Goal: Task Accomplishment & Management: Manage account settings

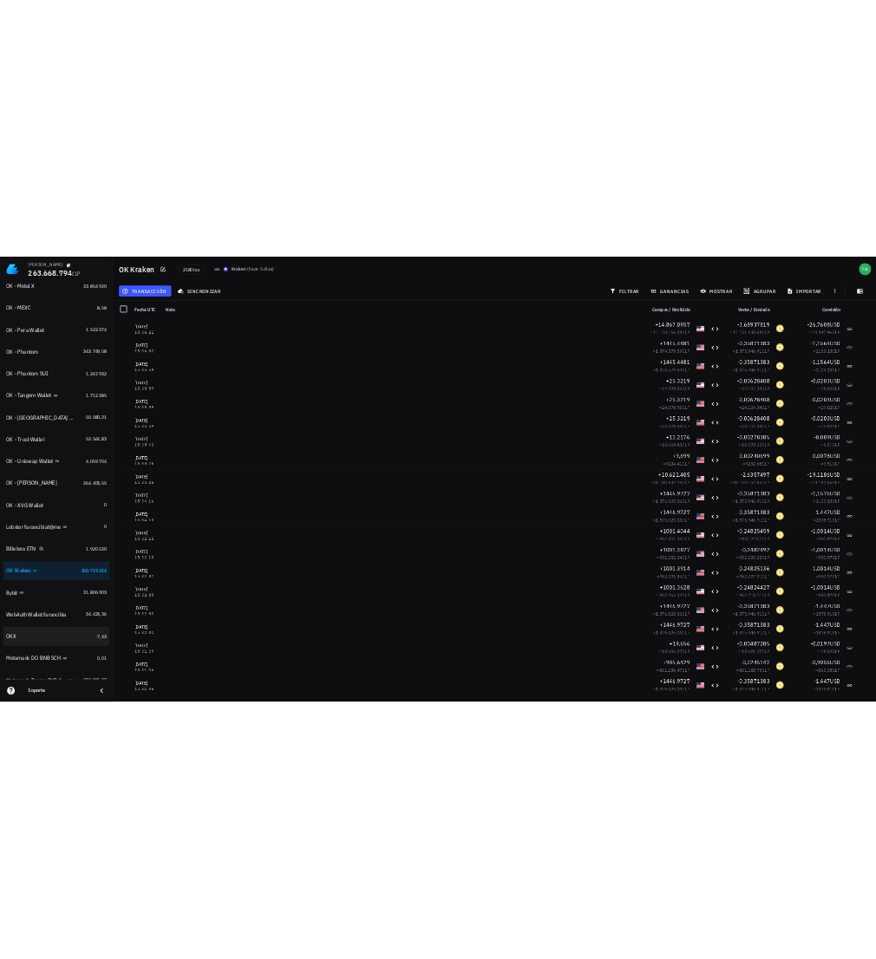
scroll to position [1092, 0]
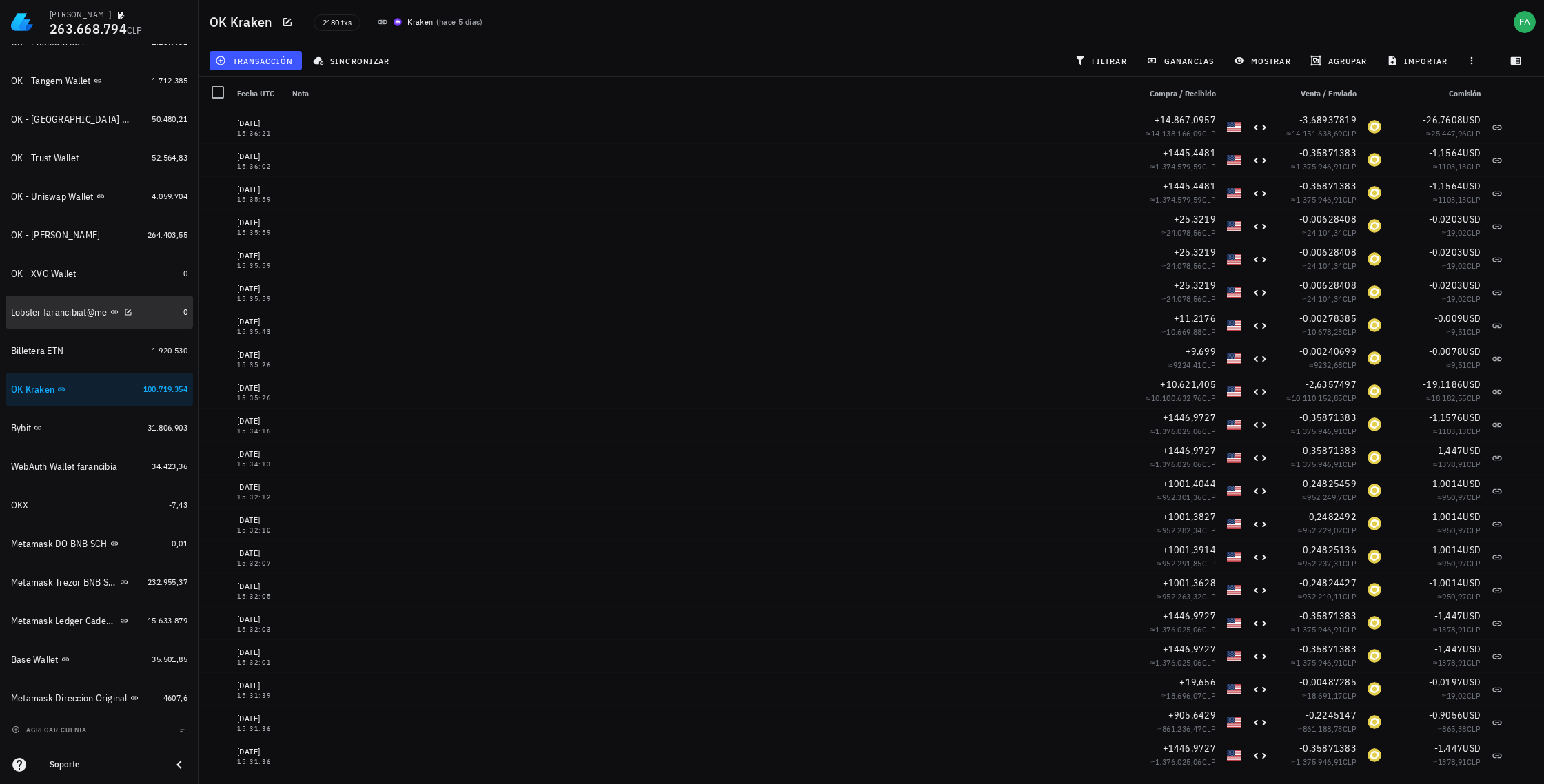
click at [40, 313] on div "Lobster farancibiat@me" at bounding box center [59, 312] width 96 height 12
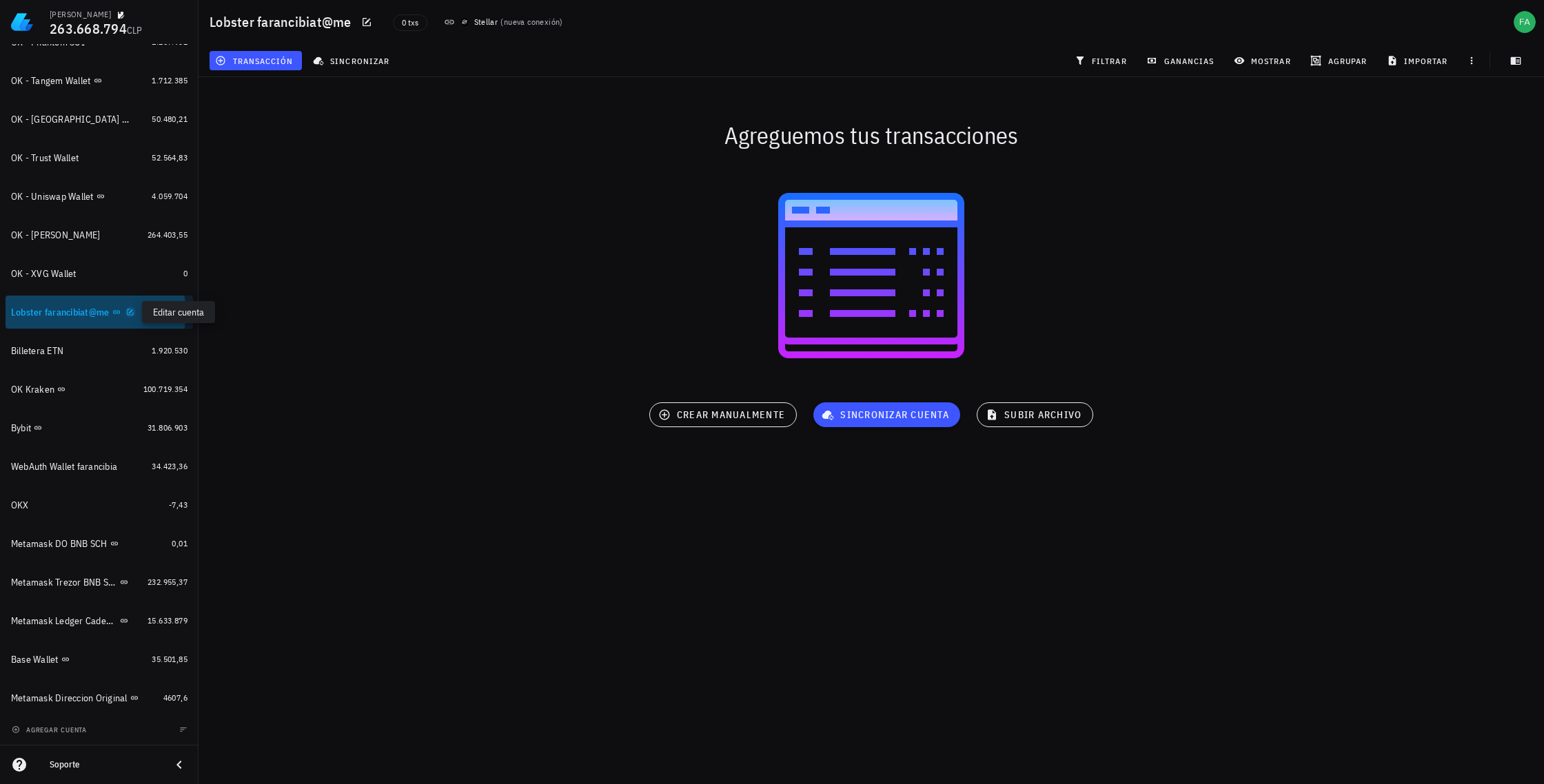
click at [130, 310] on icon "button" at bounding box center [130, 312] width 8 height 8
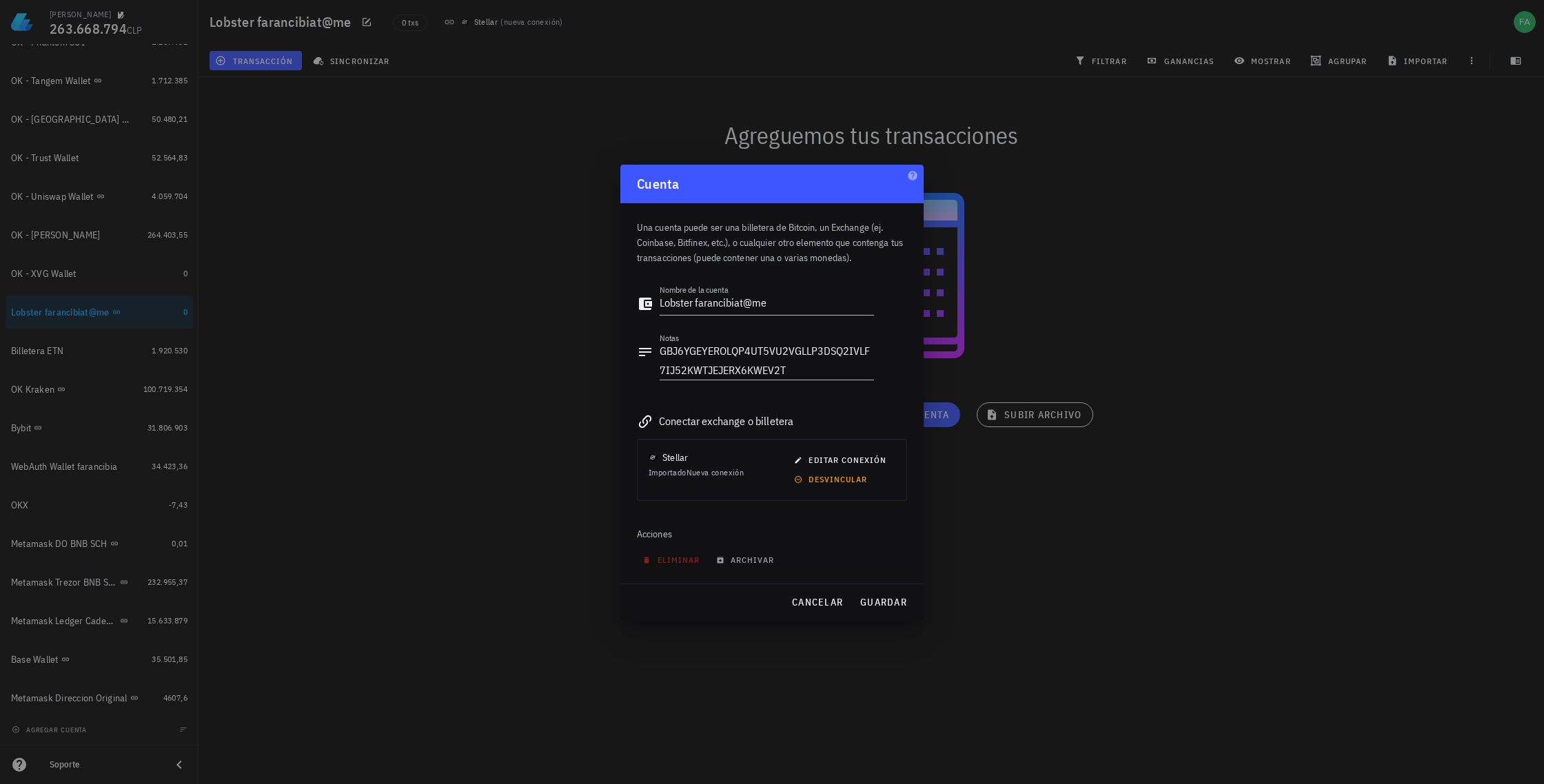
click at [319, 315] on div at bounding box center [772, 392] width 1544 height 784
click at [695, 600] on span "cancelar" at bounding box center [817, 602] width 52 height 13
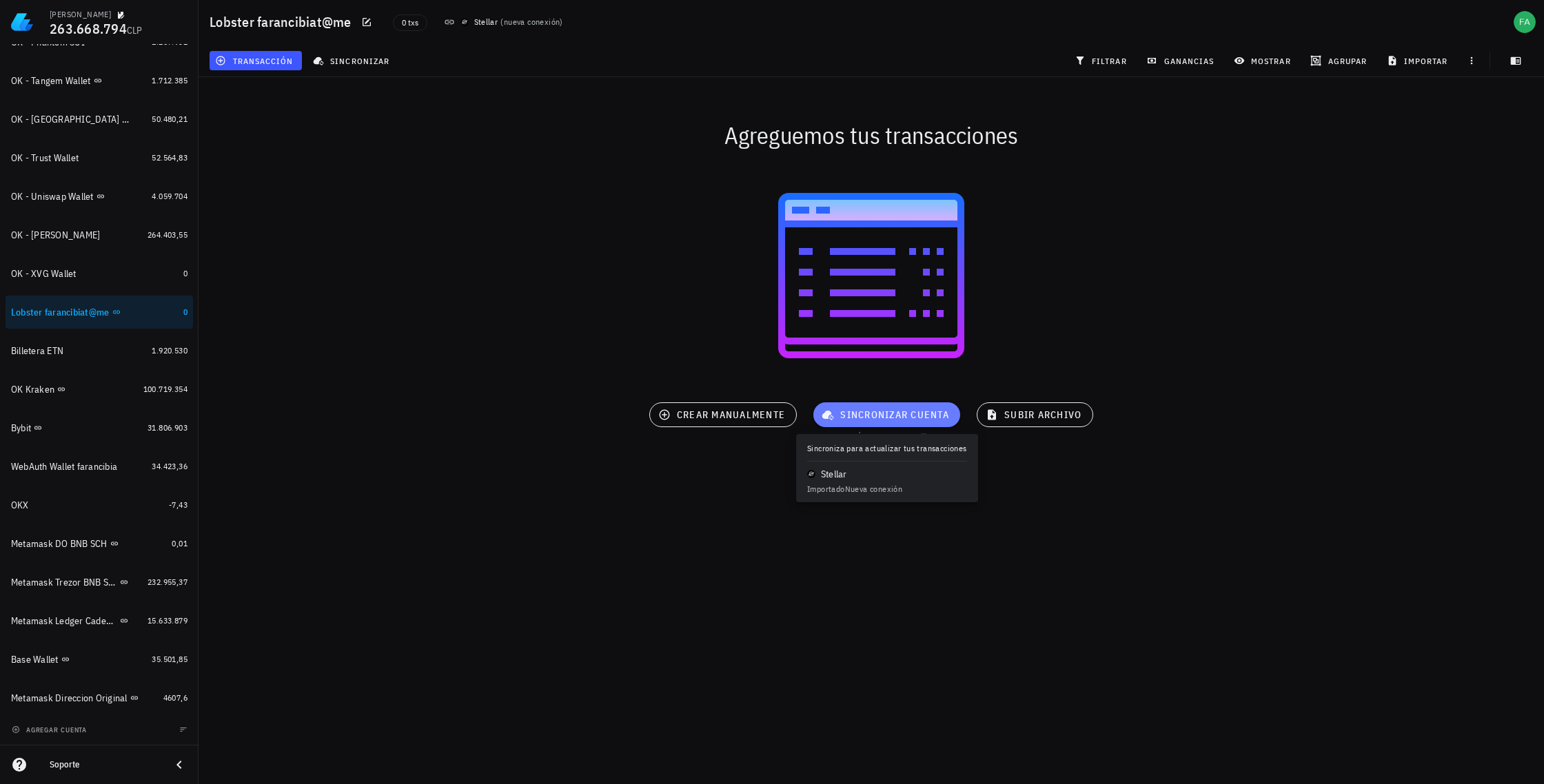
click at [695, 415] on span "sincronizar cuenta" at bounding box center [887, 415] width 125 height 13
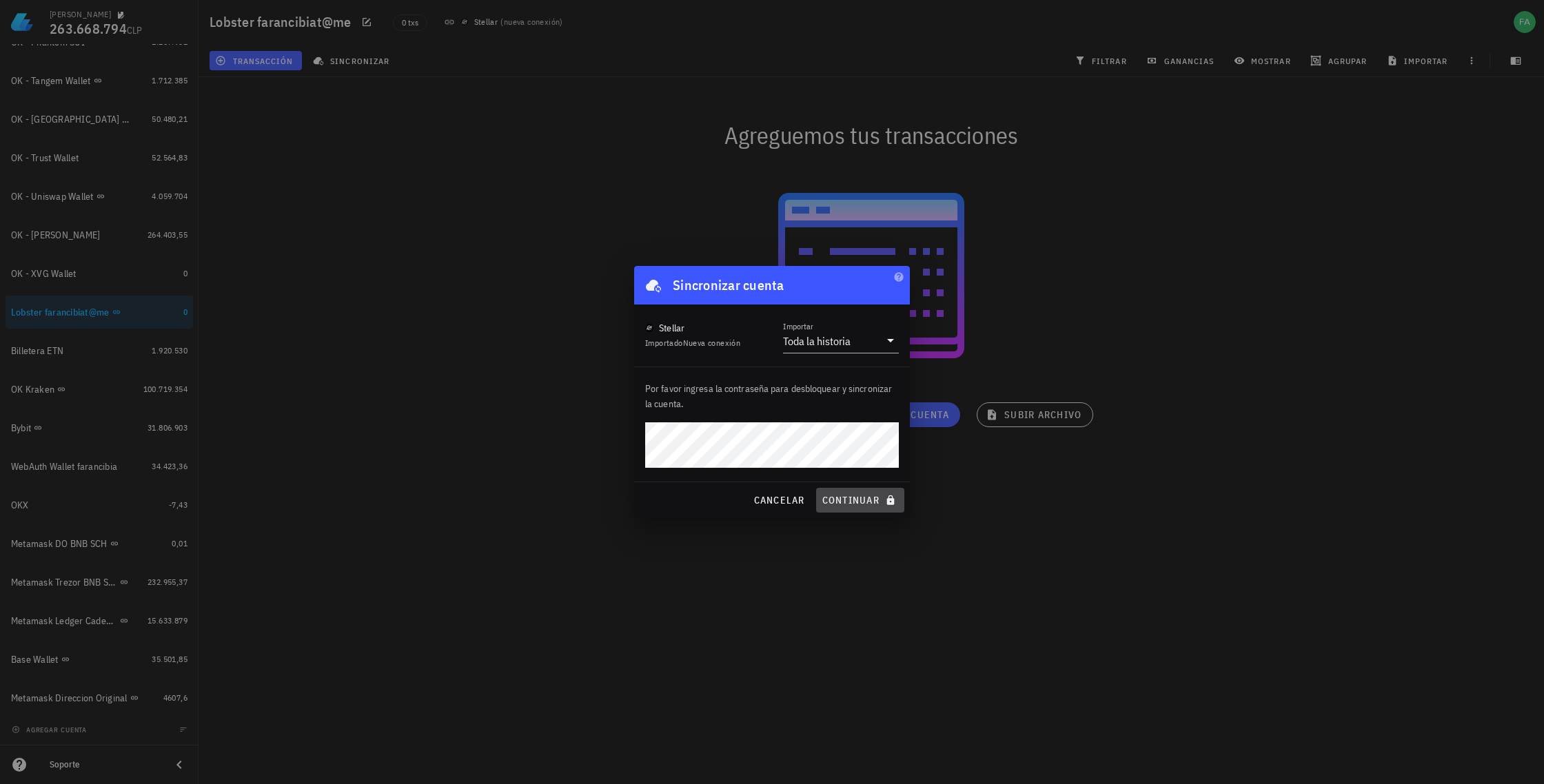
click at [695, 501] on span "continuar" at bounding box center [860, 500] width 77 height 13
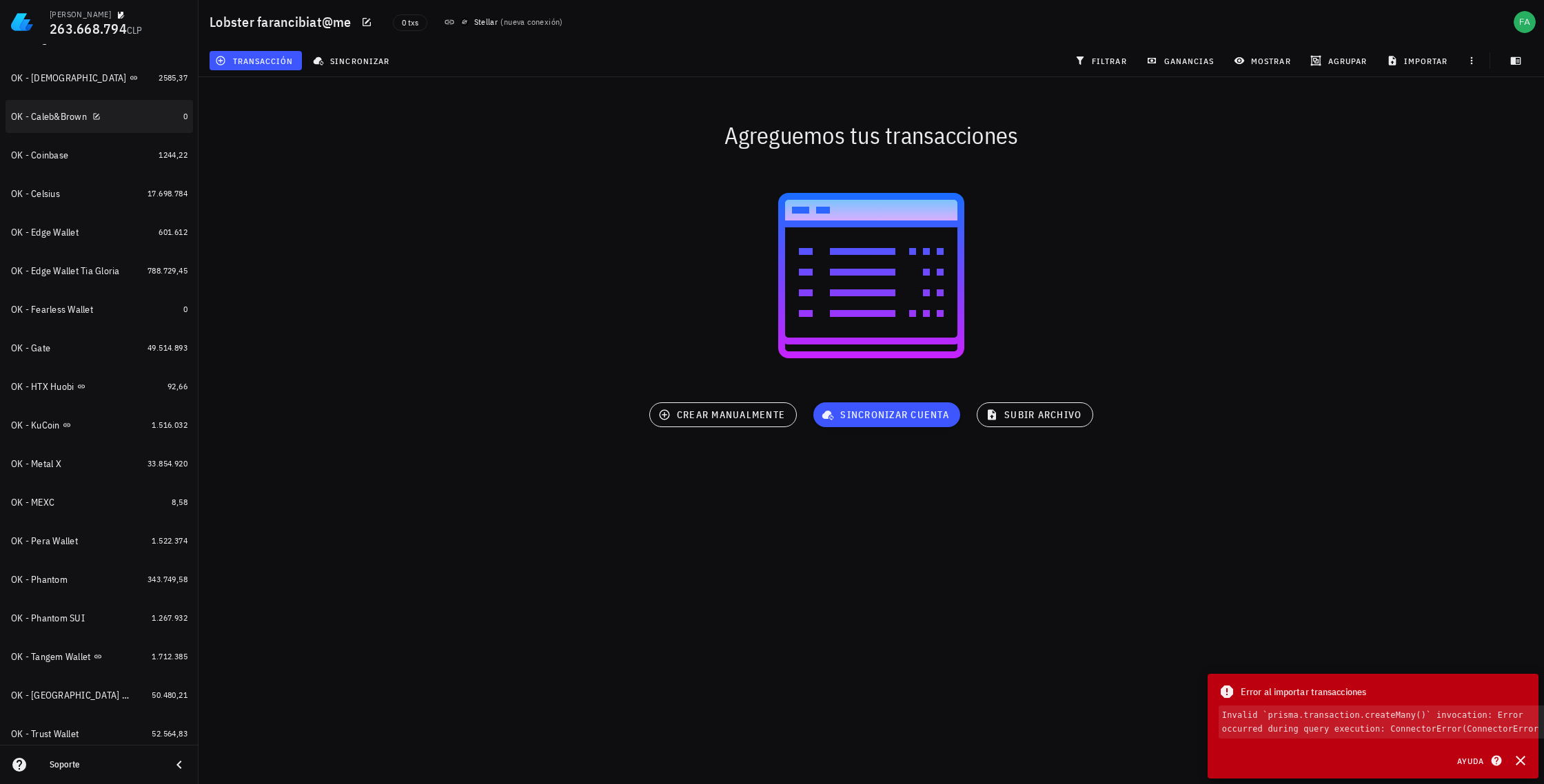
scroll to position [867, 0]
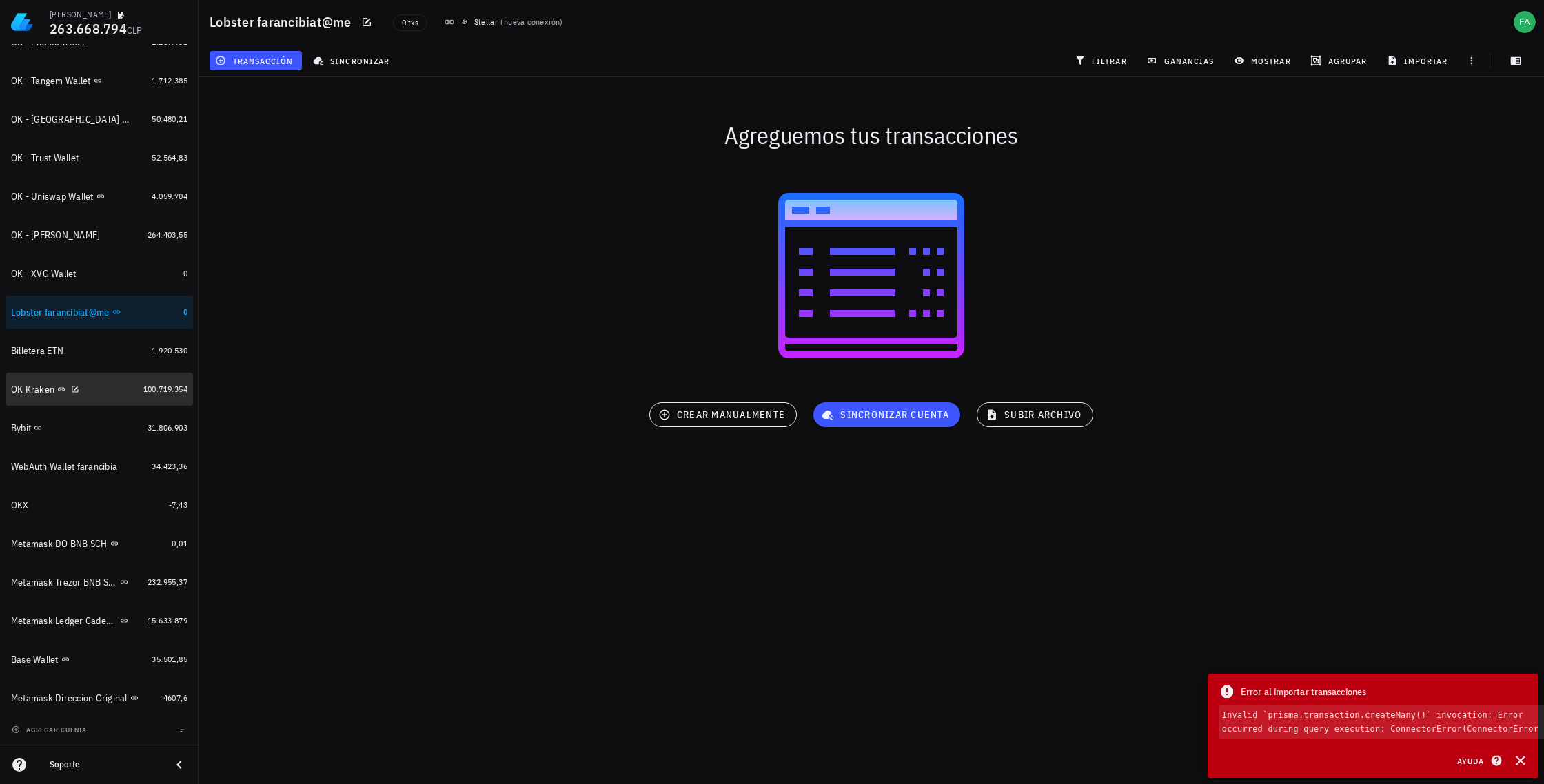
click at [101, 392] on div "OK Kraken" at bounding box center [75, 389] width 127 height 13
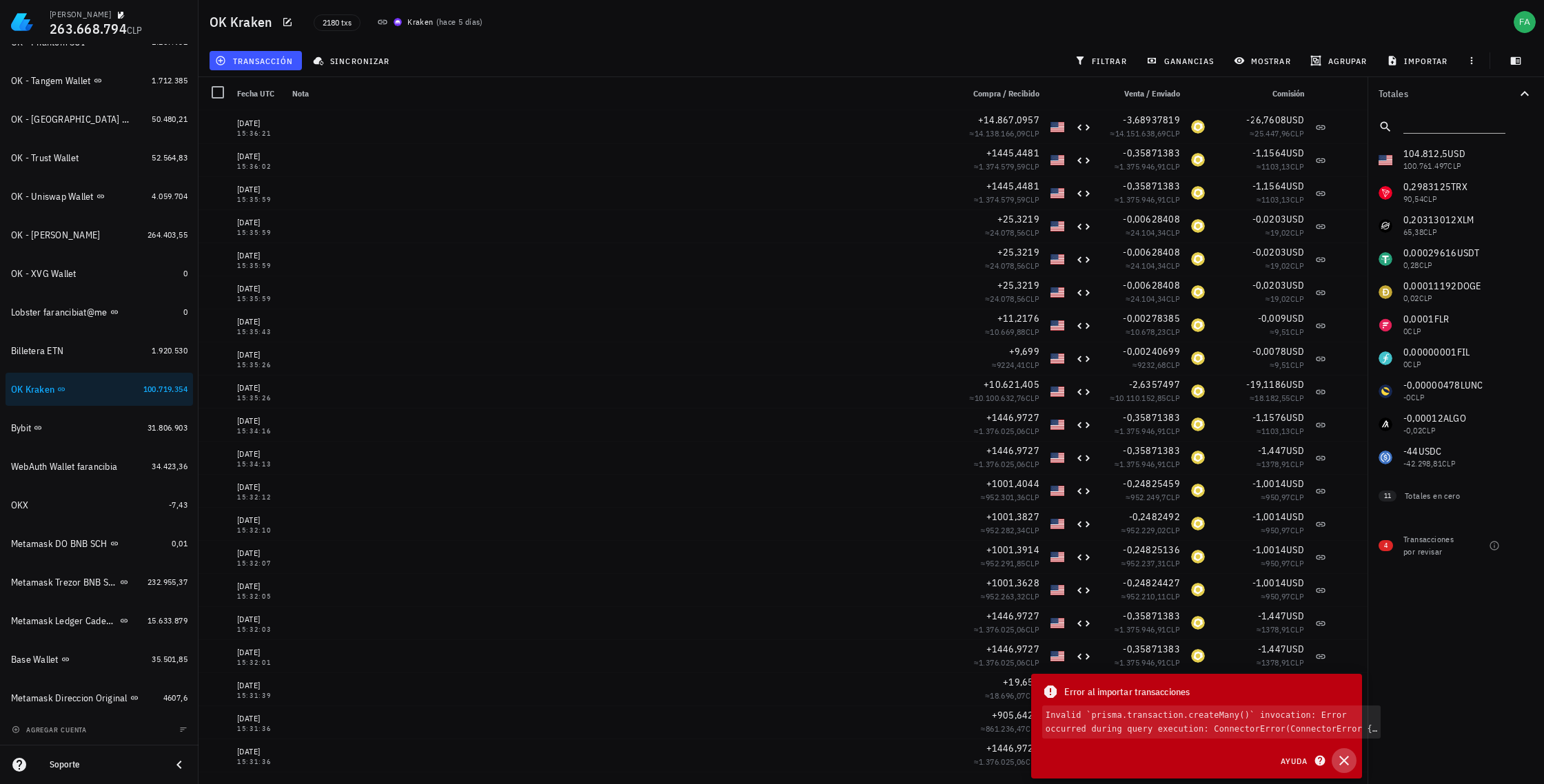
click at [695, 761] on icon "button" at bounding box center [1345, 761] width 10 height 10
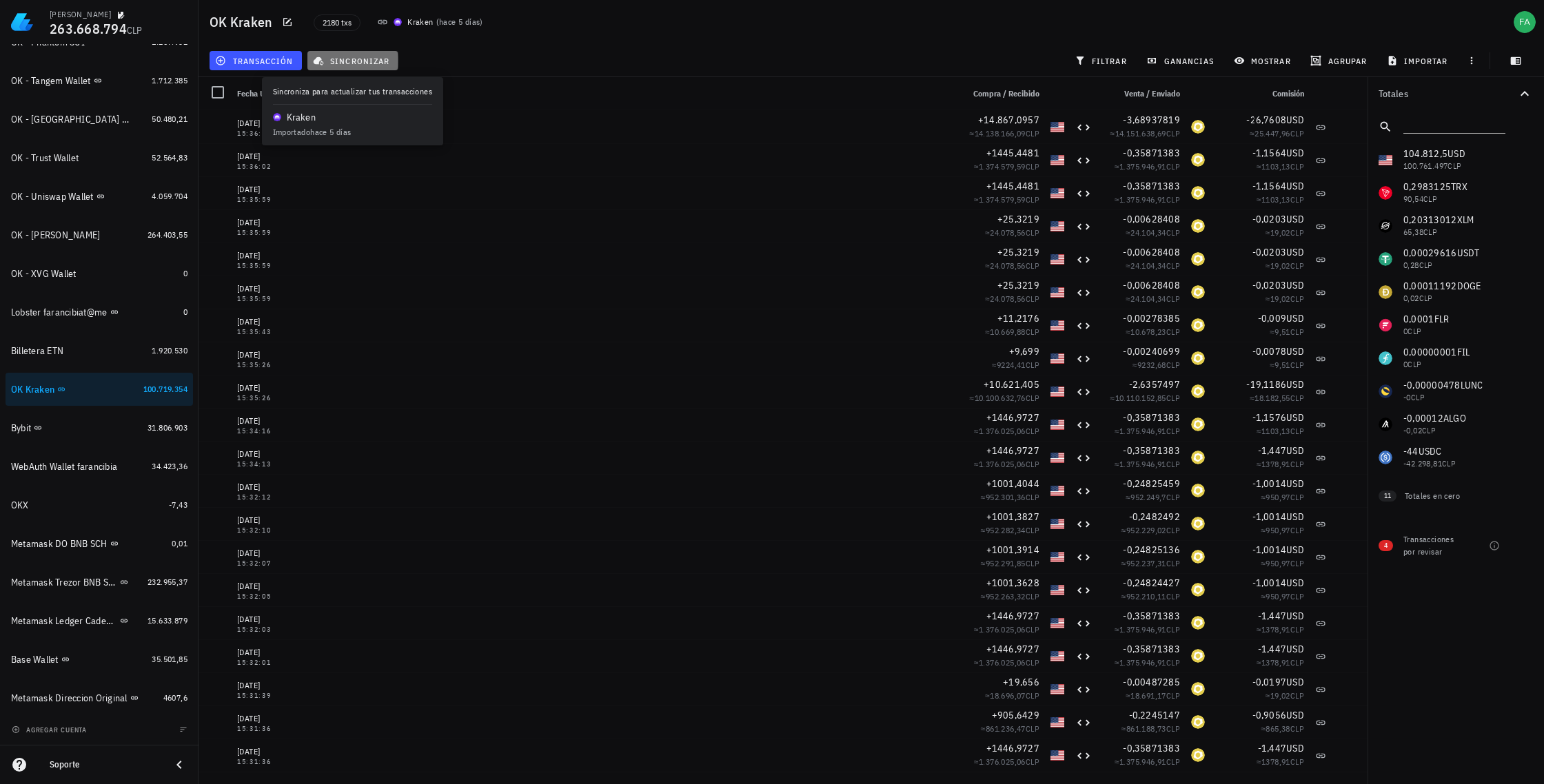
click at [366, 59] on span "sincronizar" at bounding box center [352, 60] width 74 height 11
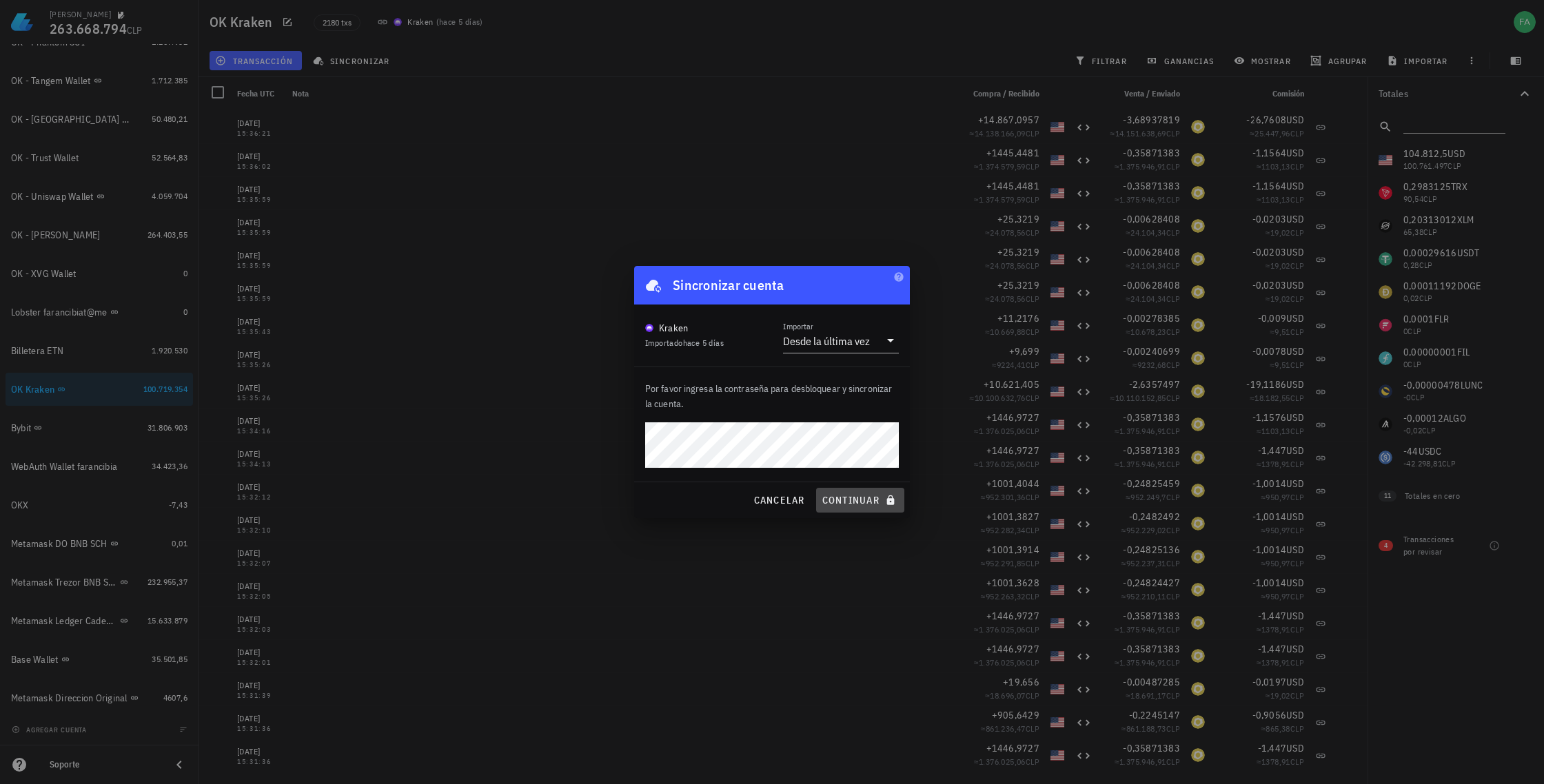
click at [695, 500] on span "continuar" at bounding box center [860, 500] width 77 height 13
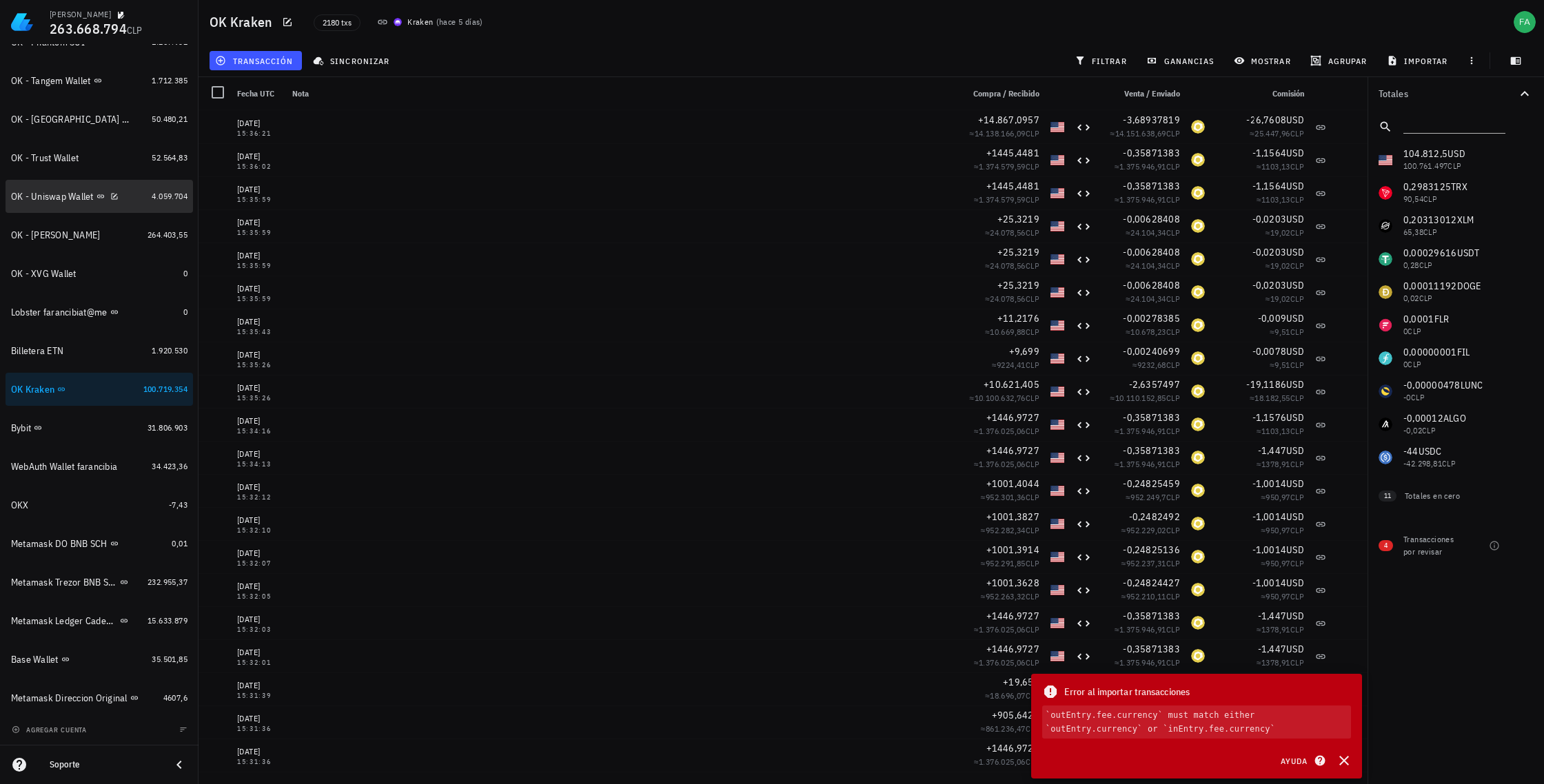
click at [79, 196] on div "OK - Uniswap Wallet" at bounding box center [52, 196] width 83 height 12
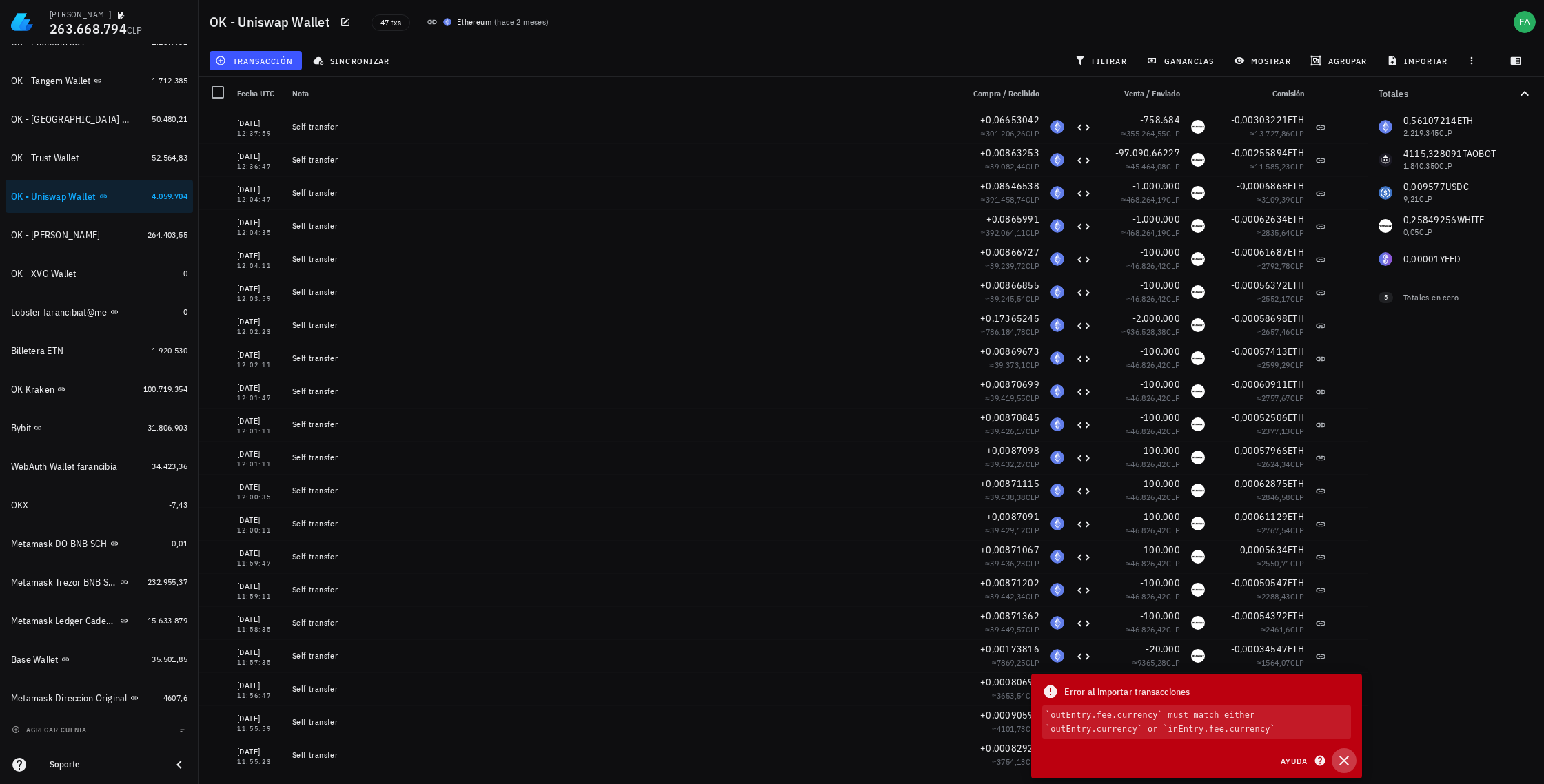
click at [695, 762] on icon "button" at bounding box center [1344, 760] width 17 height 17
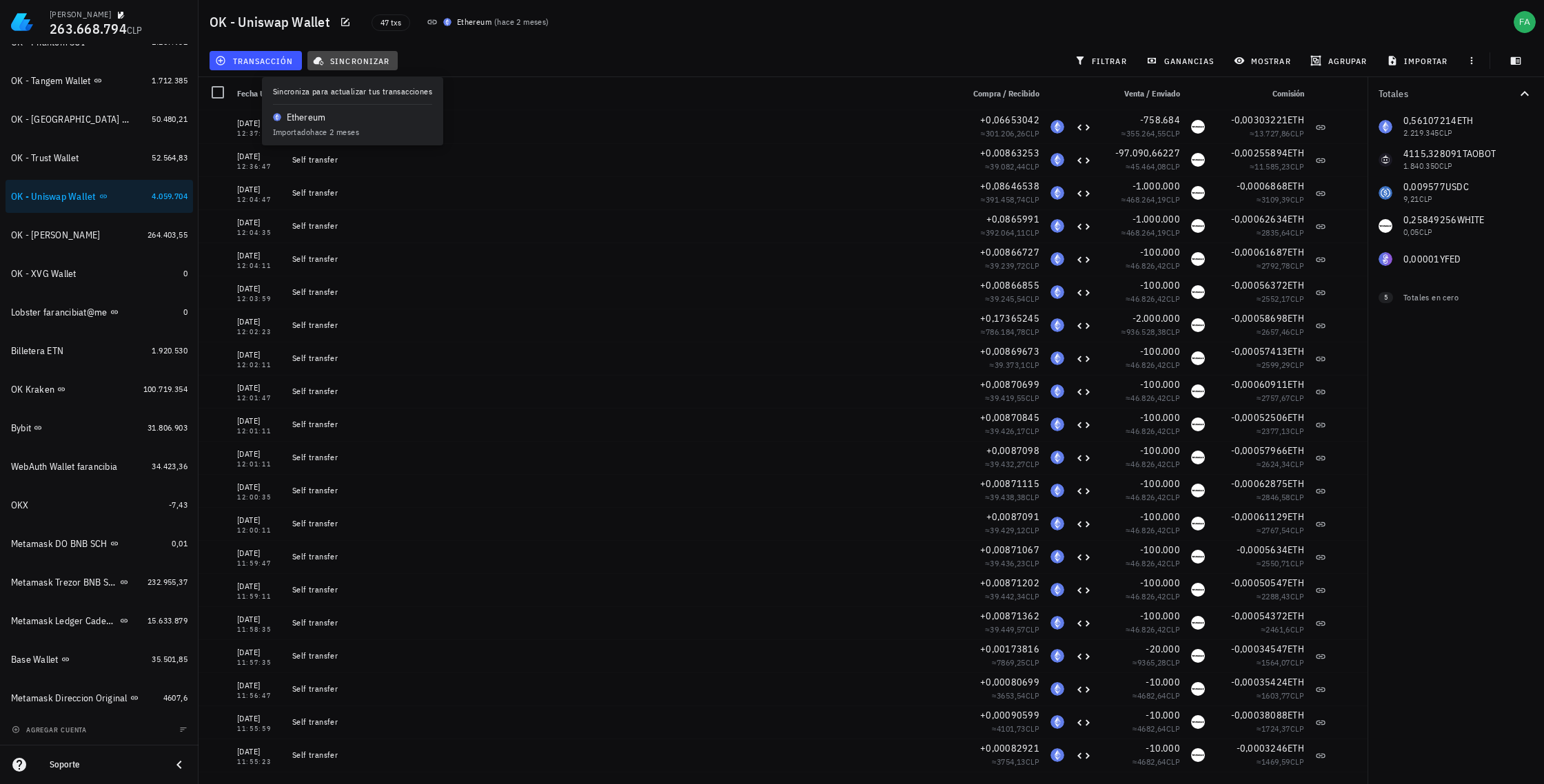
click at [362, 60] on span "sincronizar" at bounding box center [352, 60] width 74 height 11
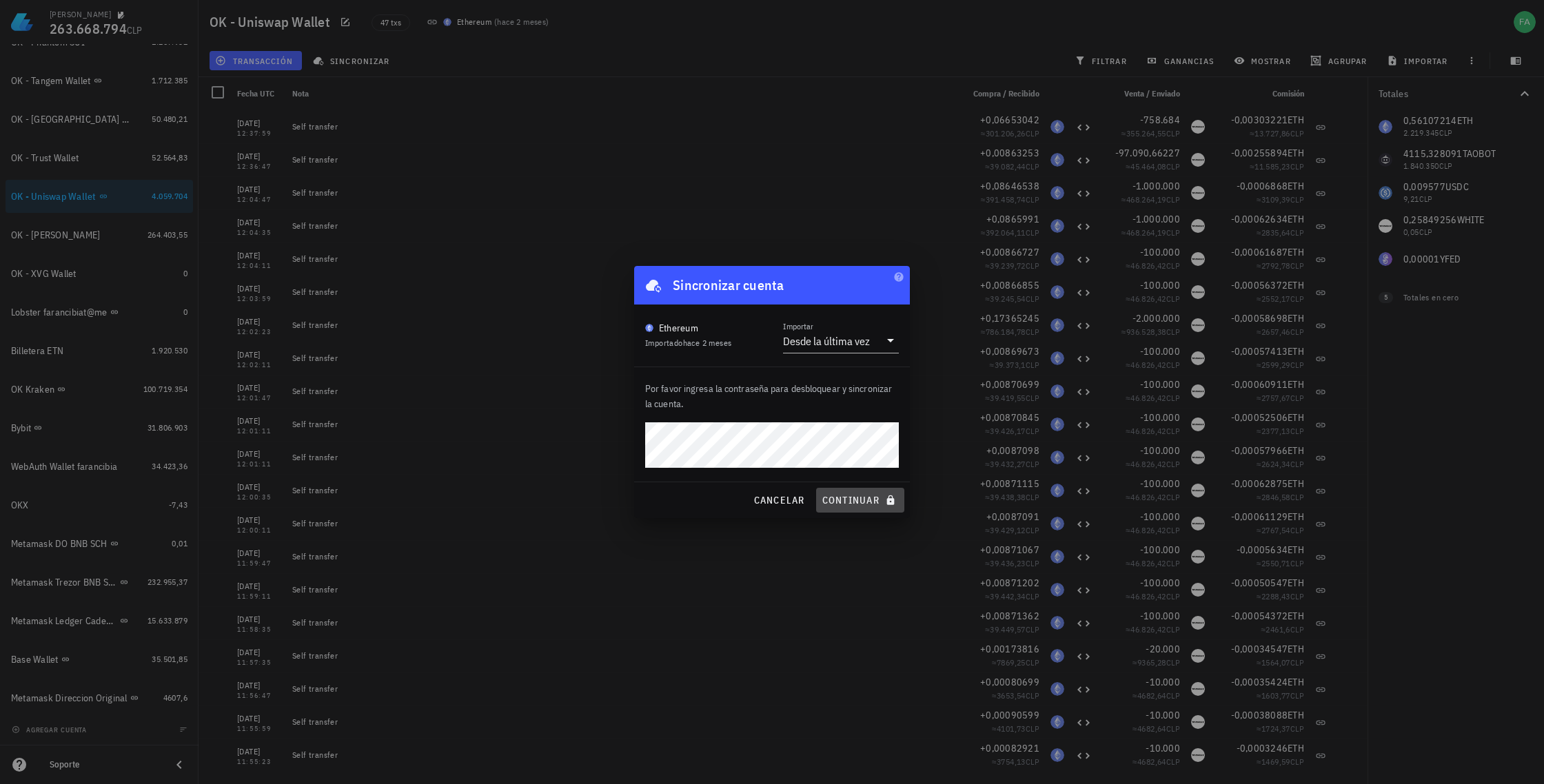
click at [695, 500] on span "continuar" at bounding box center [860, 500] width 77 height 13
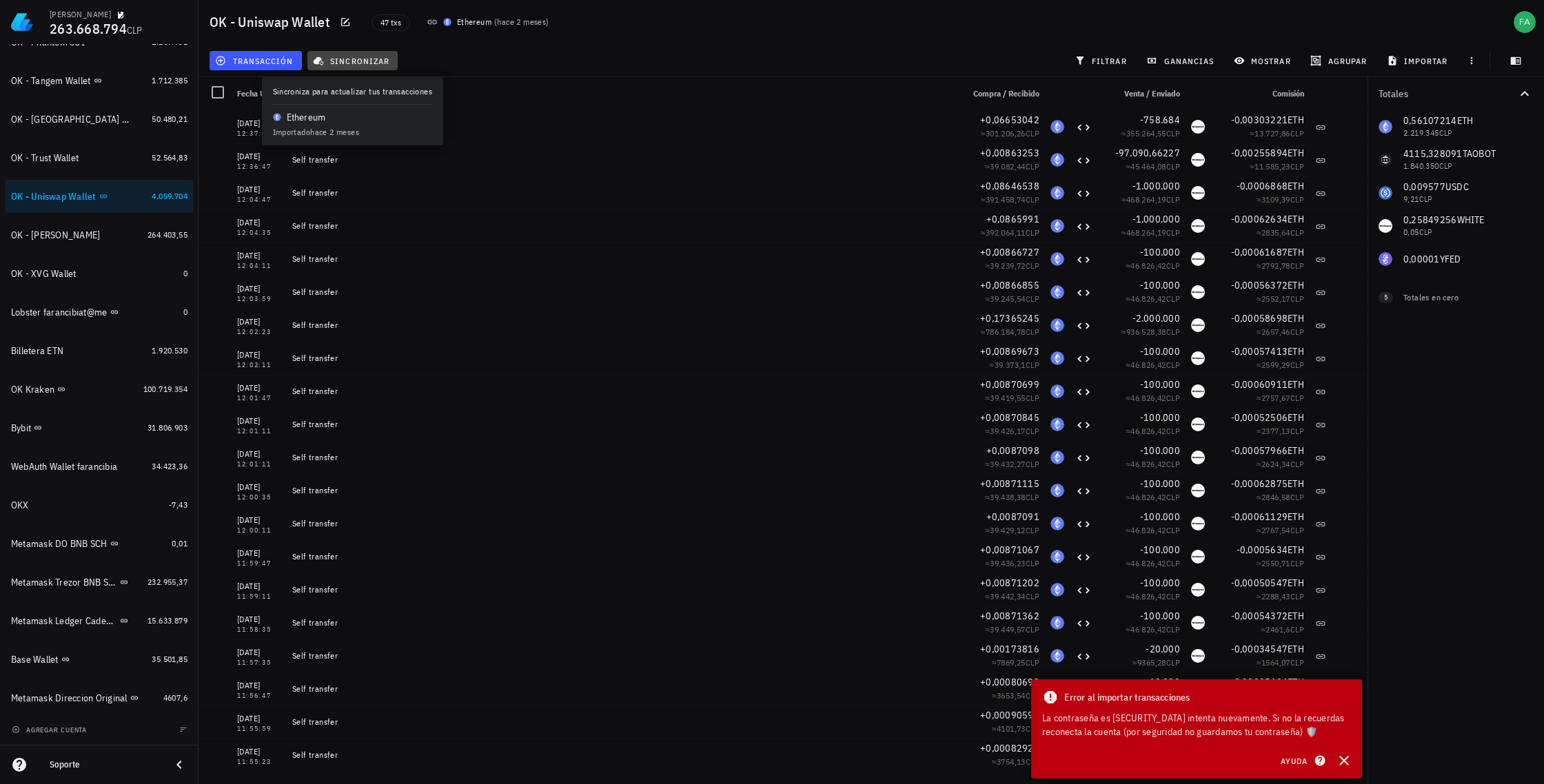
click at [370, 61] on span "sincronizar" at bounding box center [352, 60] width 74 height 11
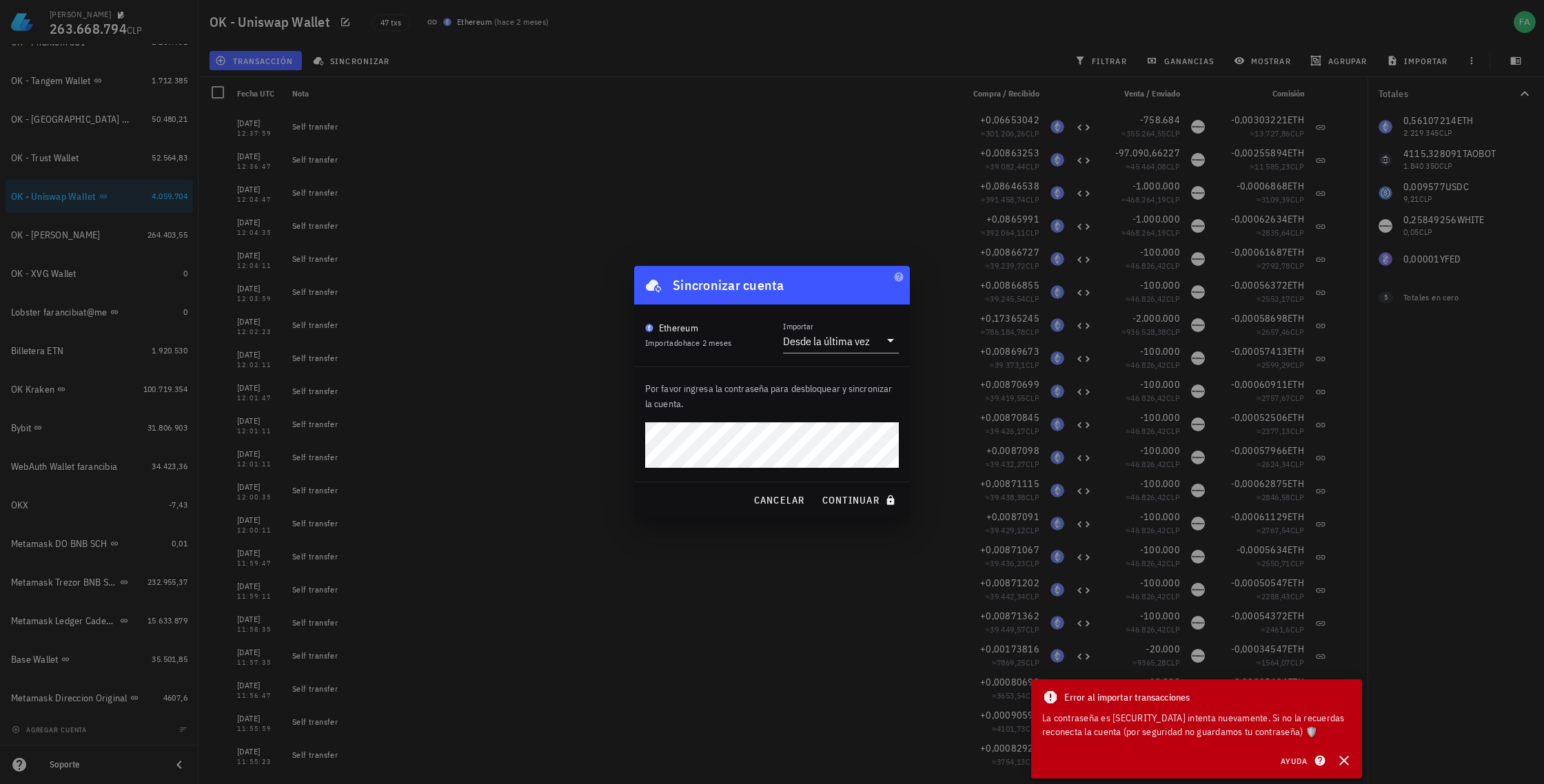
click at [695, 419] on div "Por favor ingresa la contraseña para desbloquear y sincronizar la cuenta." at bounding box center [772, 424] width 276 height 114
click at [695, 500] on span "continuar" at bounding box center [860, 500] width 77 height 13
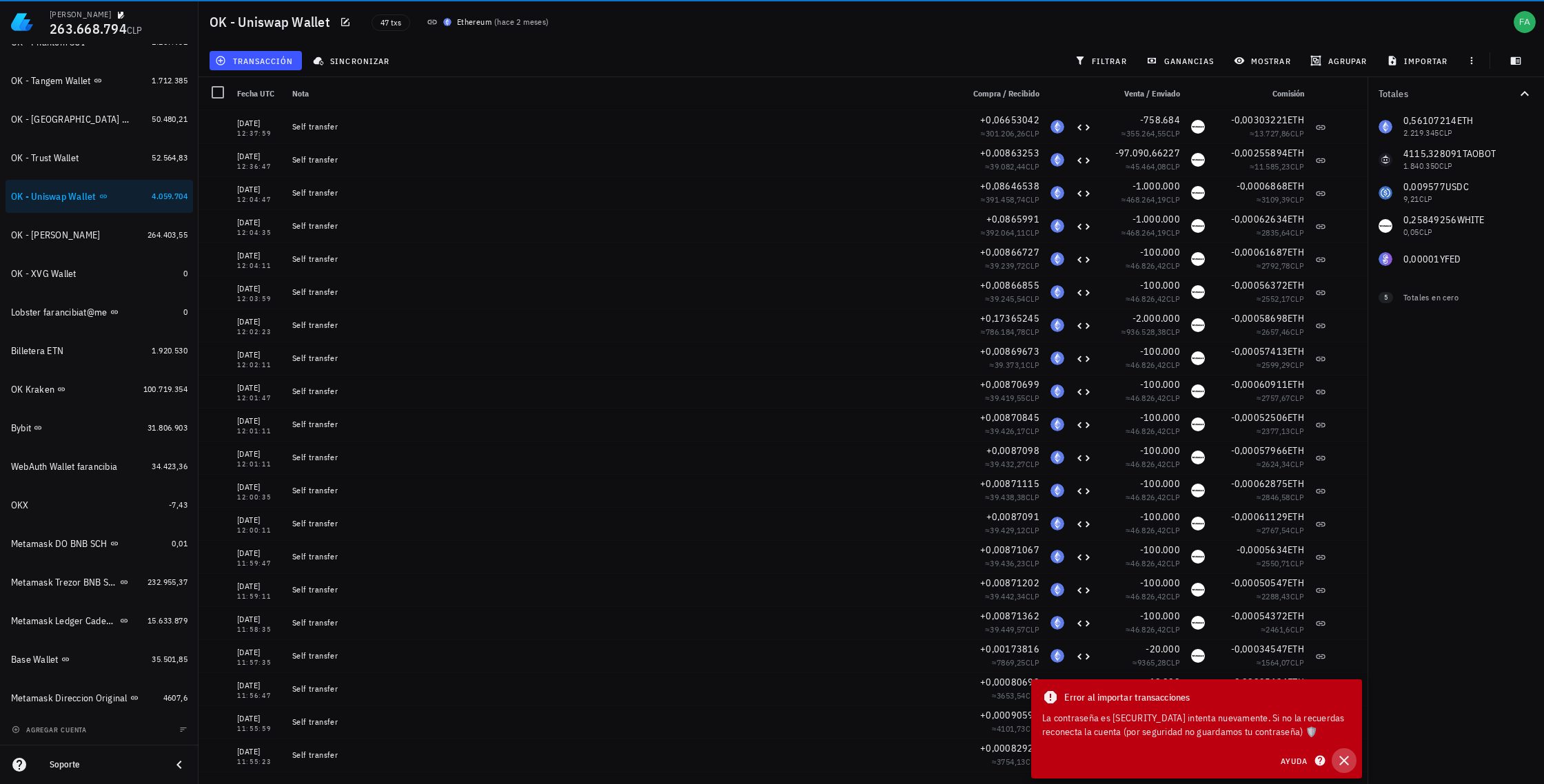
drag, startPoint x: 1345, startPoint y: 763, endPoint x: 1337, endPoint y: 757, distance: 10.0
click at [695, 762] on icon "button" at bounding box center [1344, 760] width 17 height 17
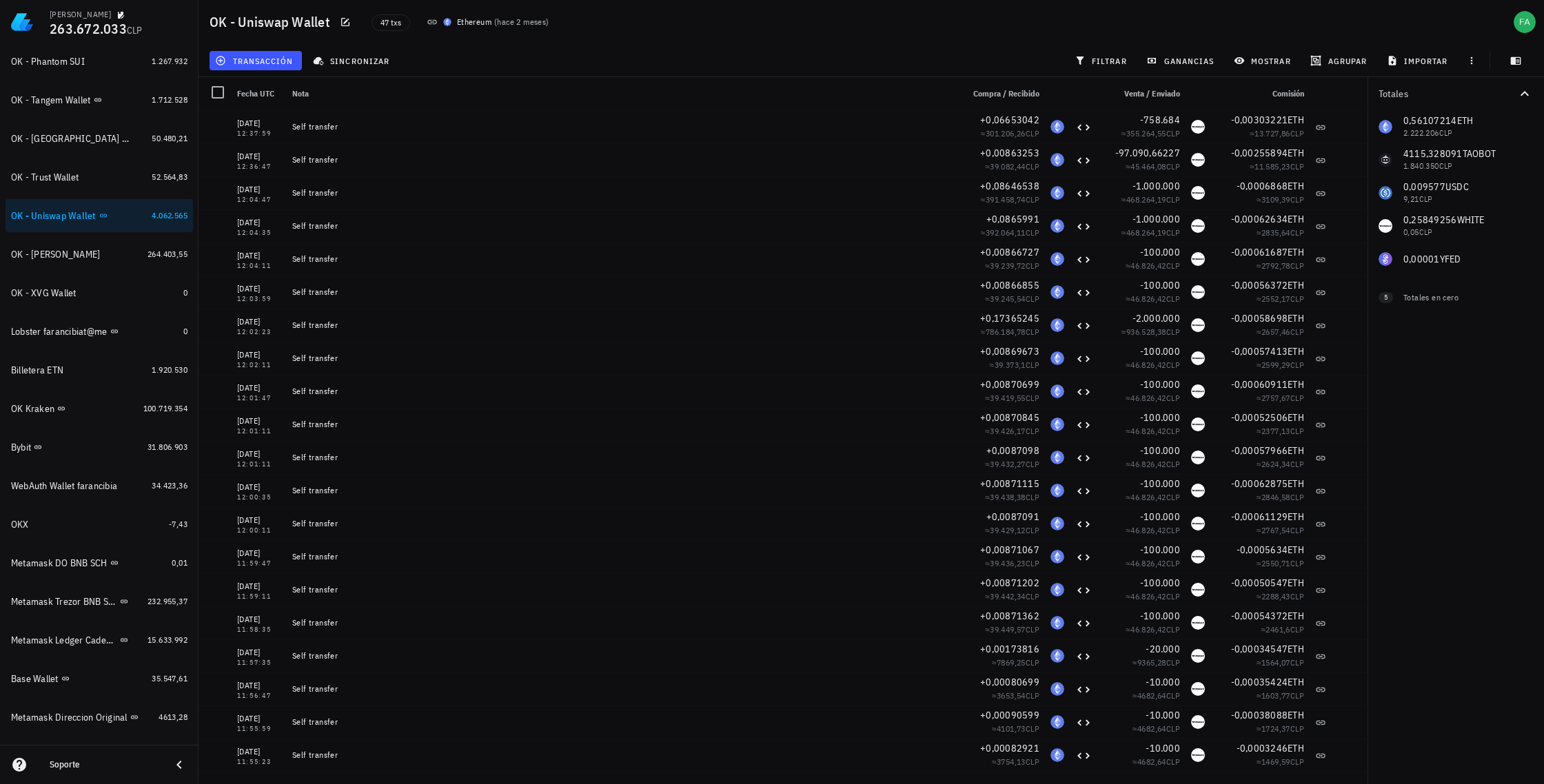
scroll to position [867, 0]
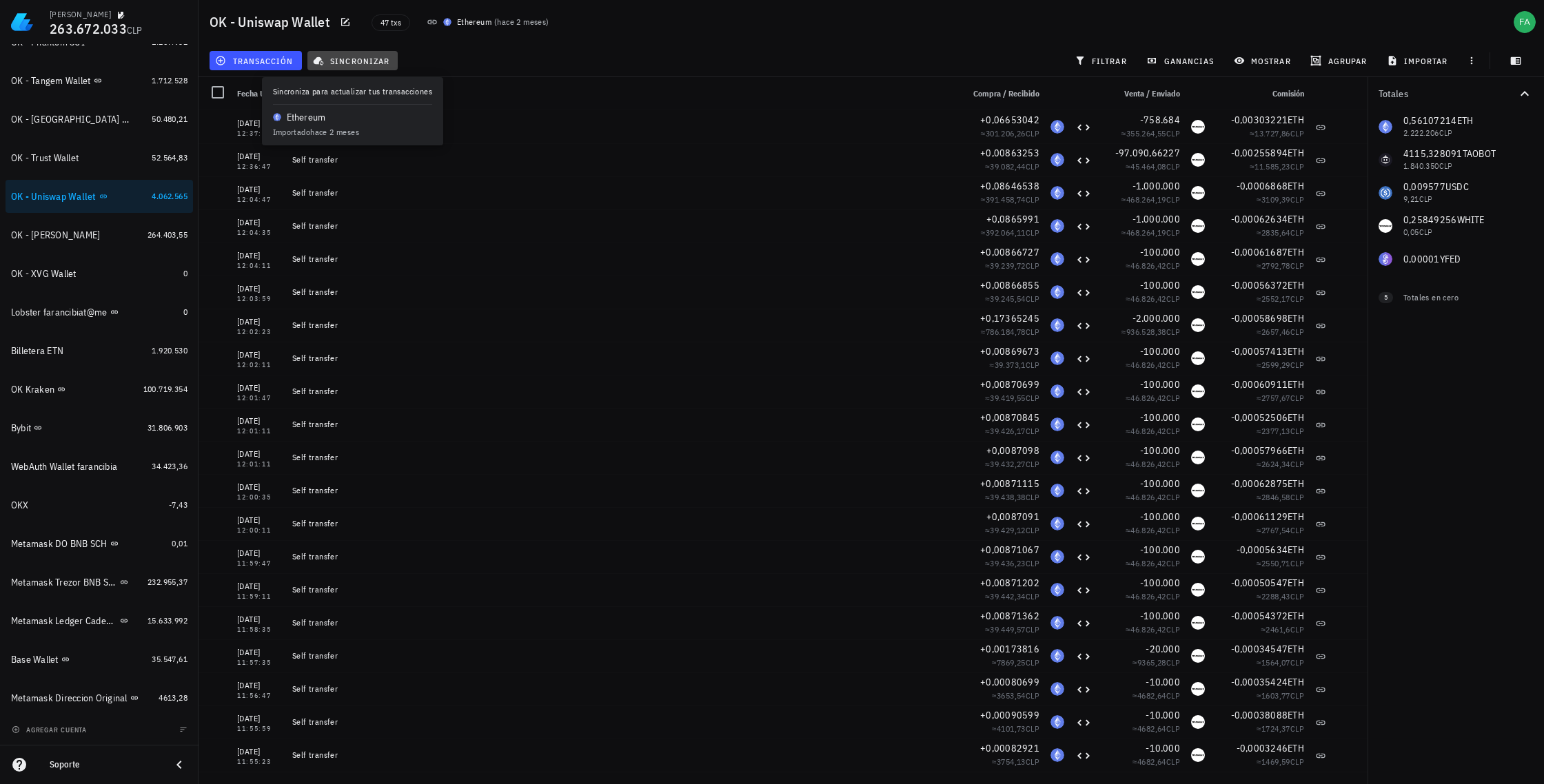
click at [372, 59] on span "sincronizar" at bounding box center [352, 60] width 74 height 11
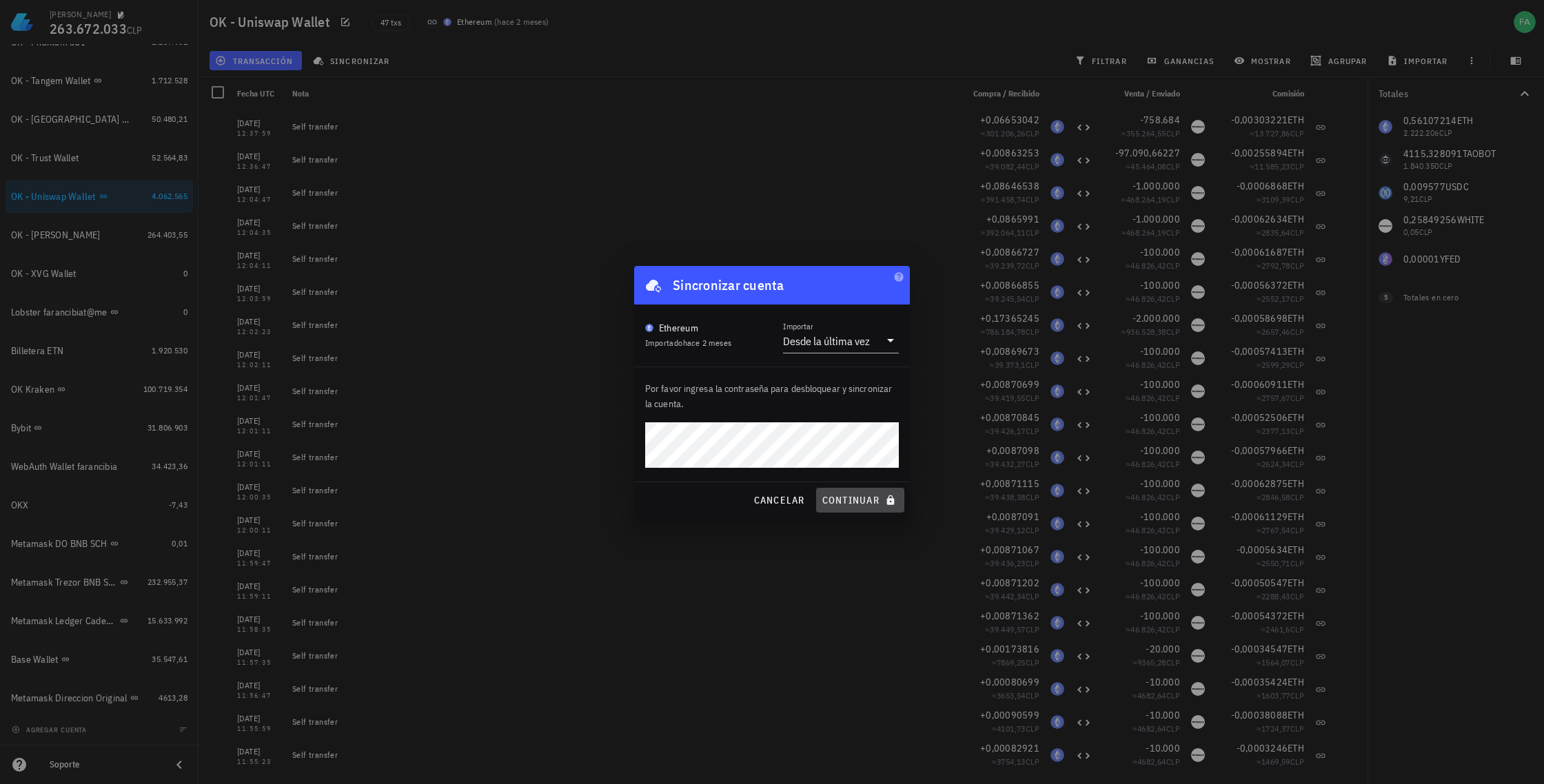
click at [866, 502] on span "continuar" at bounding box center [860, 500] width 77 height 13
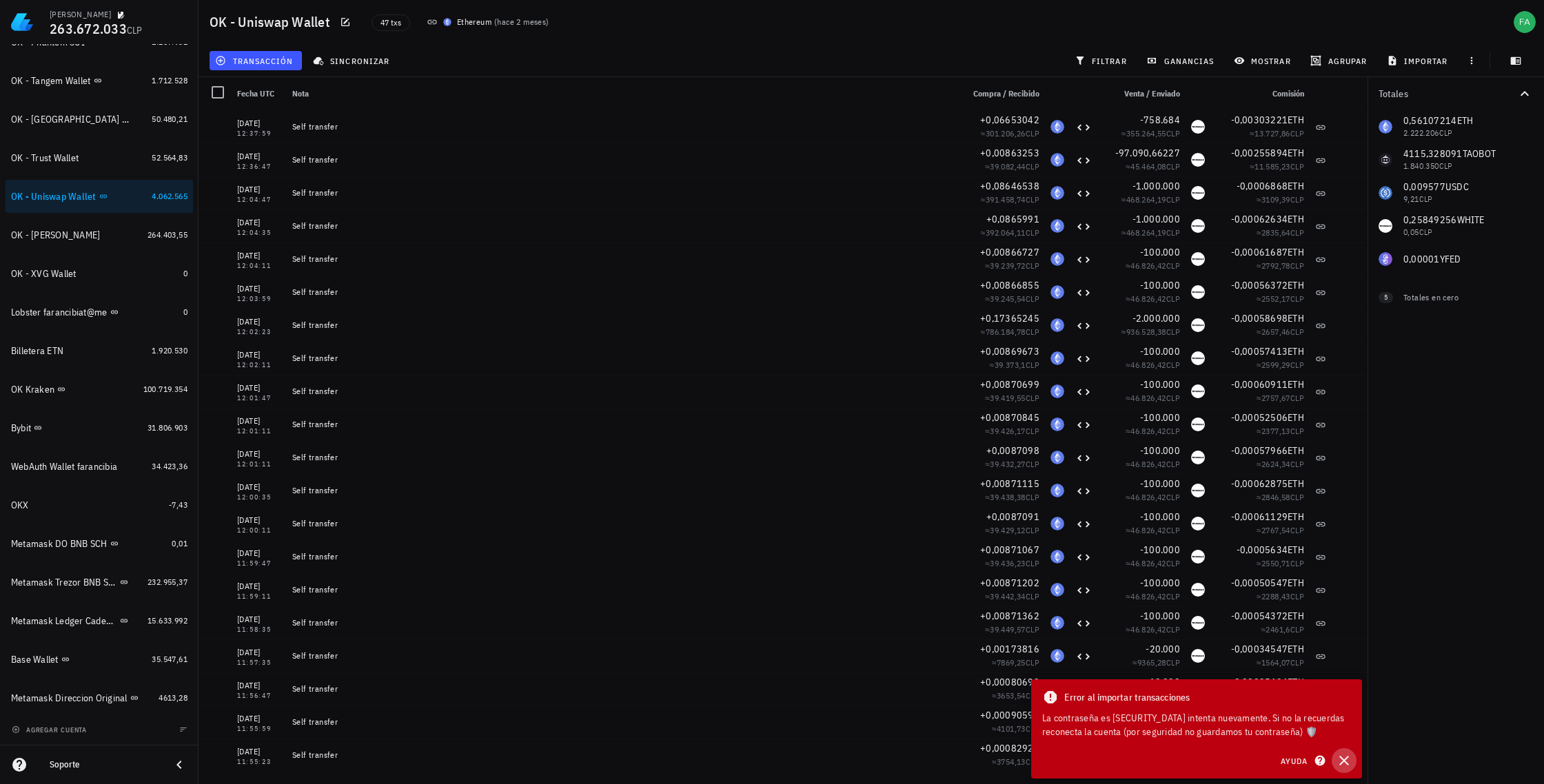
drag, startPoint x: 1348, startPoint y: 759, endPoint x: 1321, endPoint y: 720, distance: 47.4
click at [1346, 759] on icon "button" at bounding box center [1344, 760] width 17 height 17
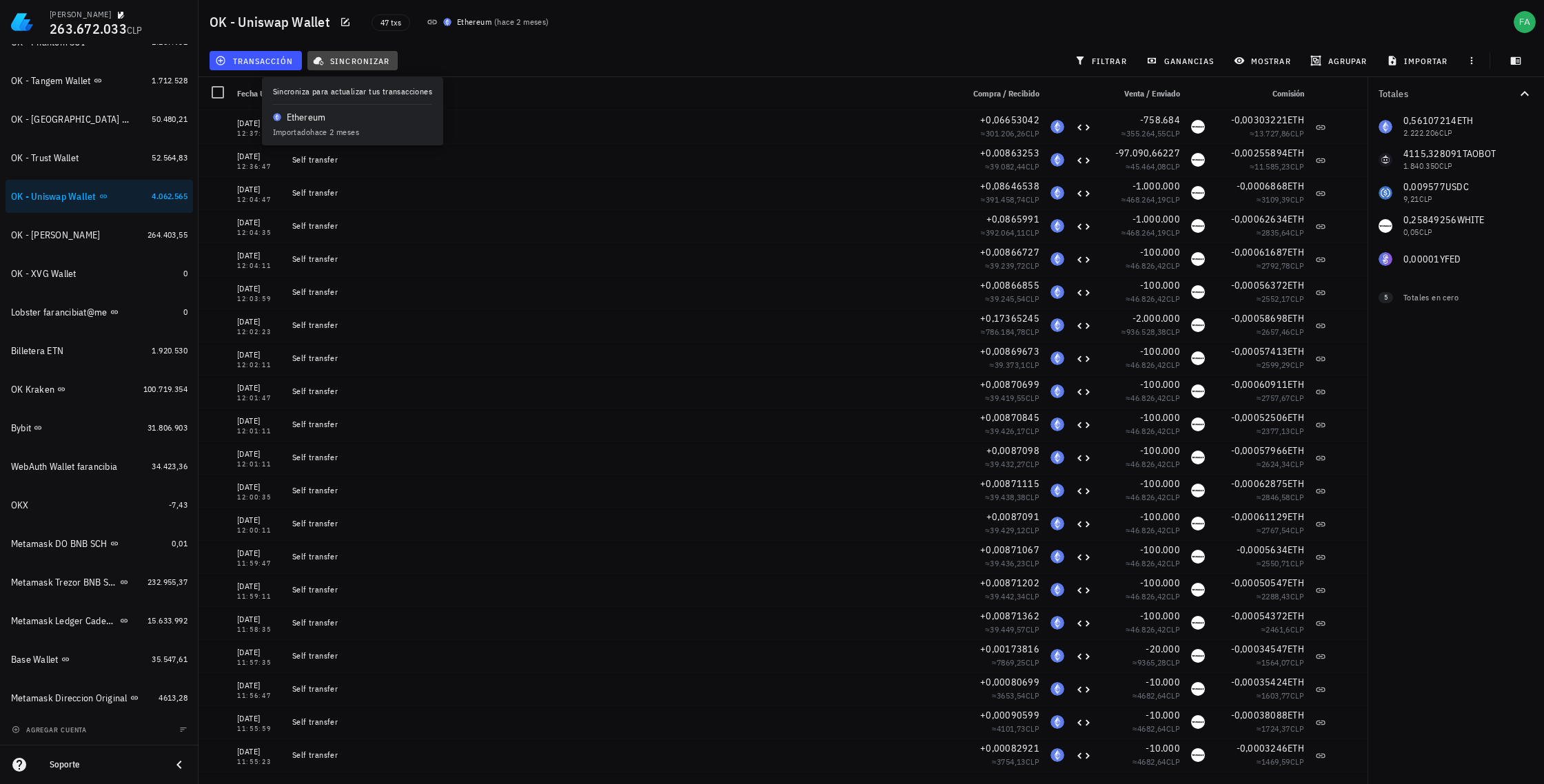
click at [362, 60] on span "sincronizar" at bounding box center [352, 60] width 74 height 11
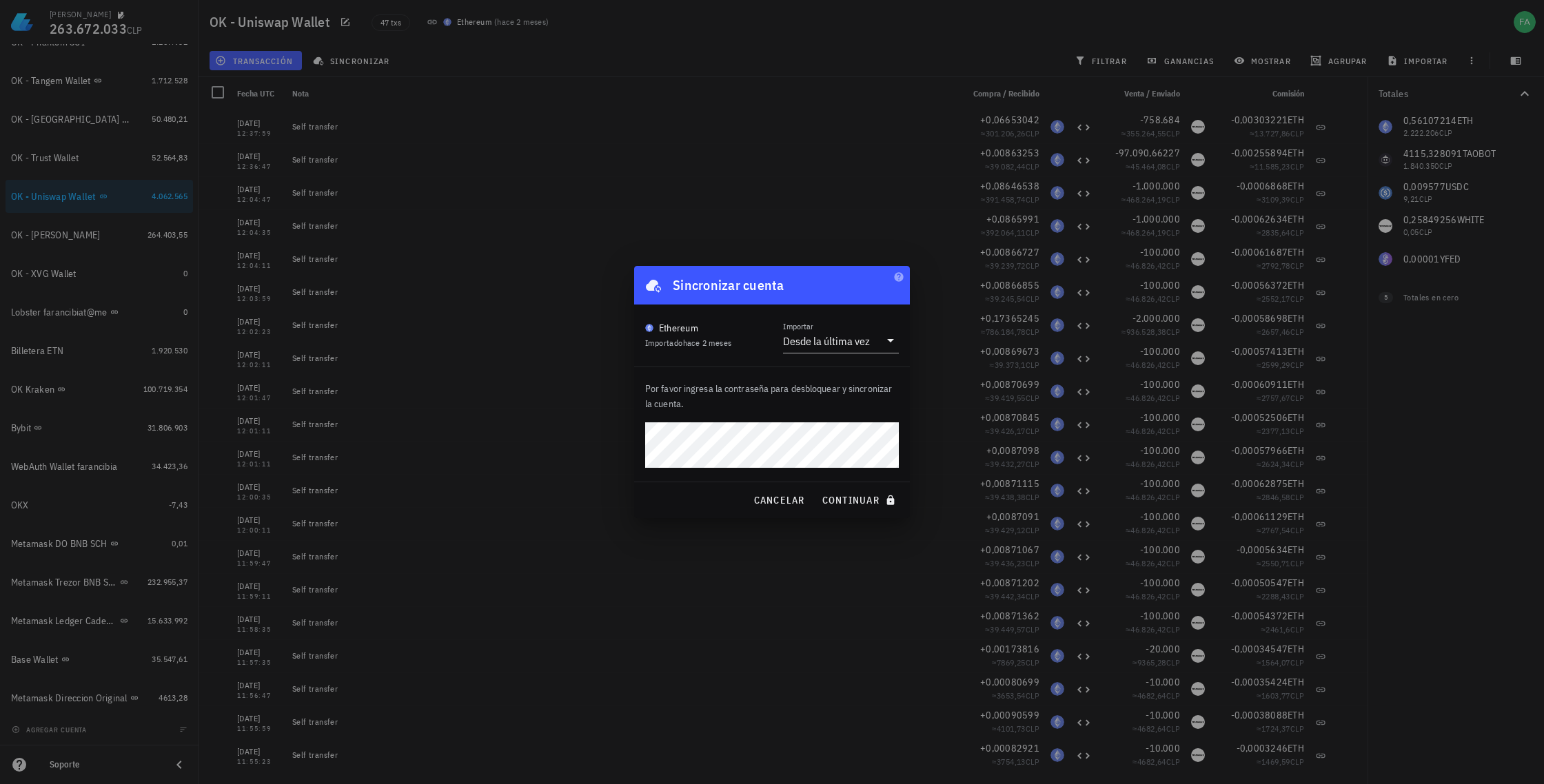
click at [486, 361] on div at bounding box center [772, 392] width 1544 height 784
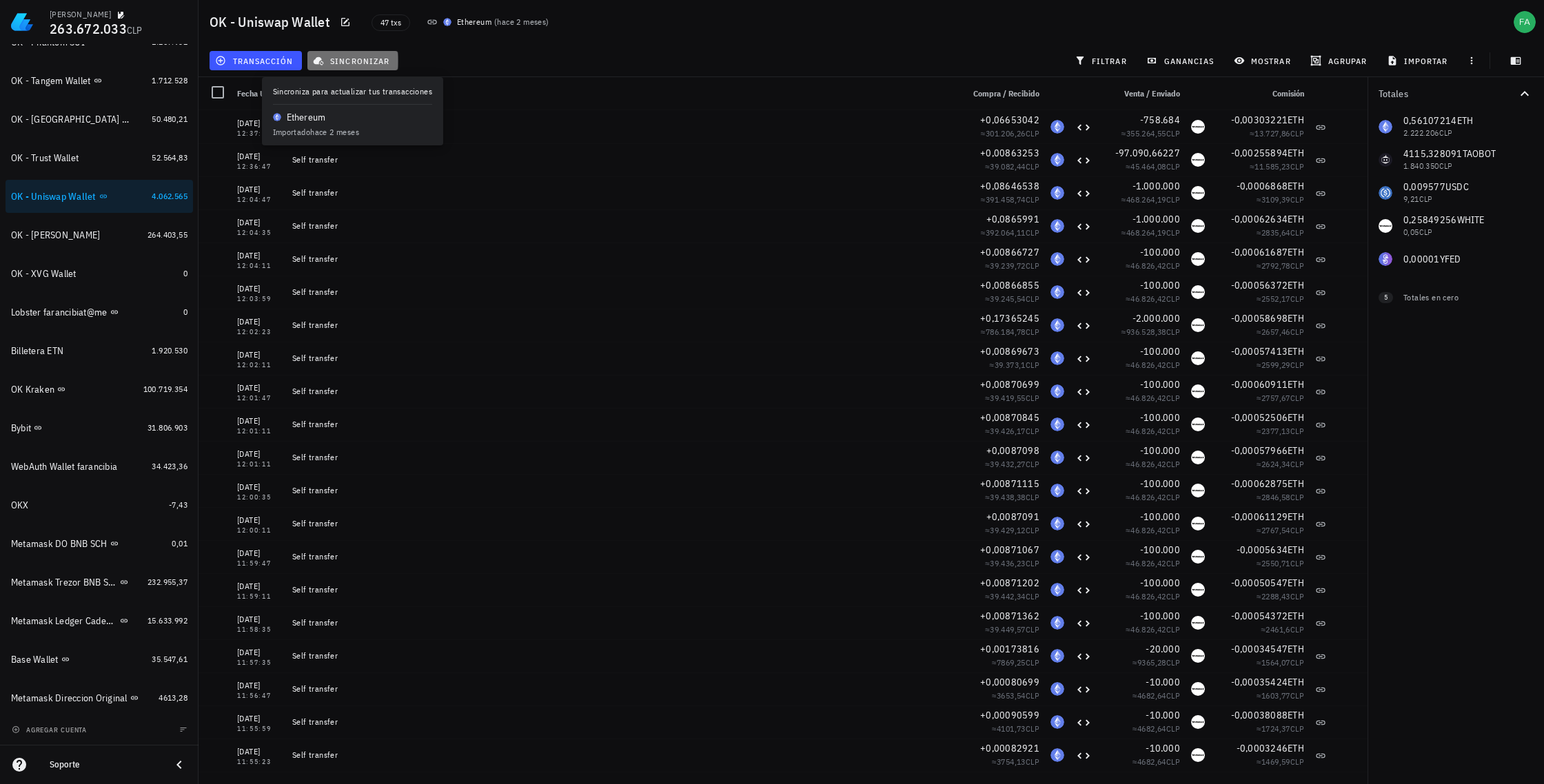
click at [372, 61] on span "sincronizar" at bounding box center [352, 60] width 74 height 11
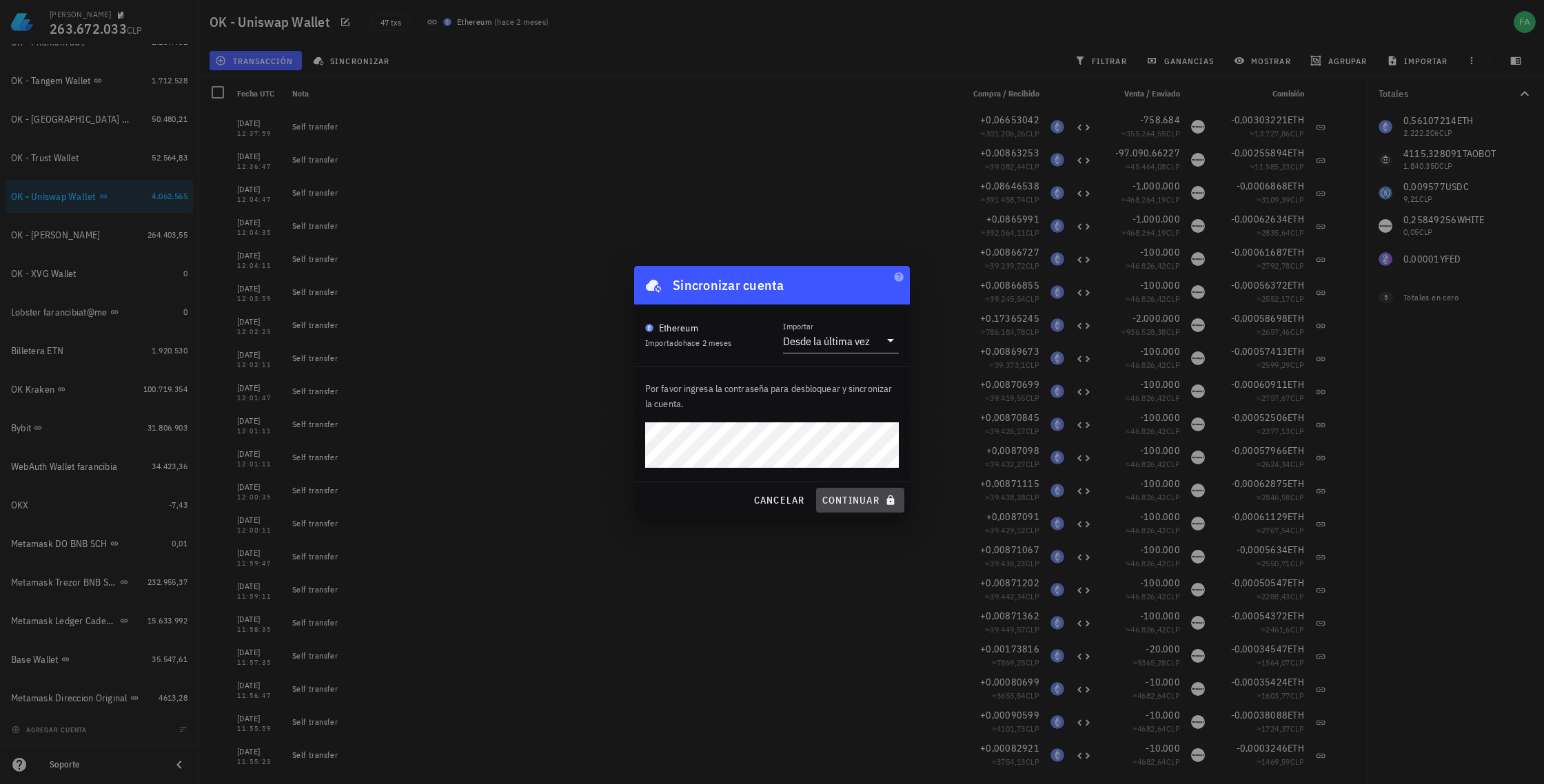
click at [857, 504] on span "continuar" at bounding box center [860, 500] width 77 height 13
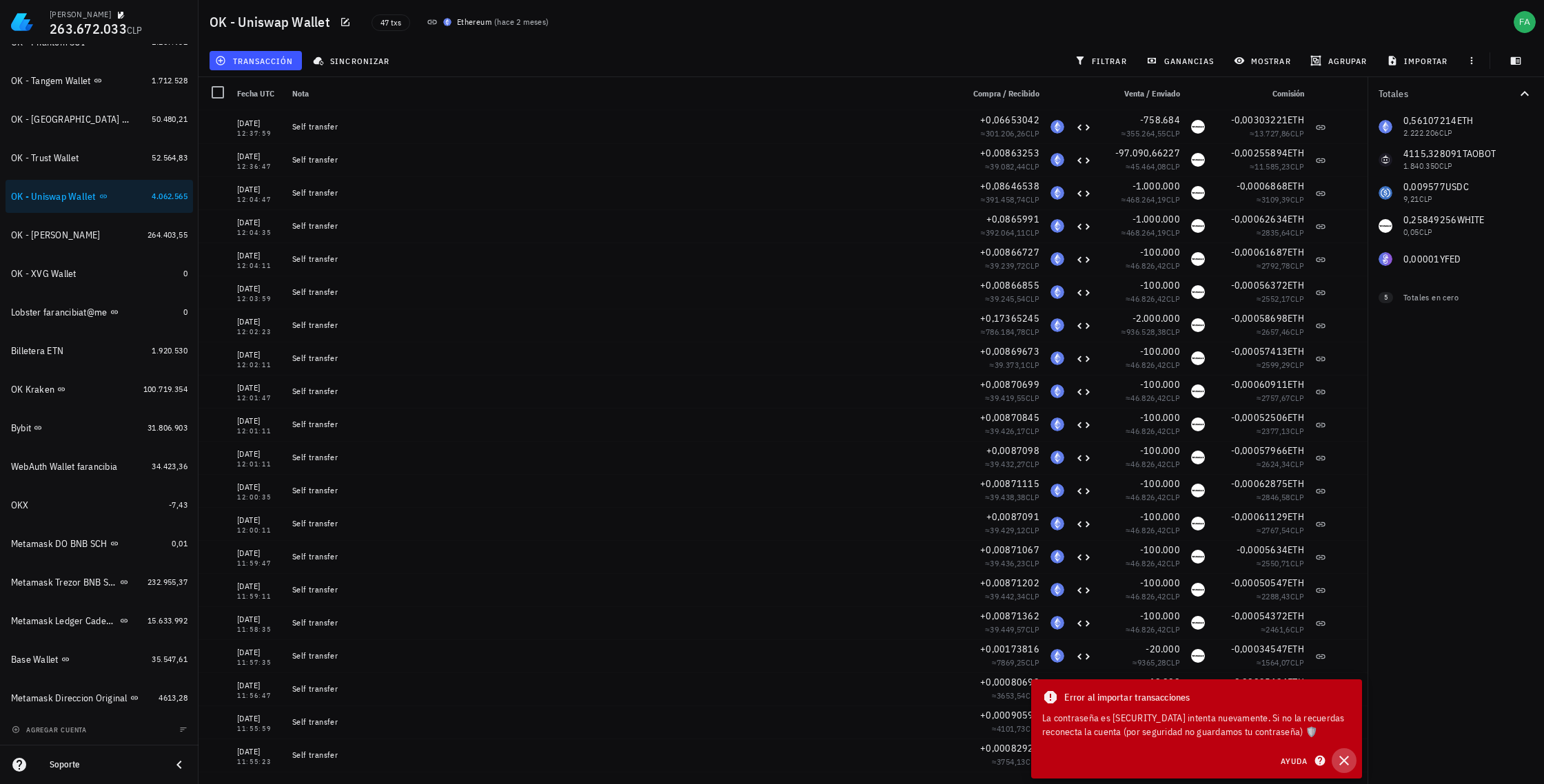
click at [1345, 761] on icon "button" at bounding box center [1345, 761] width 10 height 10
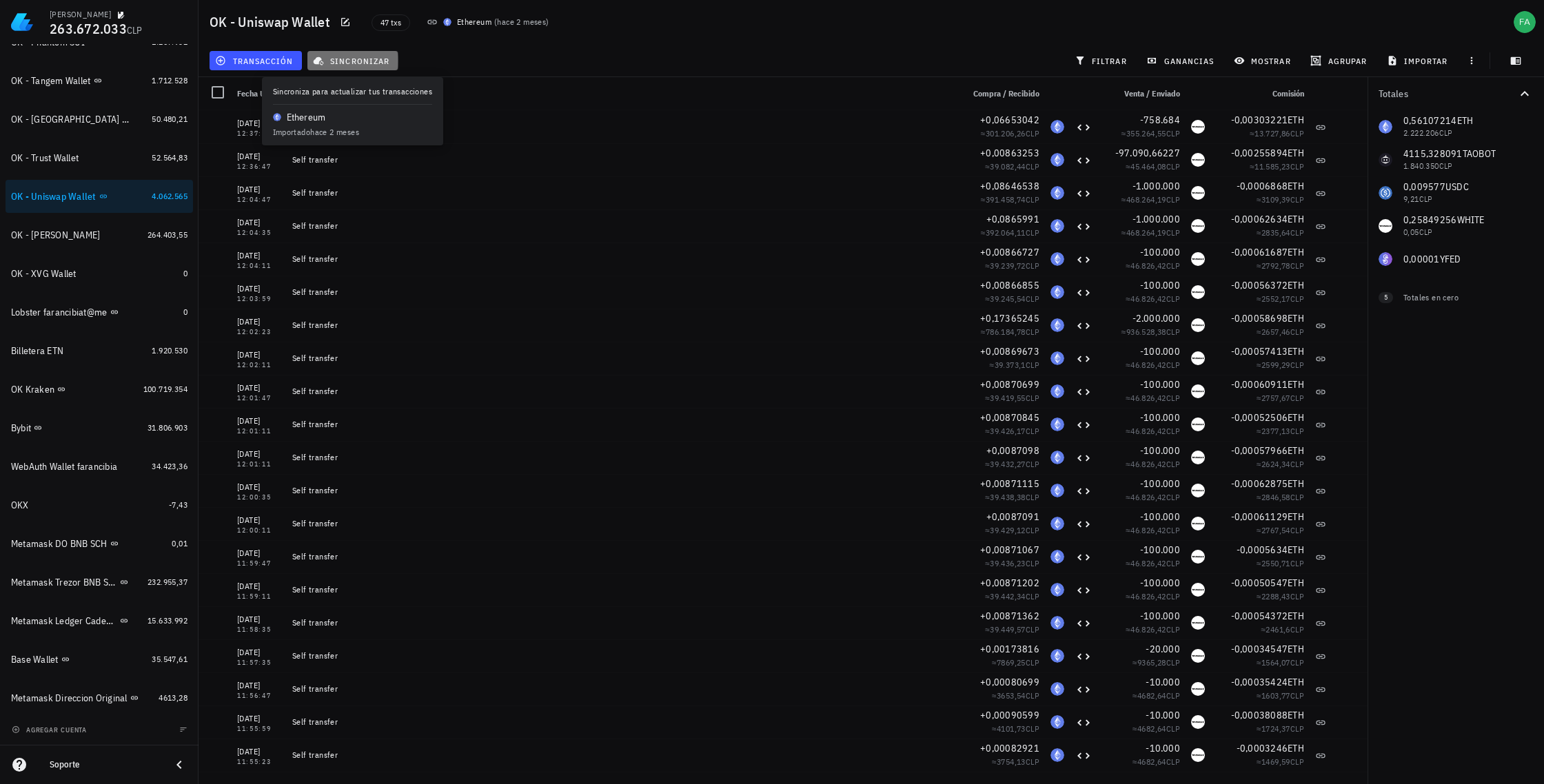
click at [373, 60] on span "sincronizar" at bounding box center [352, 60] width 74 height 11
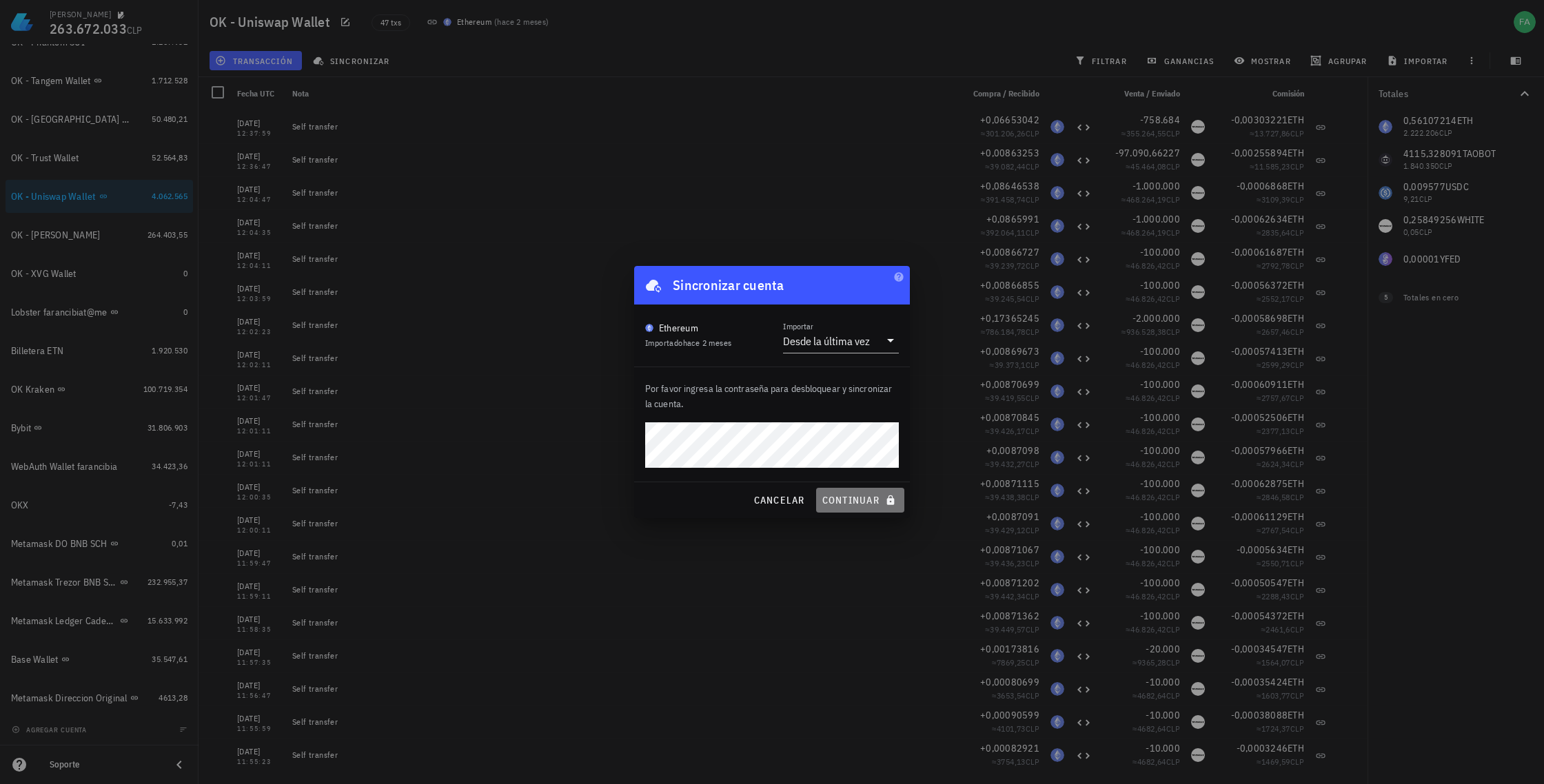
click at [855, 505] on span "continuar" at bounding box center [860, 500] width 77 height 13
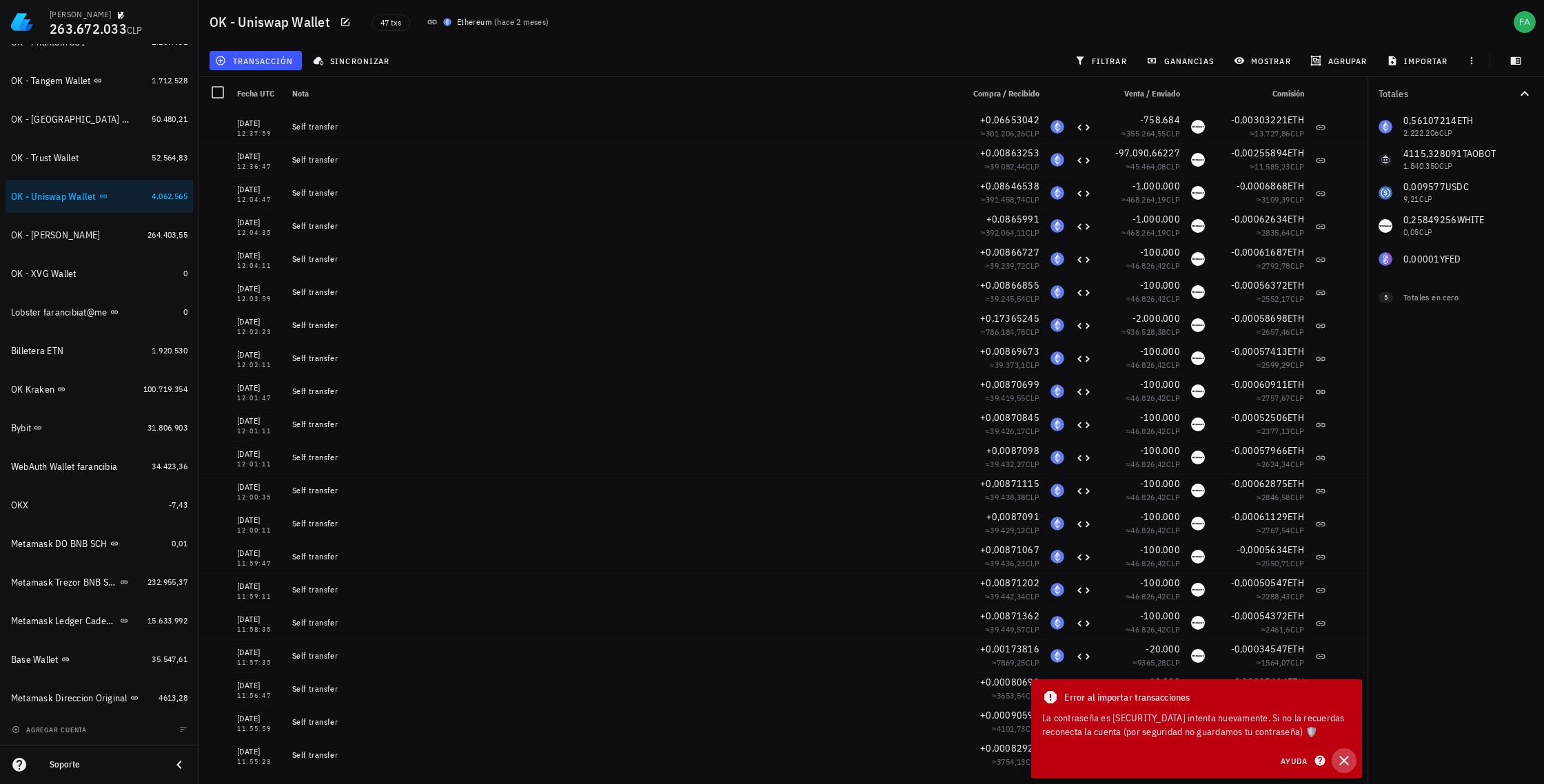
click at [1345, 759] on icon "button" at bounding box center [1344, 760] width 17 height 17
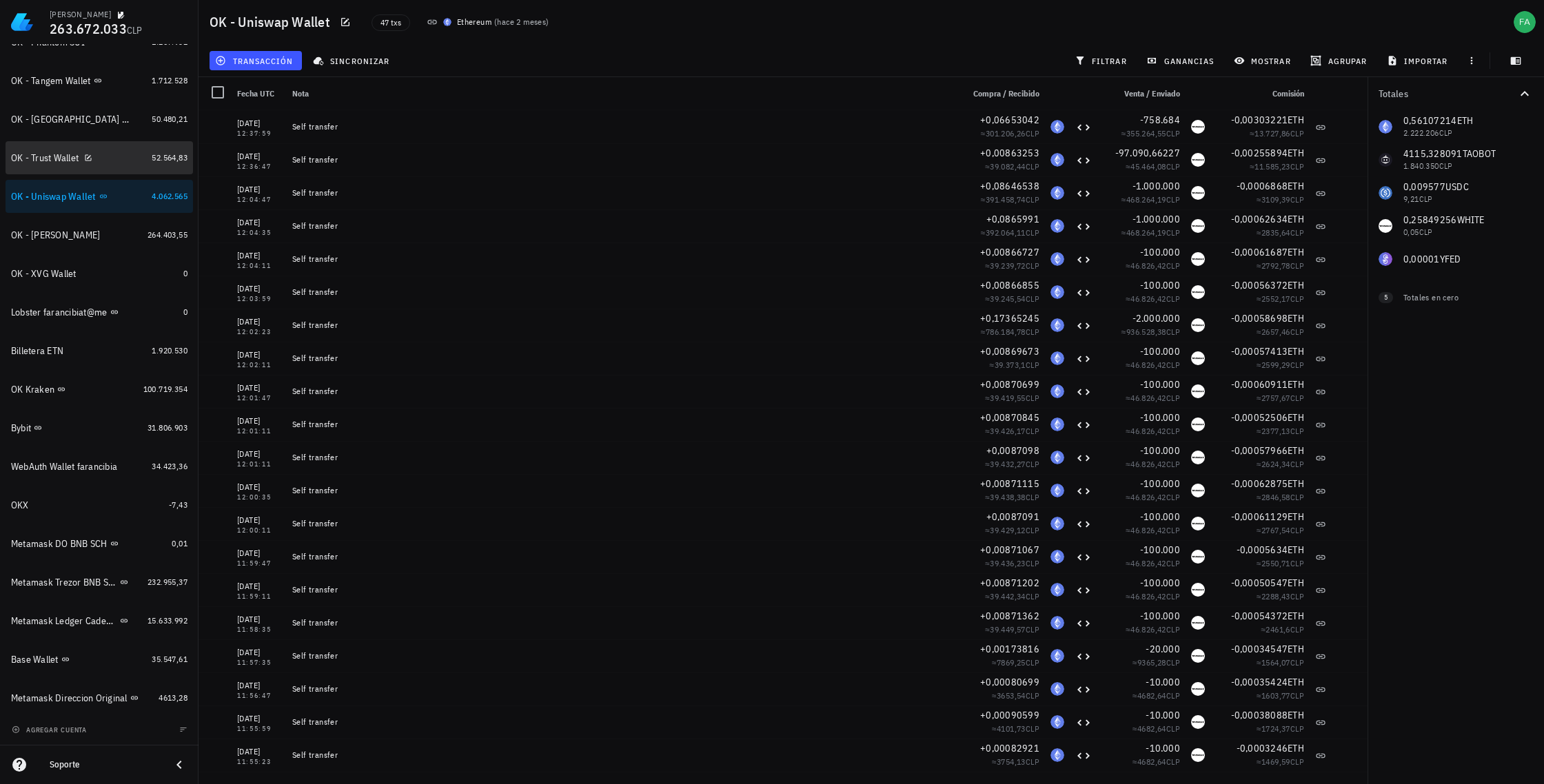
click at [64, 156] on div "OK - Trust Wallet" at bounding box center [45, 158] width 68 height 12
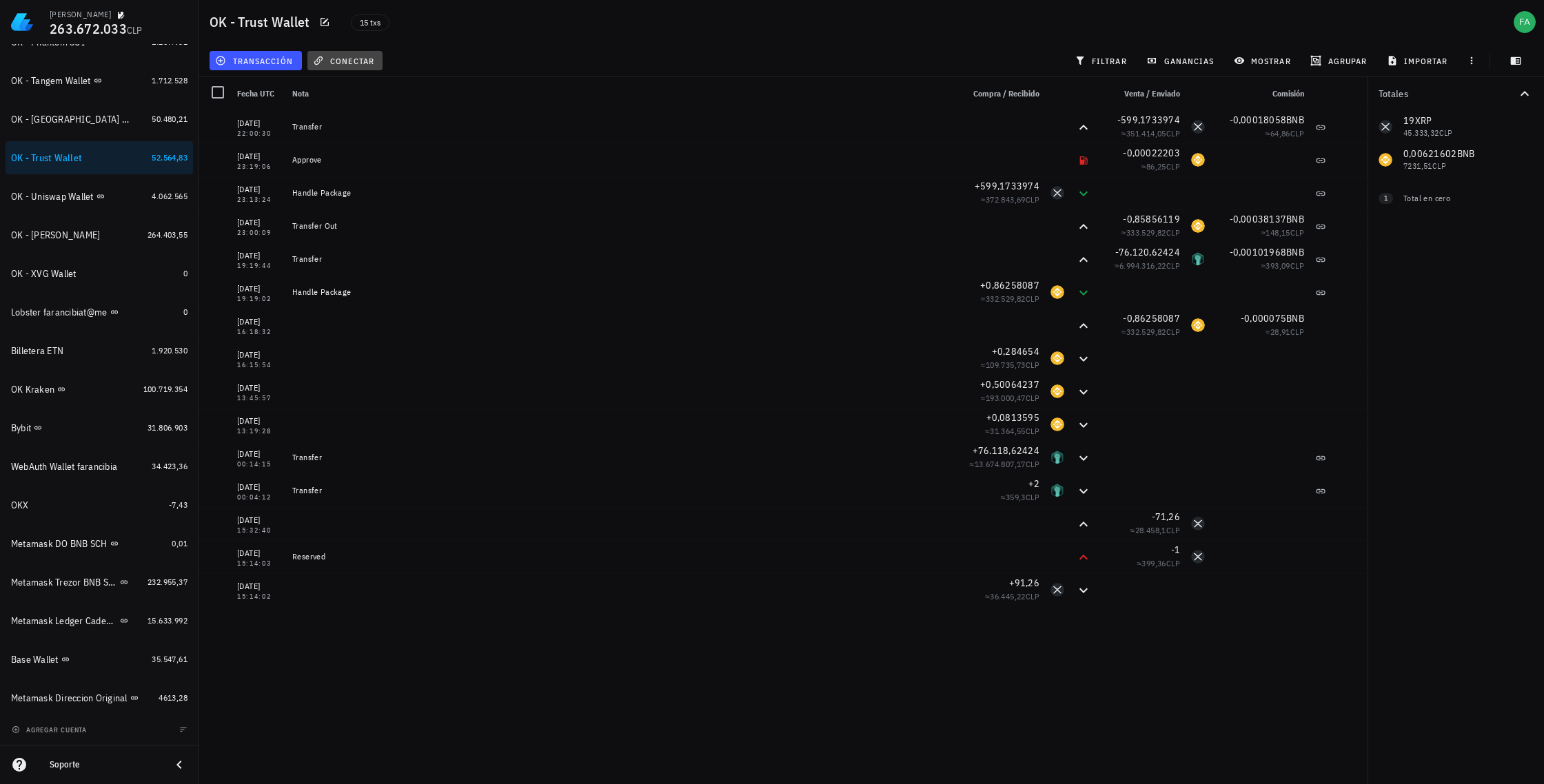
click at [355, 58] on span "conectar" at bounding box center [345, 60] width 59 height 11
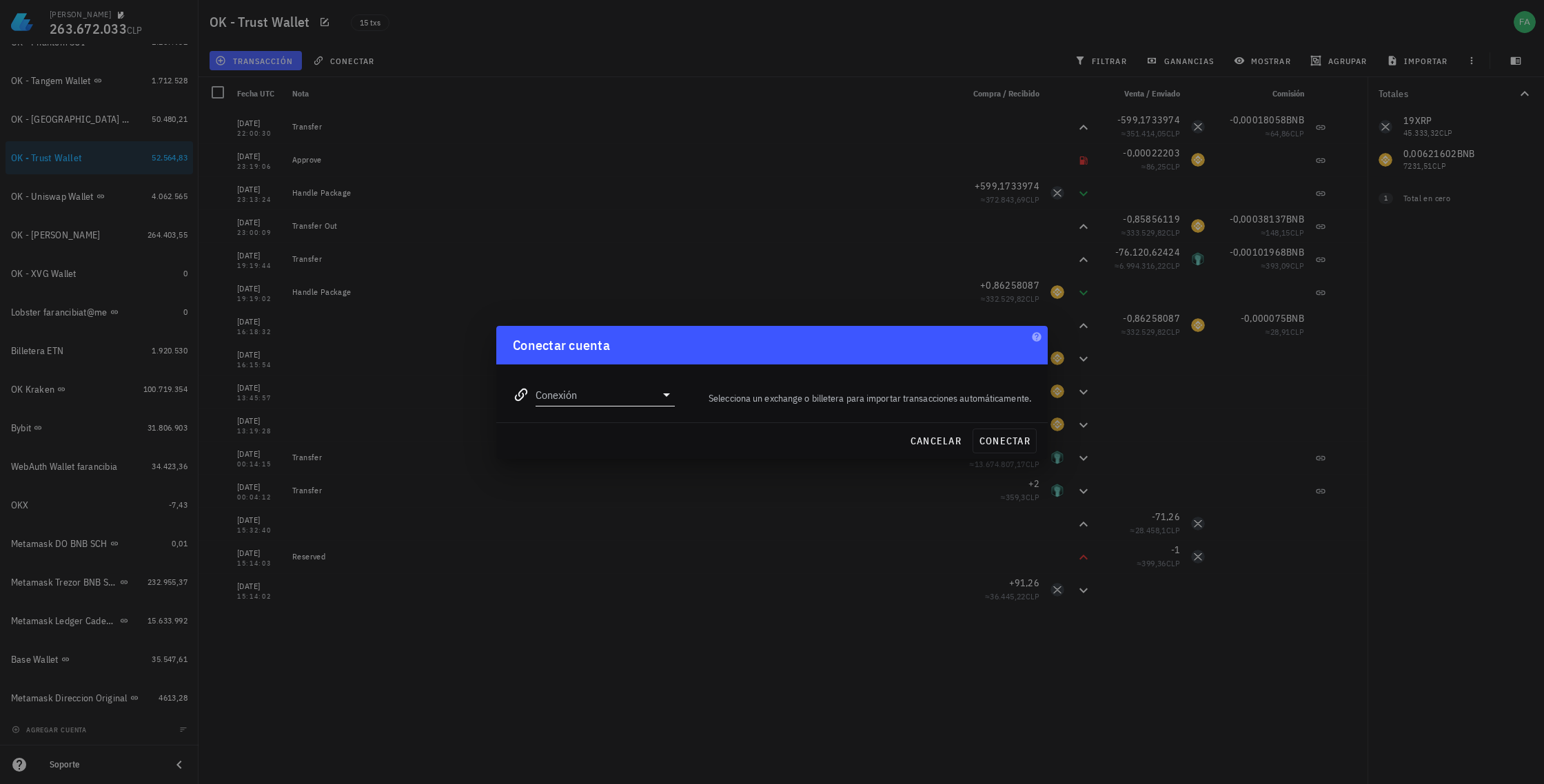
click at [668, 397] on icon at bounding box center [666, 395] width 17 height 17
drag, startPoint x: 671, startPoint y: 317, endPoint x: 701, endPoint y: 332, distance: 33.5
click at [671, 317] on div at bounding box center [772, 392] width 1544 height 784
click at [945, 439] on span "cancelar" at bounding box center [935, 441] width 52 height 13
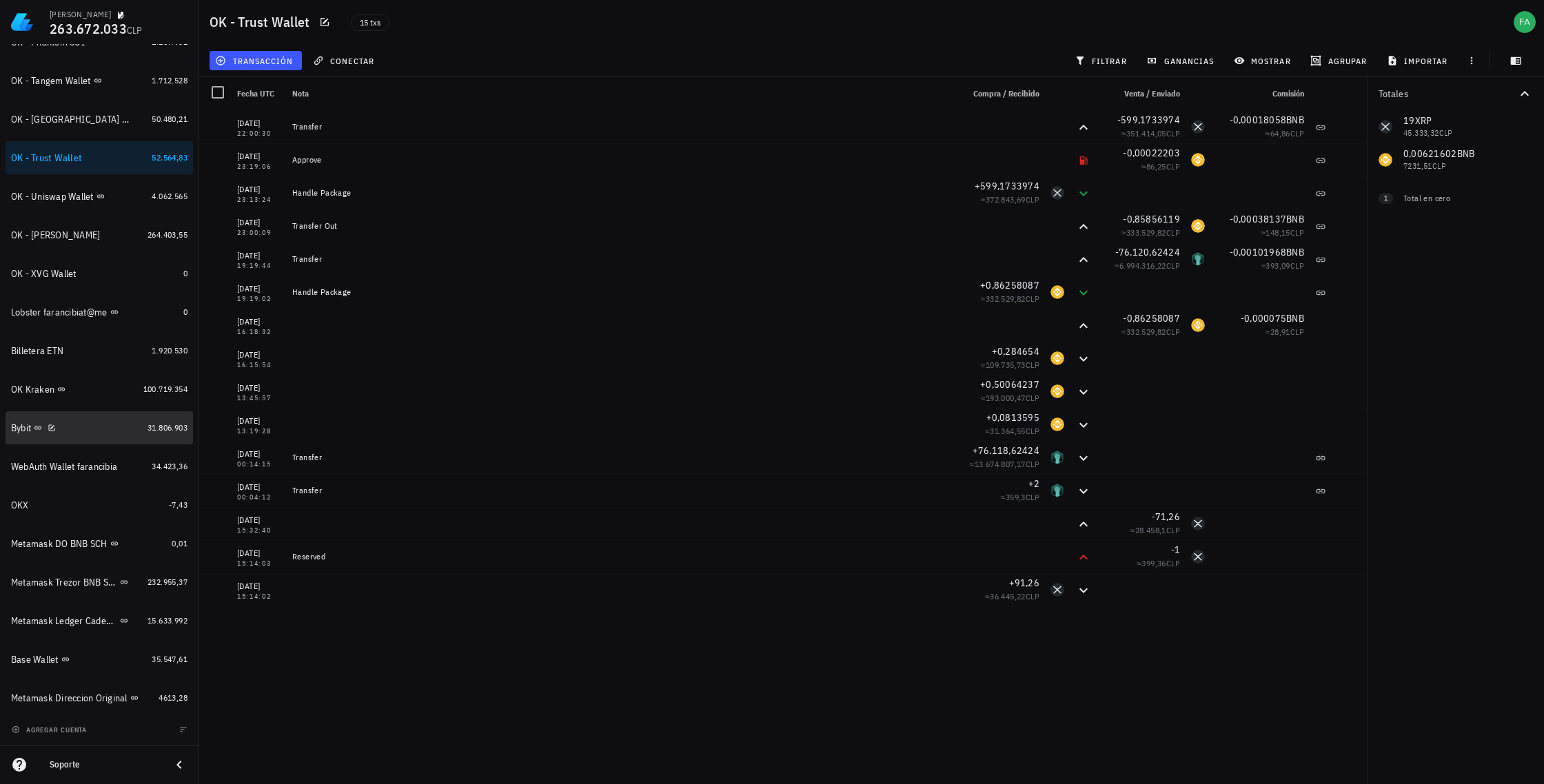
click at [79, 425] on div "Bybit" at bounding box center [76, 428] width 131 height 13
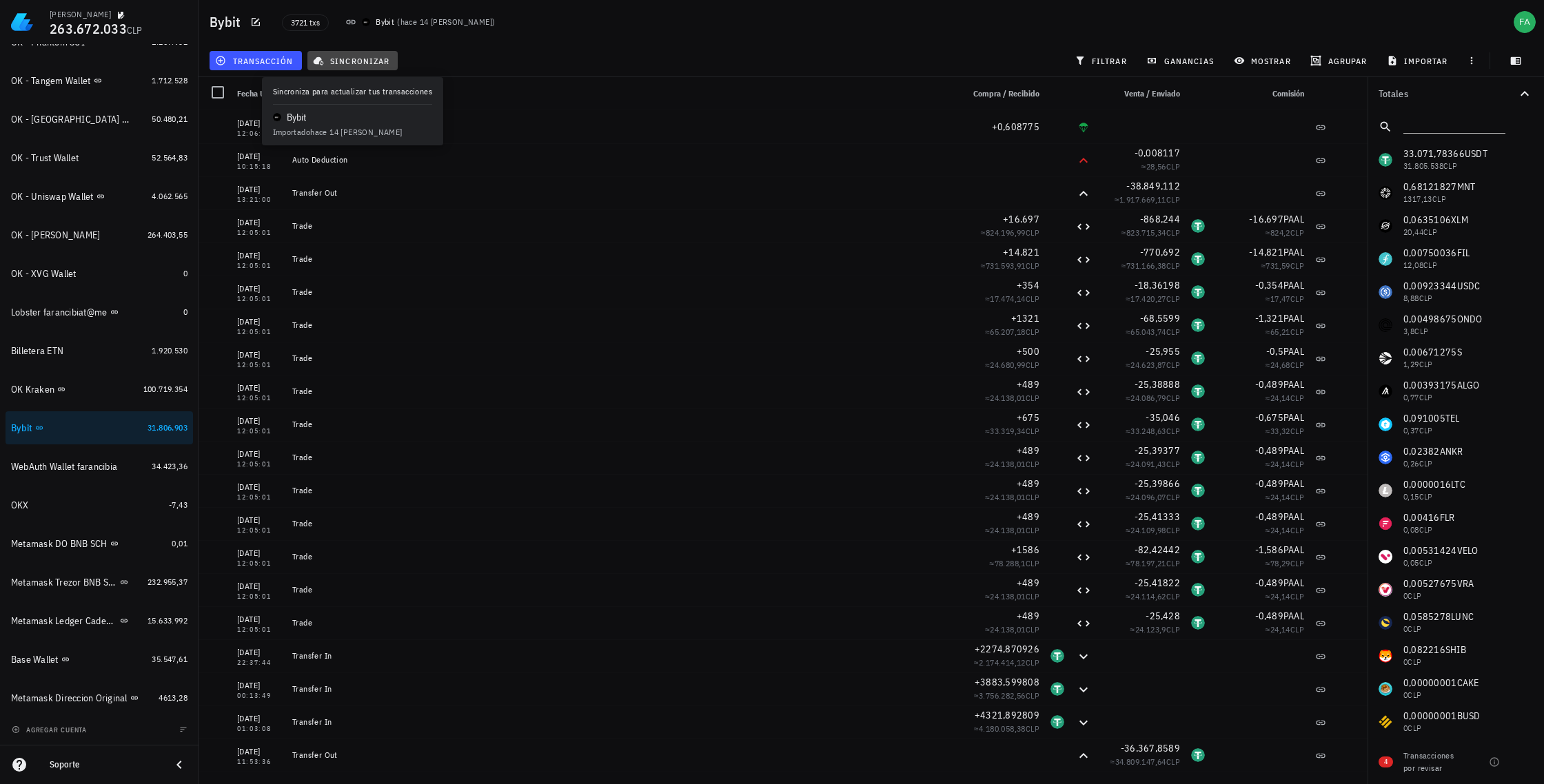
click at [361, 56] on span "sincronizar" at bounding box center [352, 60] width 74 height 11
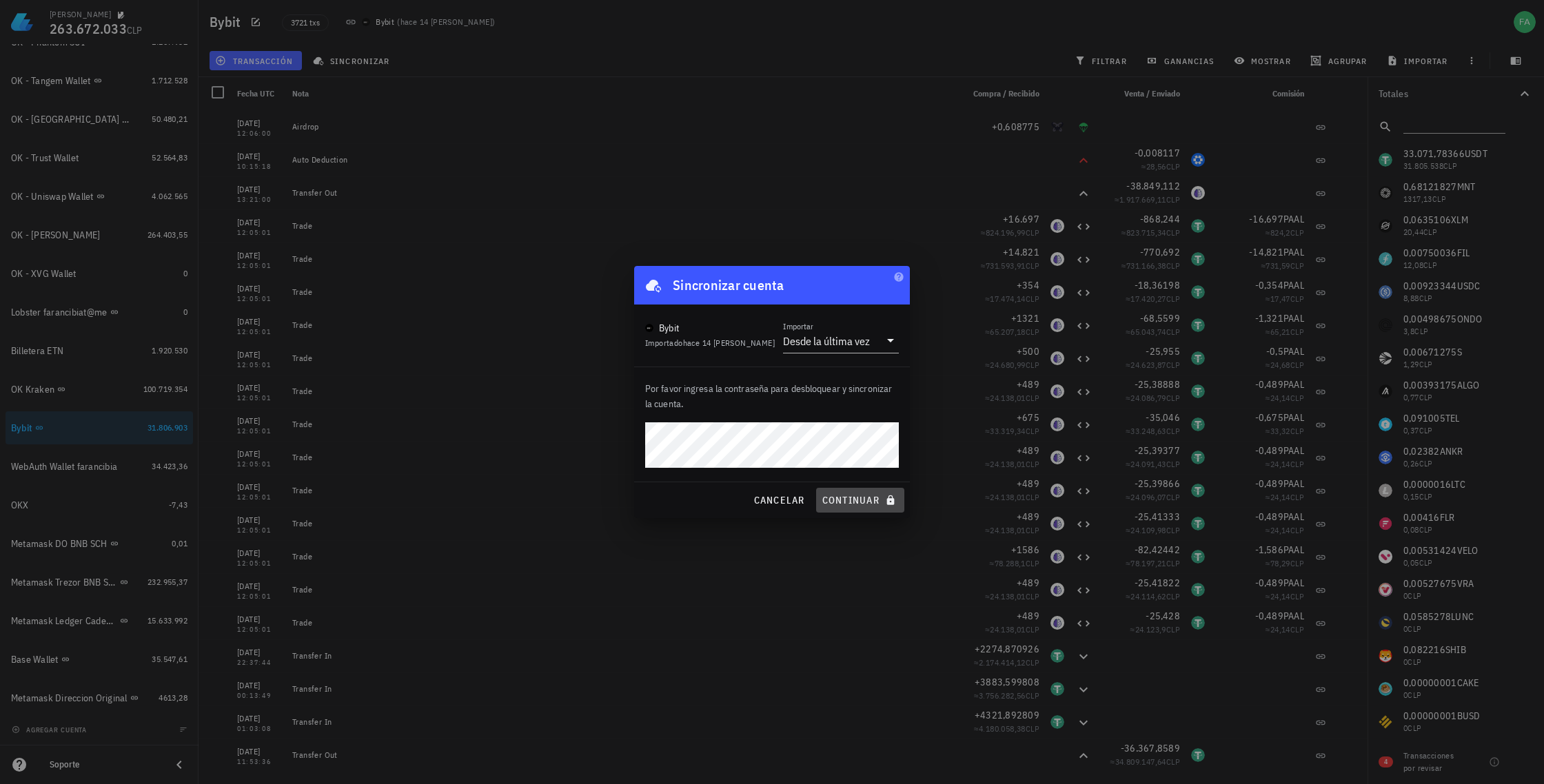
click at [869, 502] on span "continuar" at bounding box center [860, 500] width 77 height 13
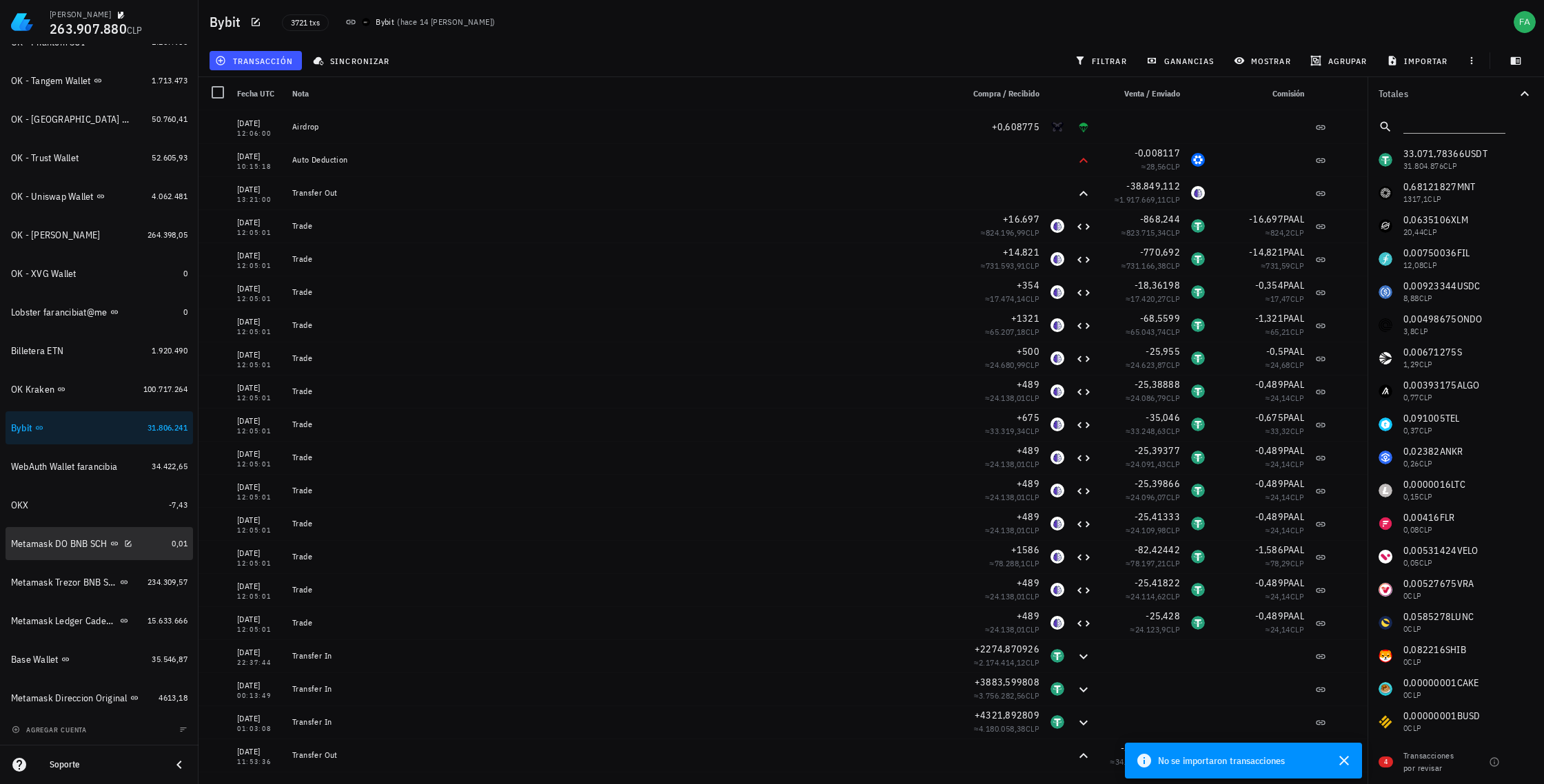
click at [95, 546] on div "Metamask DO BNB SCH" at bounding box center [59, 544] width 96 height 12
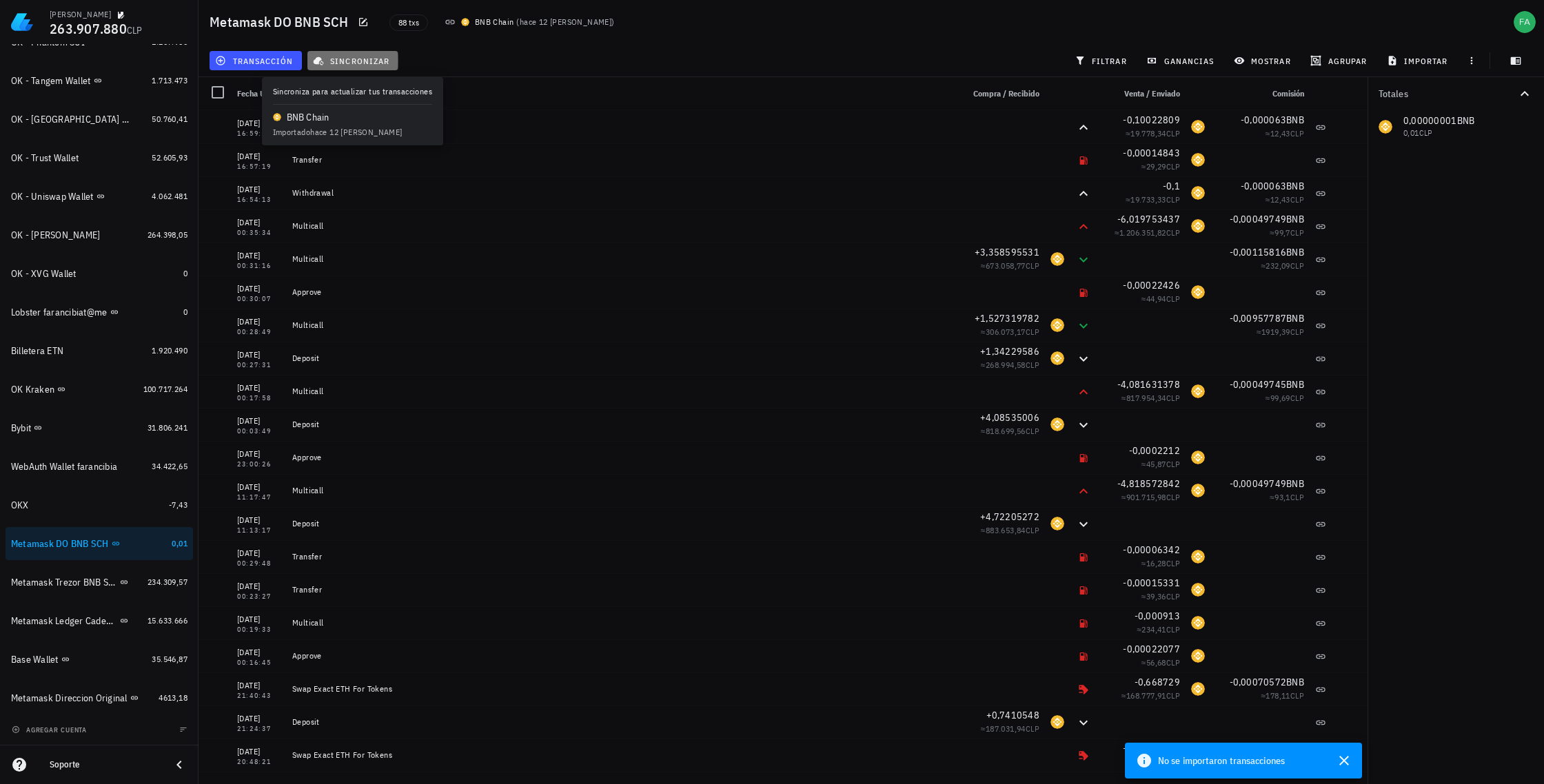
click at [362, 59] on span "sincronizar" at bounding box center [352, 60] width 74 height 11
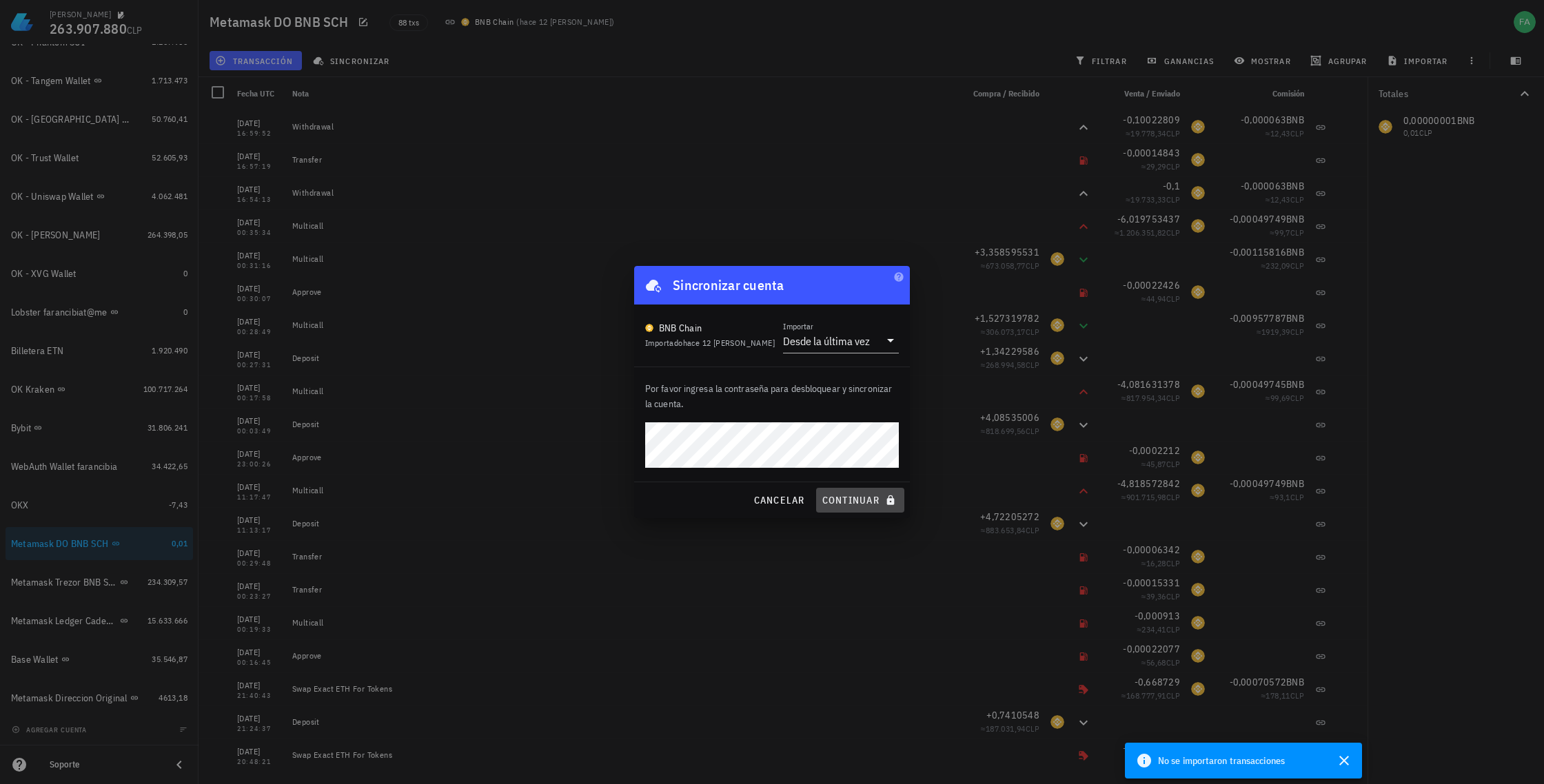
click at [857, 500] on span "continuar" at bounding box center [860, 500] width 77 height 13
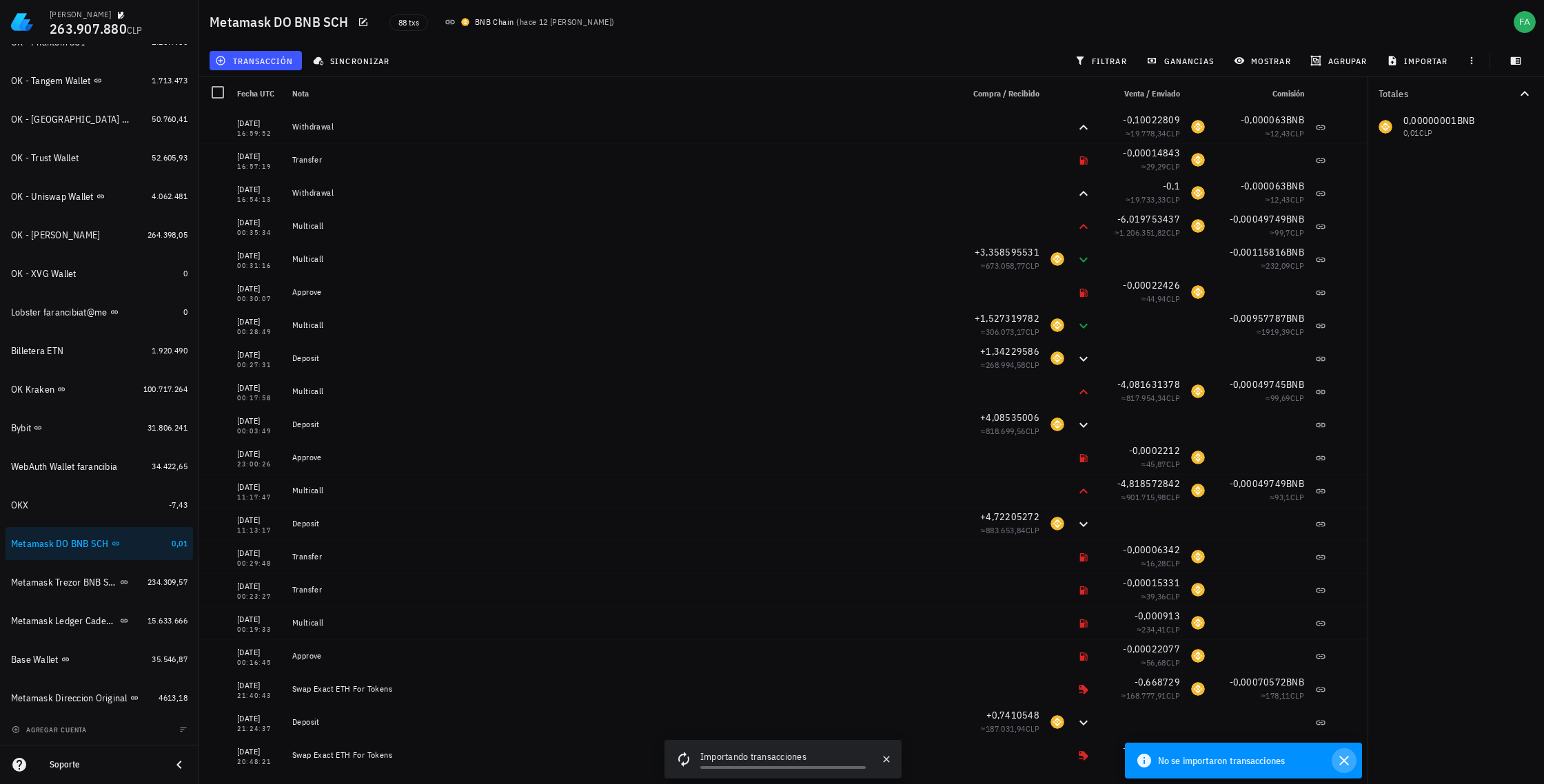
click at [1346, 758] on icon "button" at bounding box center [1345, 761] width 10 height 10
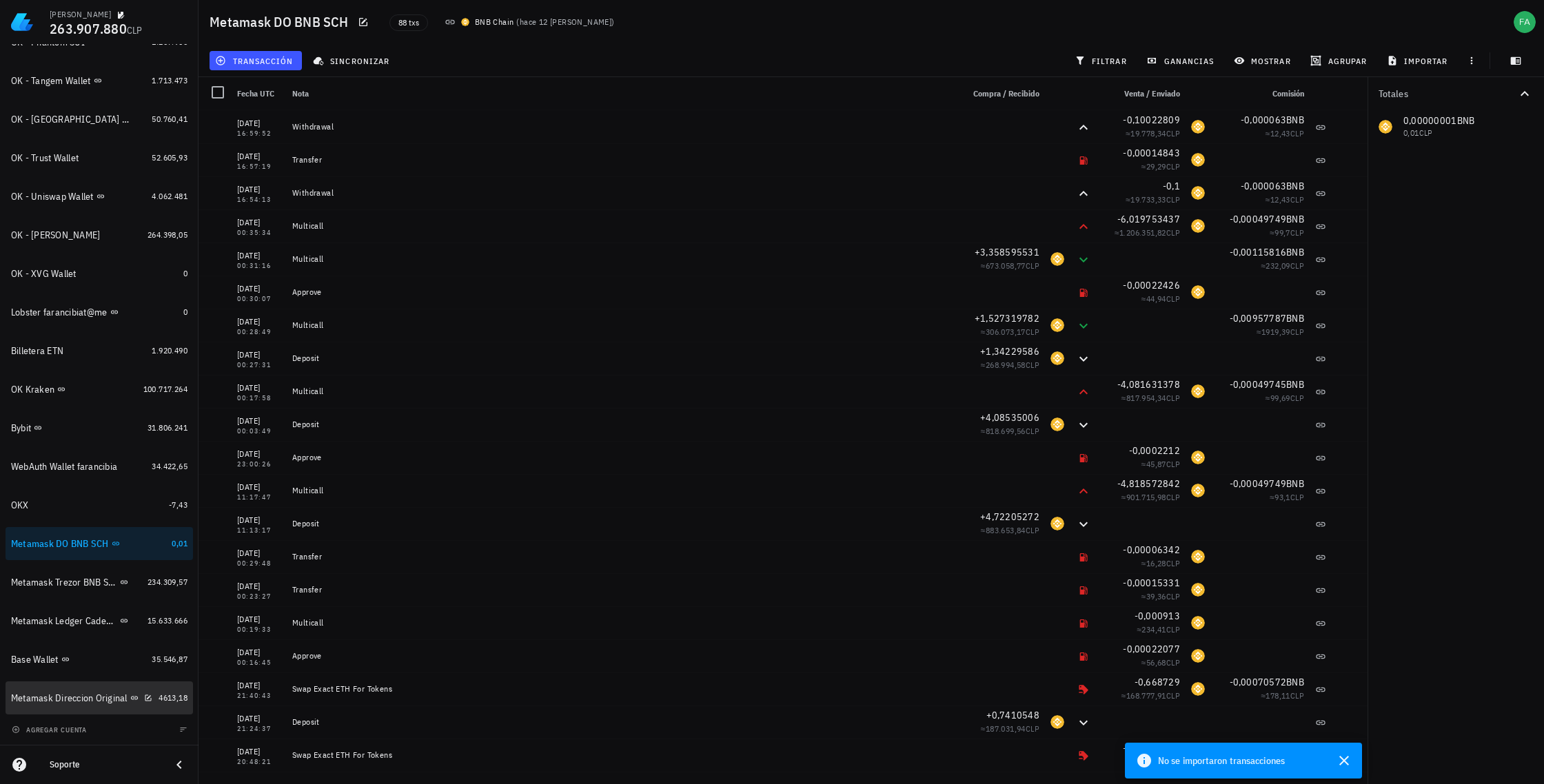
click at [75, 702] on div "Metamask Direccion Original" at bounding box center [69, 698] width 117 height 12
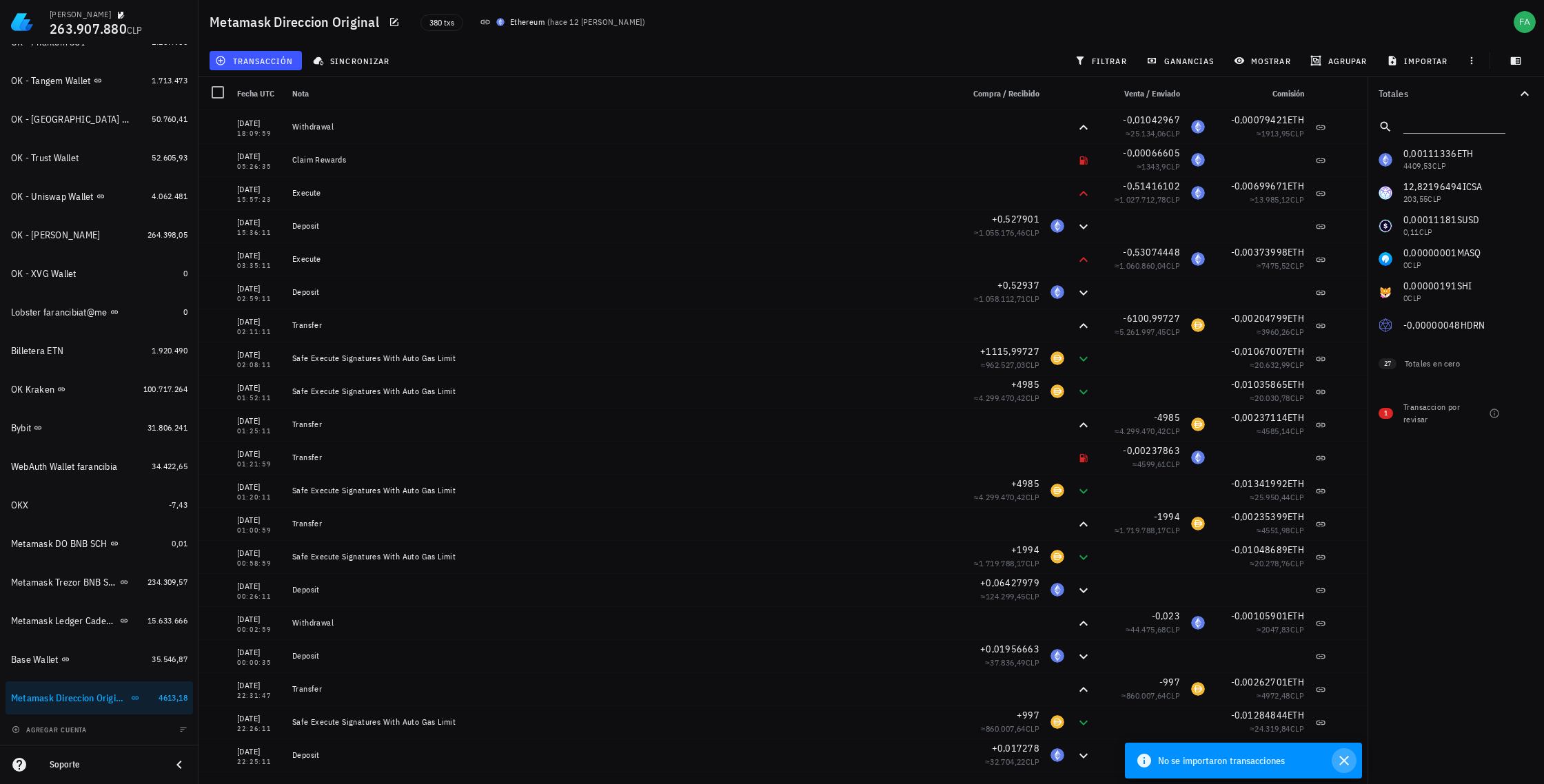
click at [1346, 762] on icon "button" at bounding box center [1345, 761] width 10 height 10
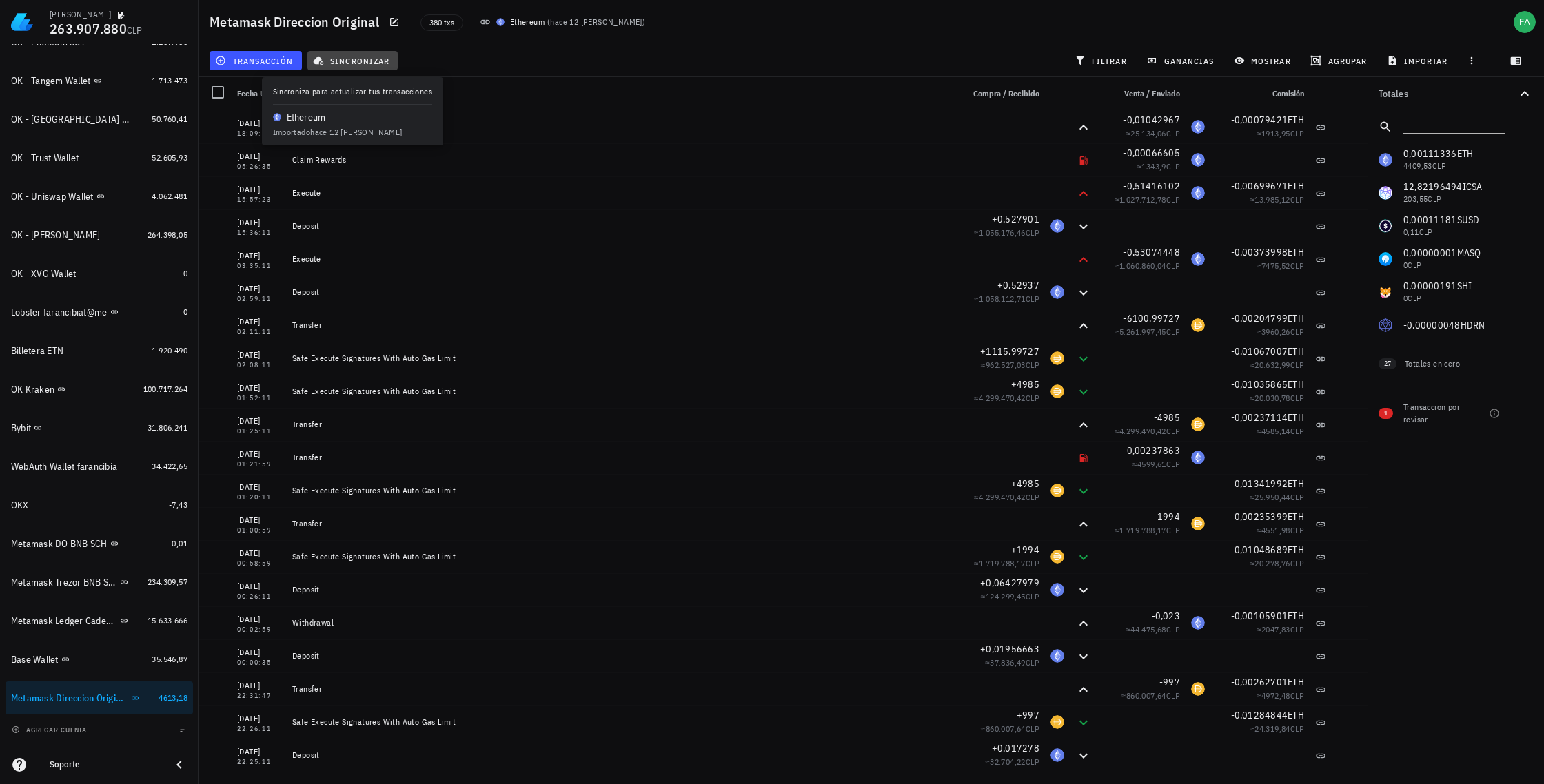
click at [369, 60] on span "sincronizar" at bounding box center [352, 60] width 74 height 11
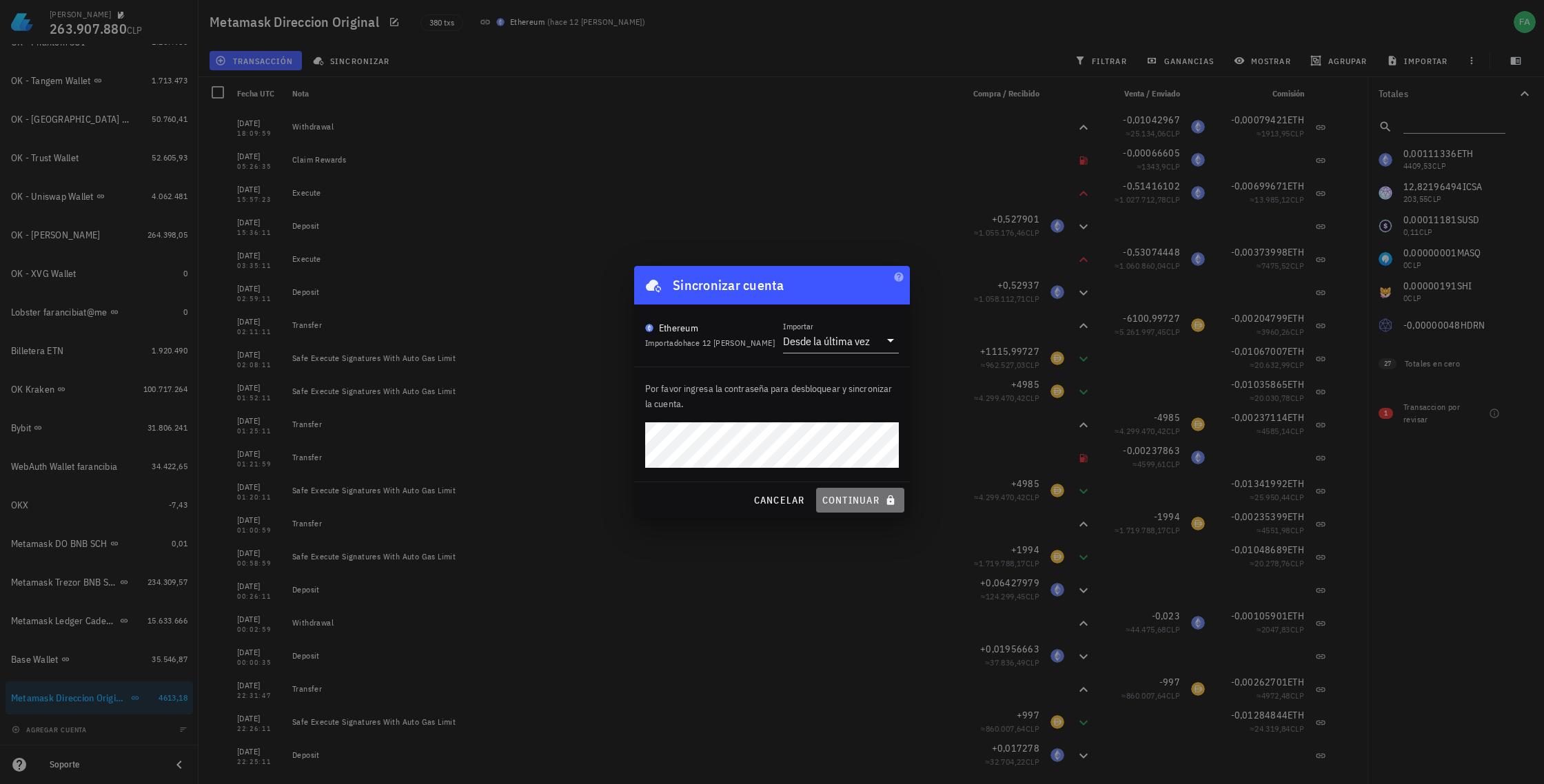
click at [867, 502] on span "continuar" at bounding box center [860, 500] width 77 height 13
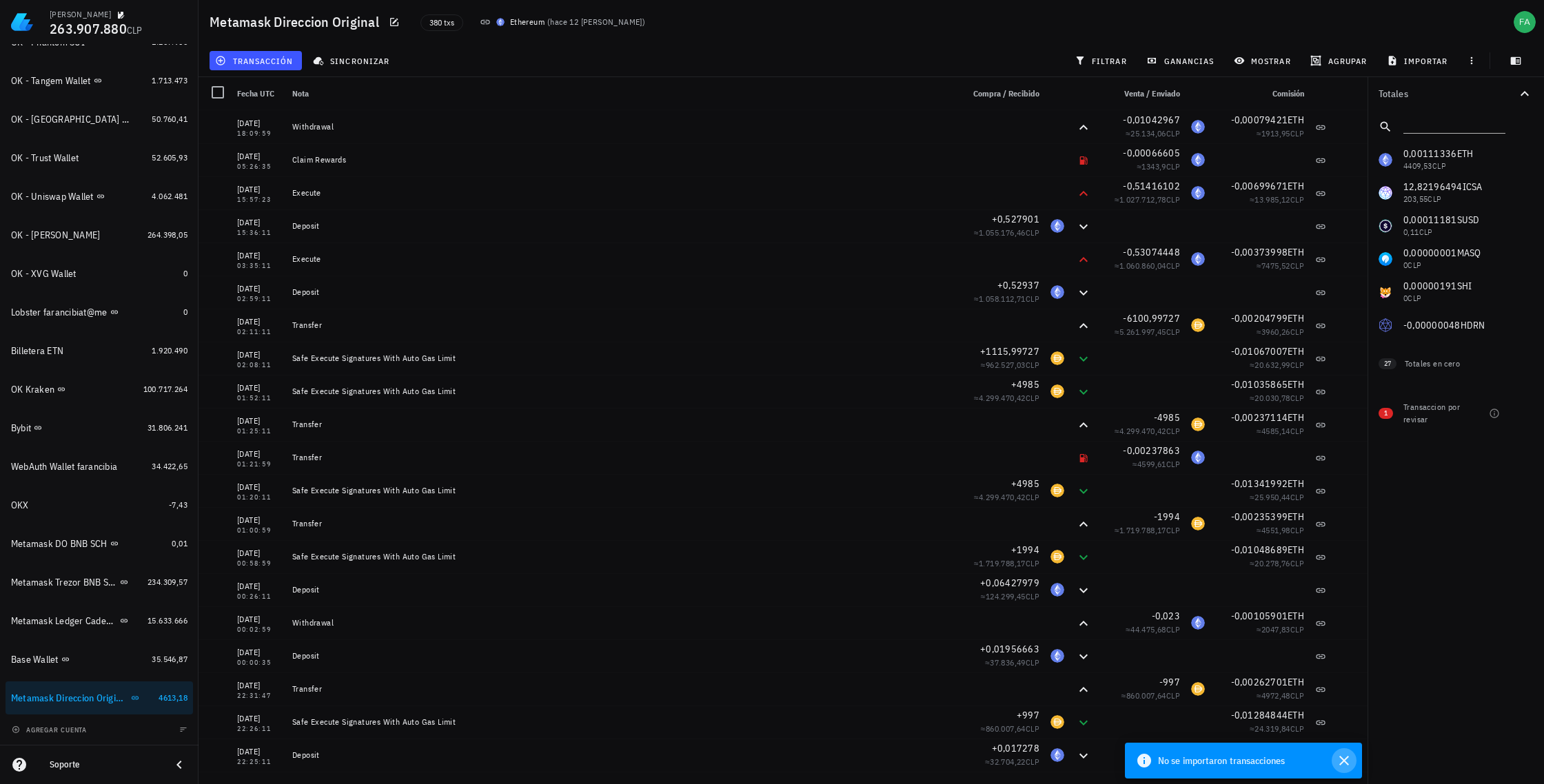
click at [1344, 758] on icon "button" at bounding box center [1344, 760] width 17 height 17
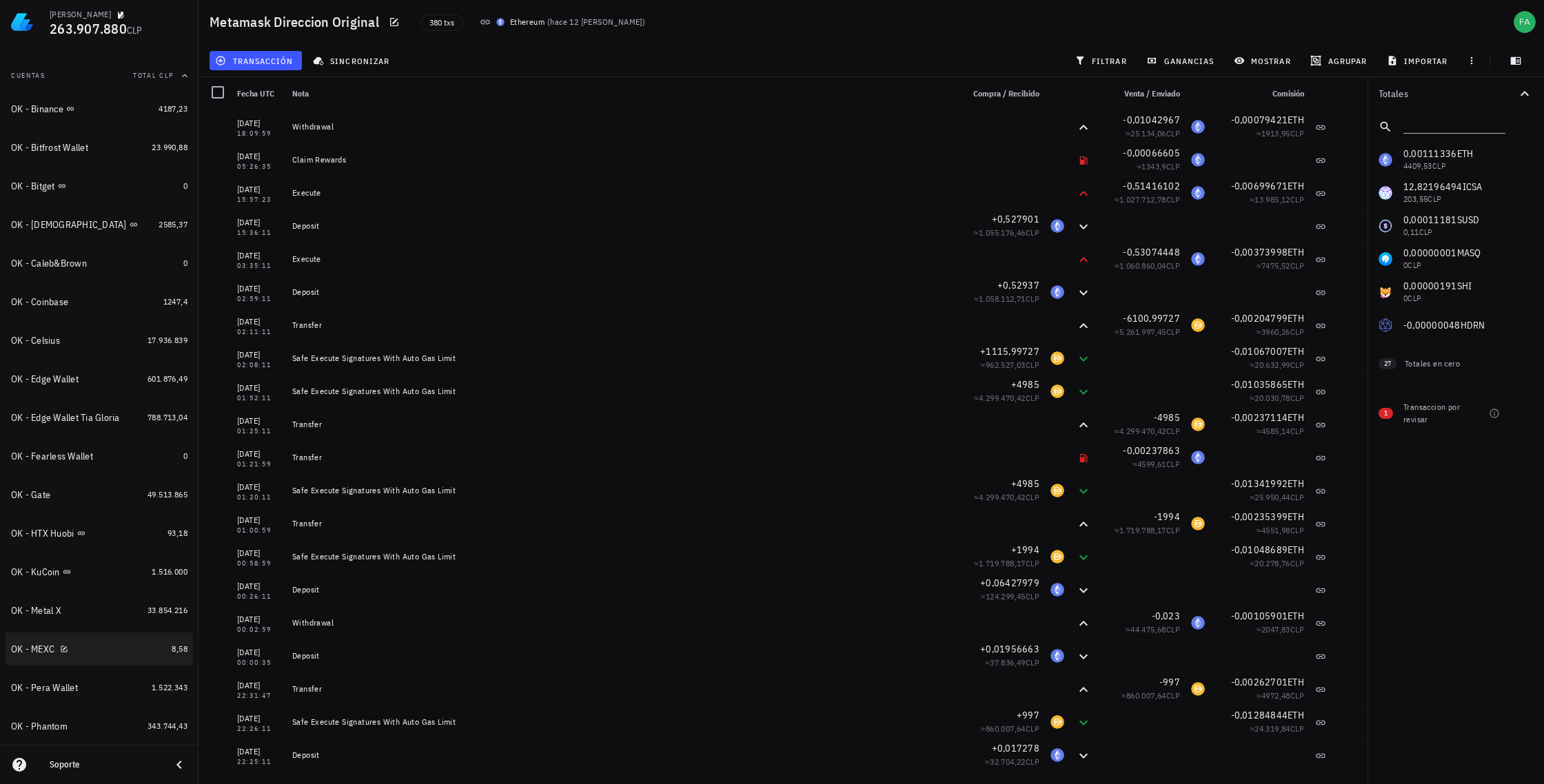
scroll to position [144, 0]
click at [29, 573] on div "OK - KuCoin" at bounding box center [36, 573] width 49 height 12
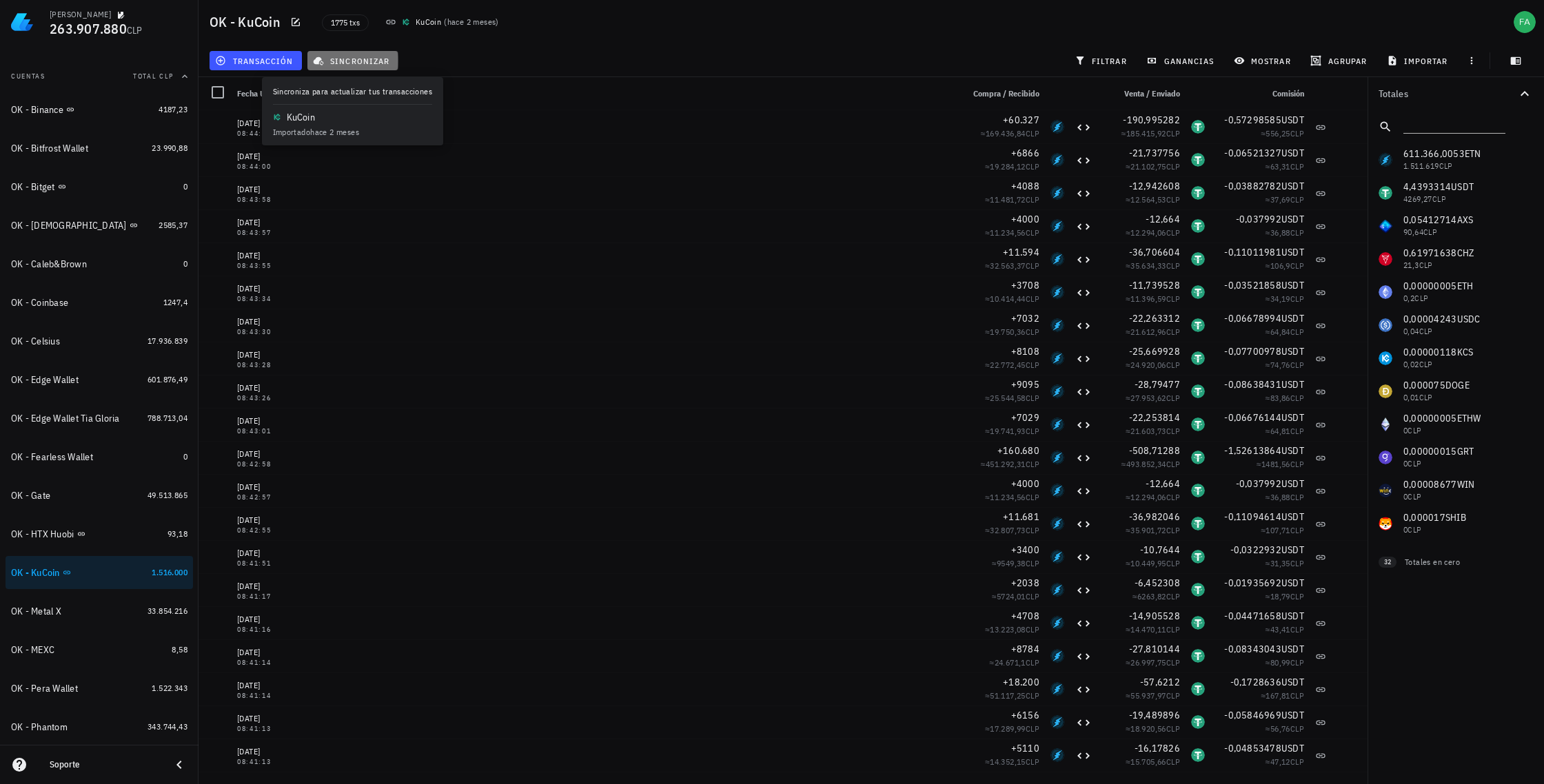
click at [372, 60] on span "sincronizar" at bounding box center [352, 60] width 74 height 11
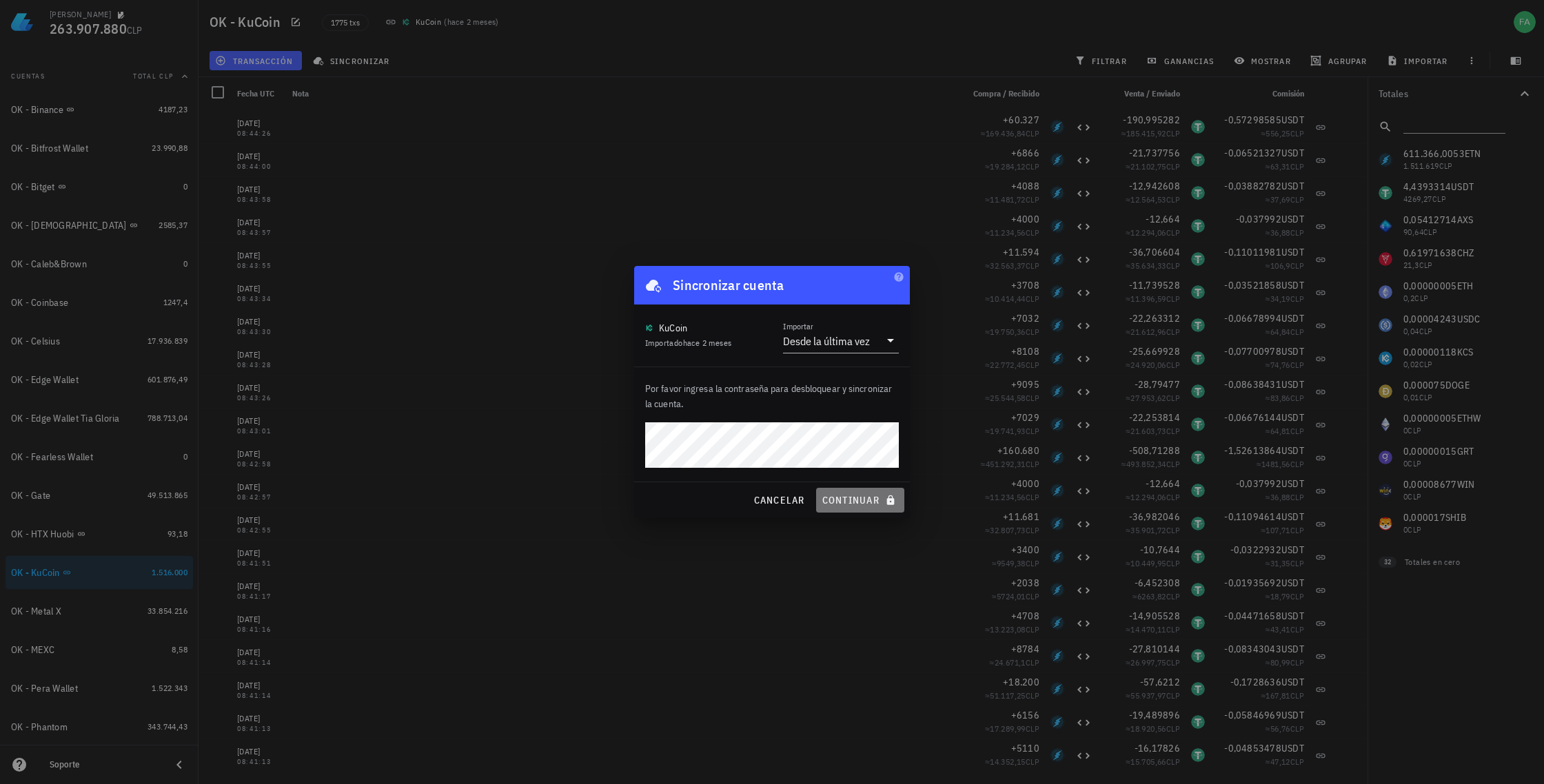
click at [866, 499] on span "continuar" at bounding box center [860, 500] width 77 height 13
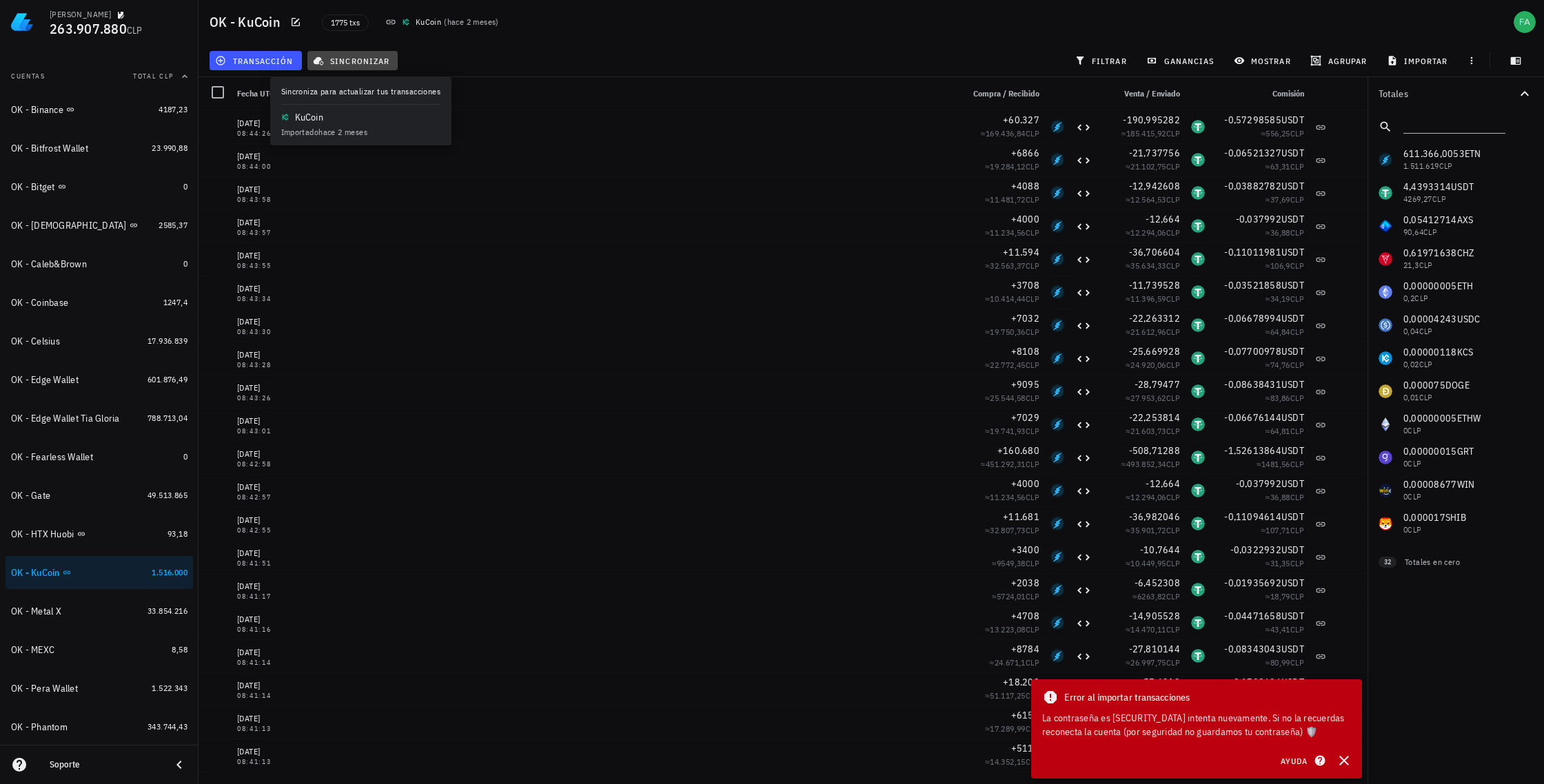
click at [347, 56] on span "sincronizar" at bounding box center [352, 60] width 74 height 11
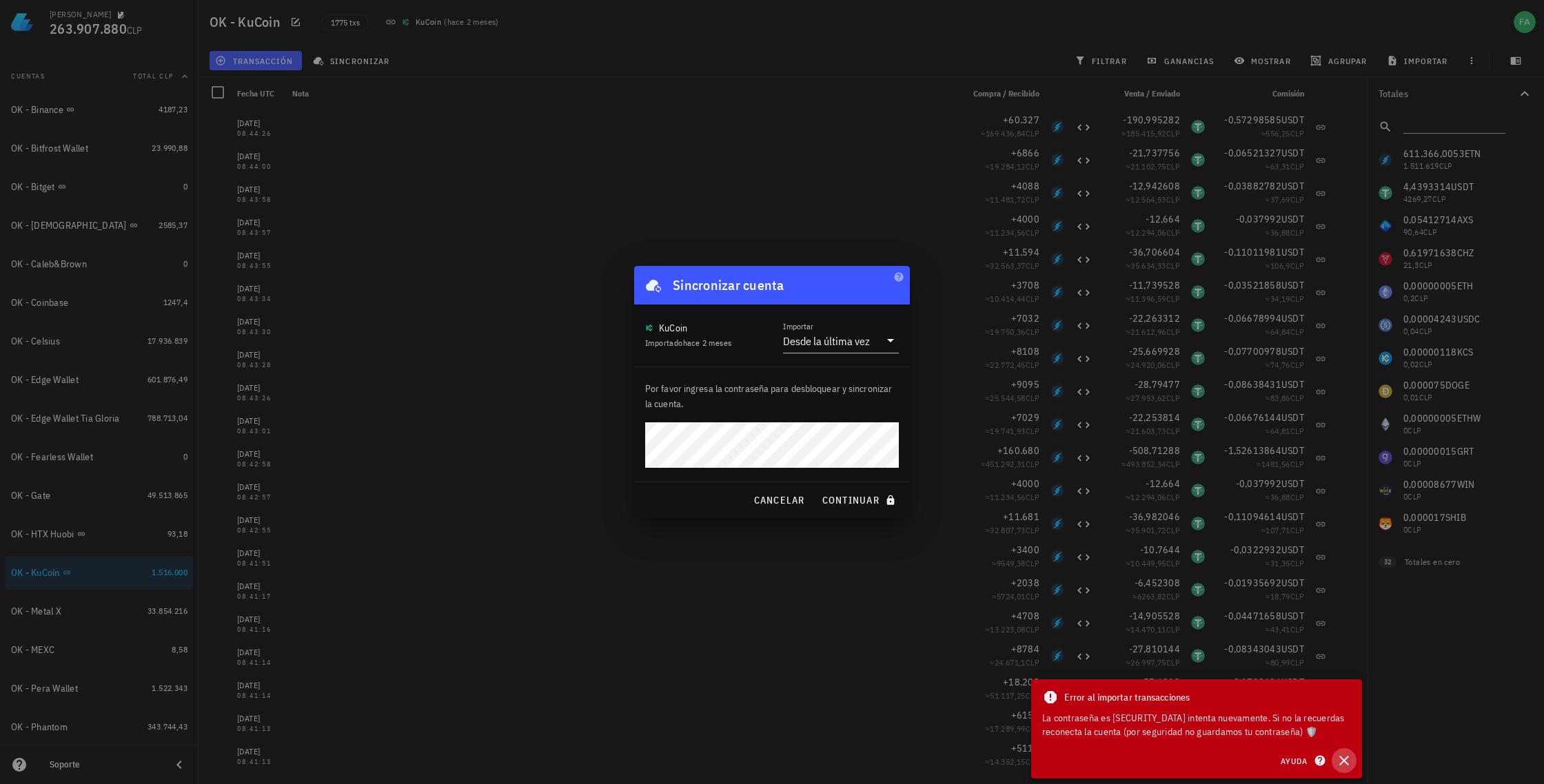
click at [1343, 759] on icon "button" at bounding box center [1345, 761] width 10 height 10
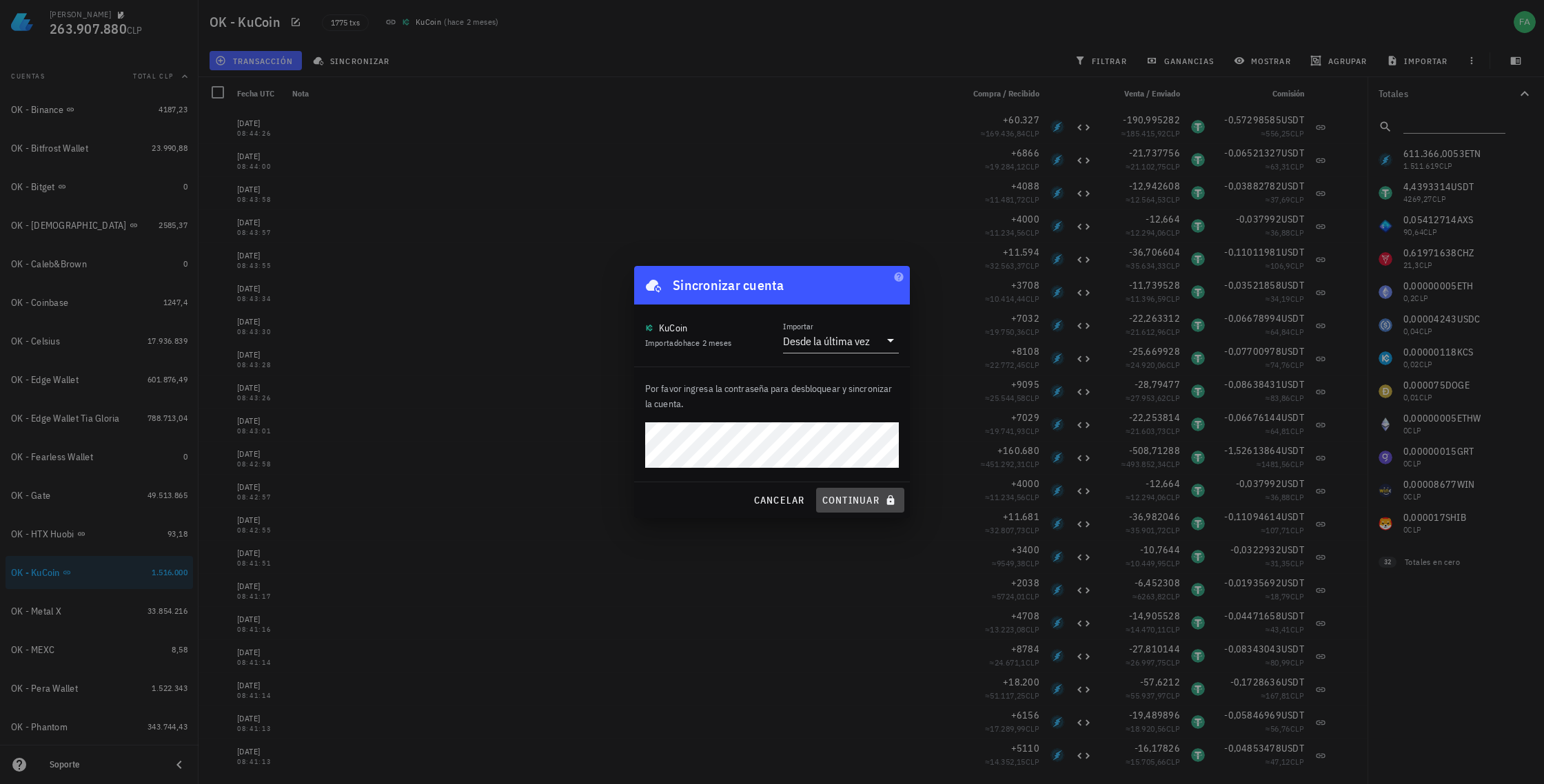
click at [850, 497] on span "continuar" at bounding box center [860, 500] width 77 height 13
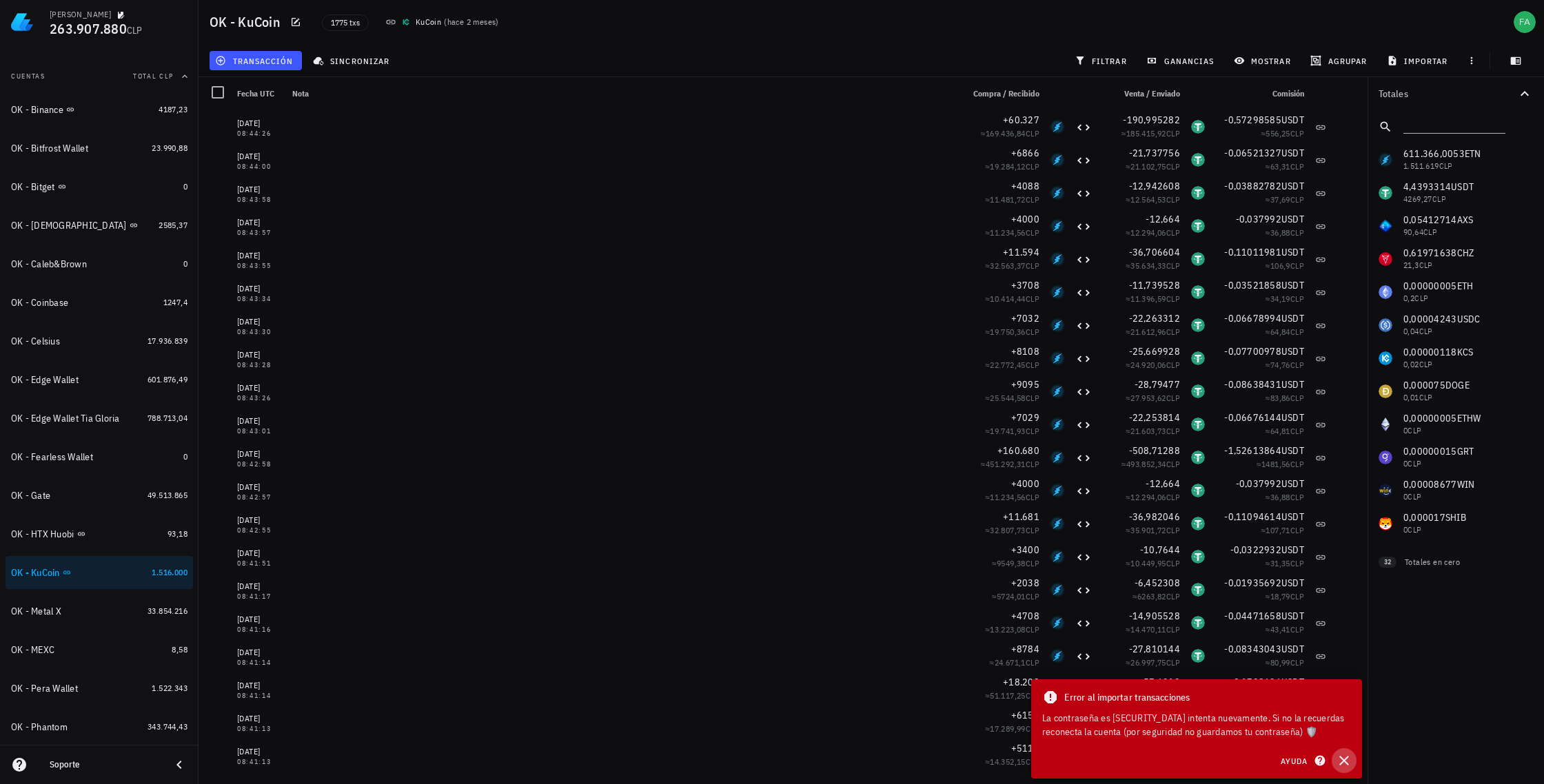
drag, startPoint x: 1345, startPoint y: 759, endPoint x: 1340, endPoint y: 754, distance: 7.1
click at [1346, 759] on icon "button" at bounding box center [1345, 761] width 10 height 10
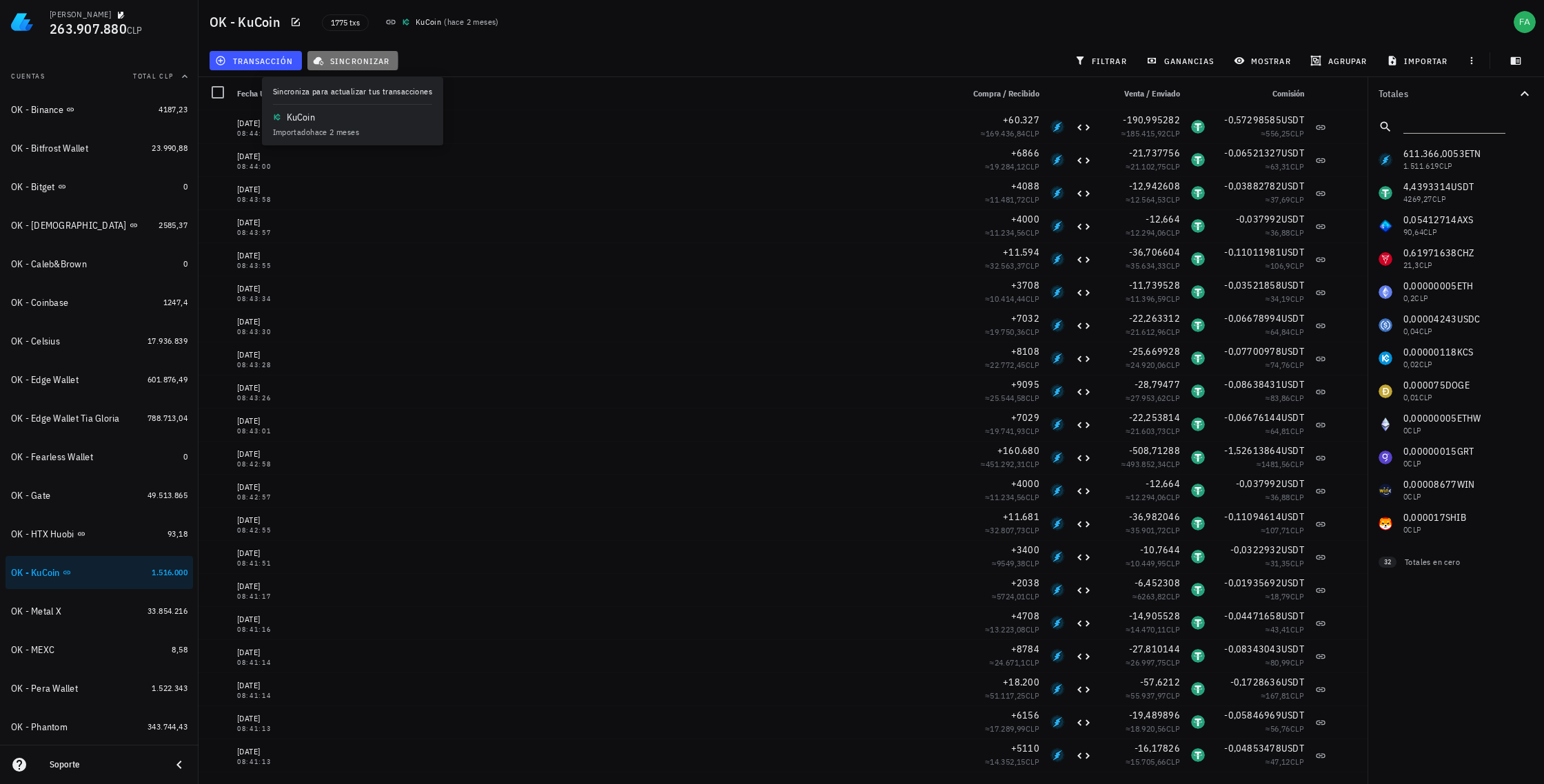
click at [359, 55] on span "sincronizar" at bounding box center [352, 60] width 74 height 11
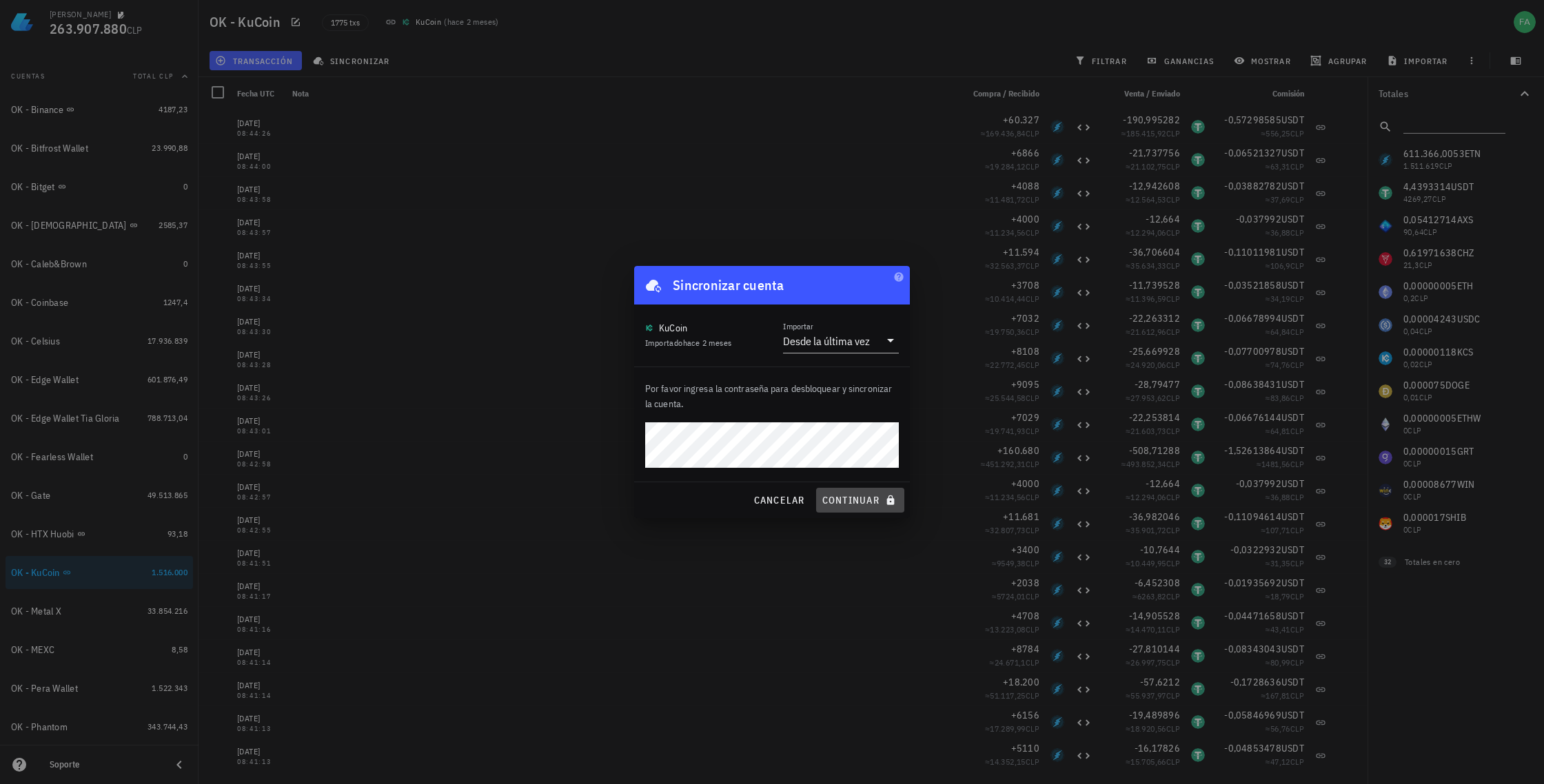
click at [861, 504] on span "continuar" at bounding box center [860, 500] width 77 height 13
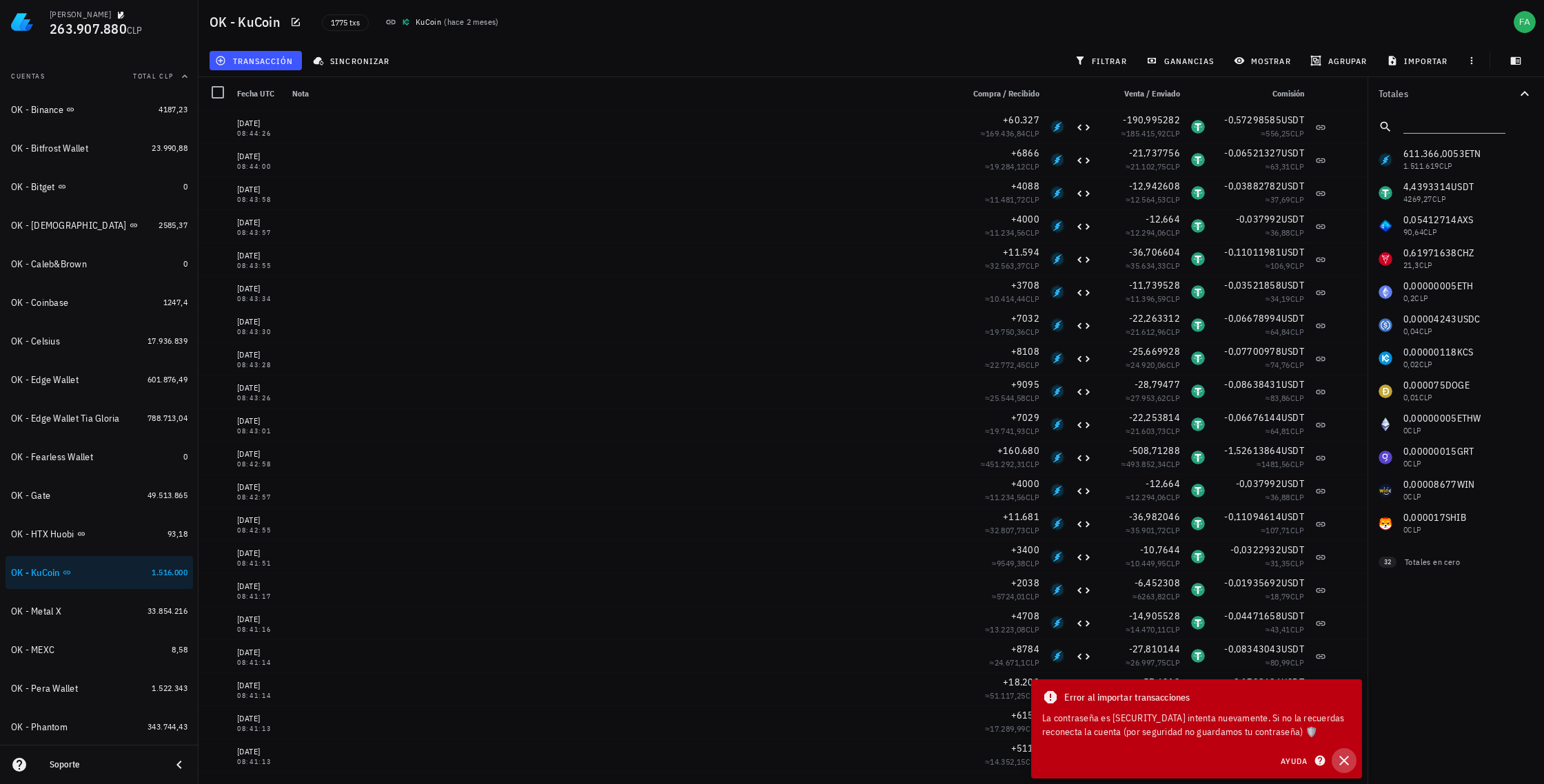
drag, startPoint x: 1346, startPoint y: 756, endPoint x: 1323, endPoint y: 738, distance: 29.2
click at [1345, 756] on icon "button" at bounding box center [1344, 760] width 17 height 17
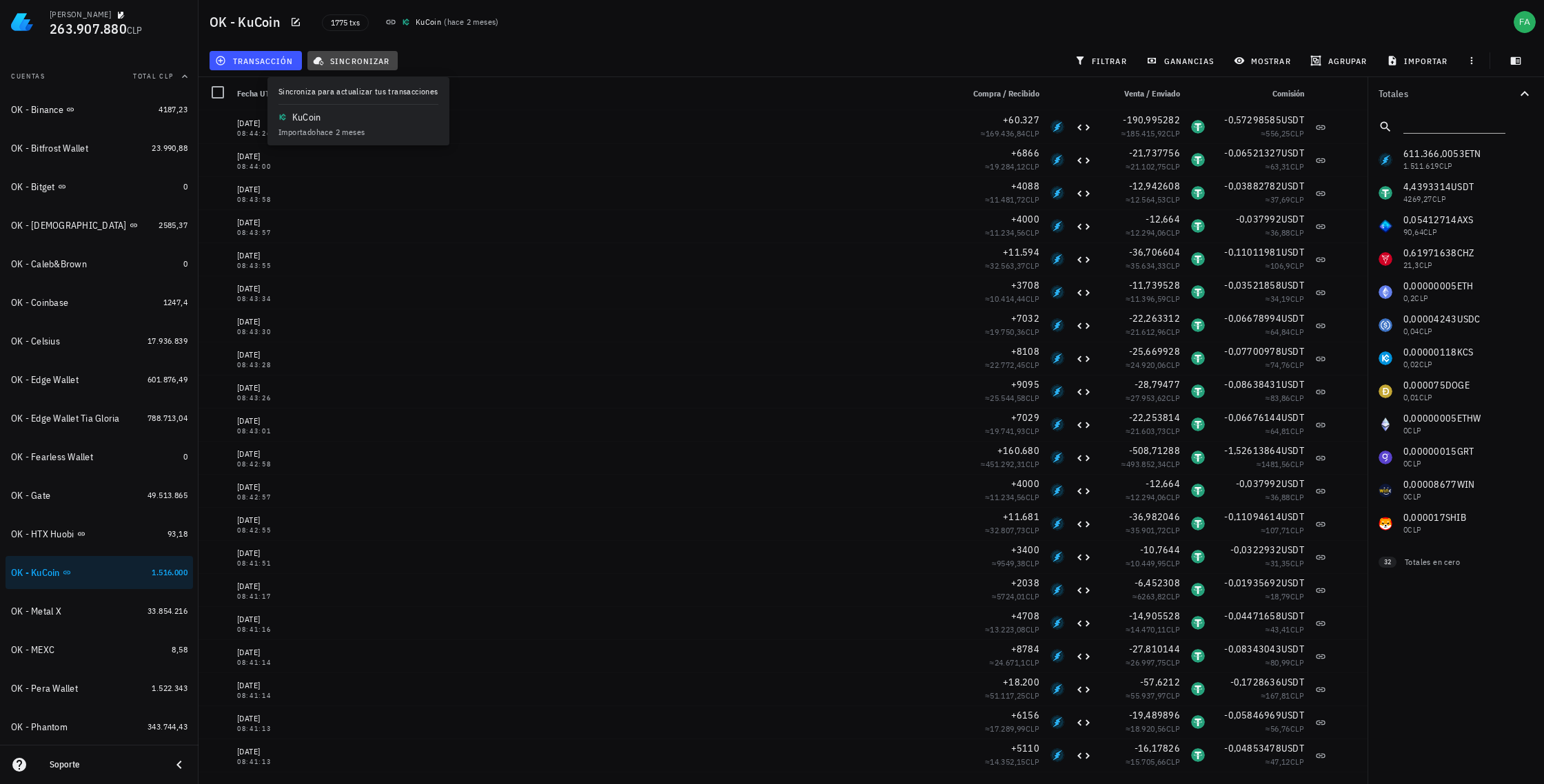
click at [346, 55] on span "sincronizar" at bounding box center [352, 60] width 74 height 11
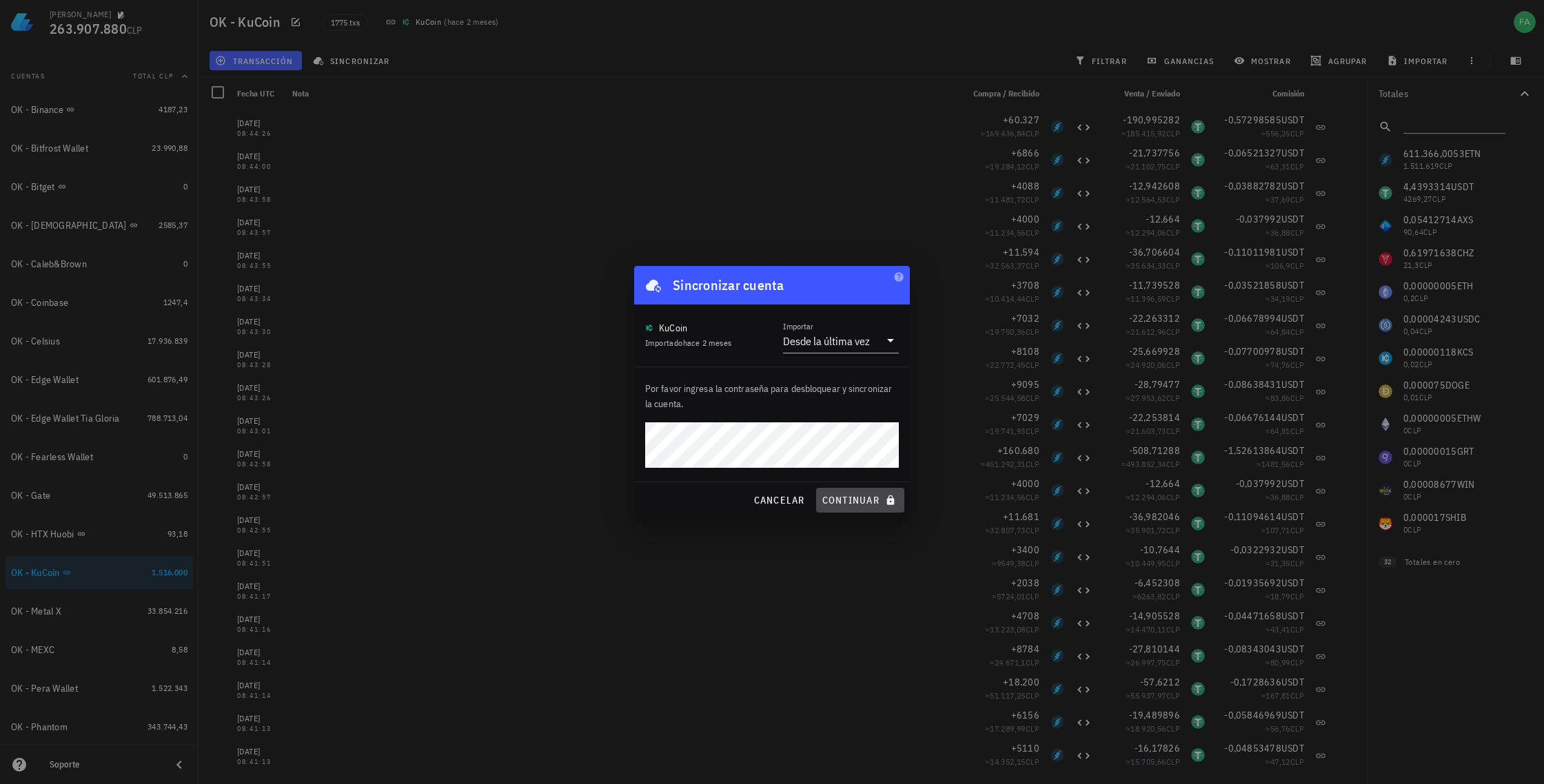
click at [857, 498] on span "continuar" at bounding box center [860, 500] width 77 height 13
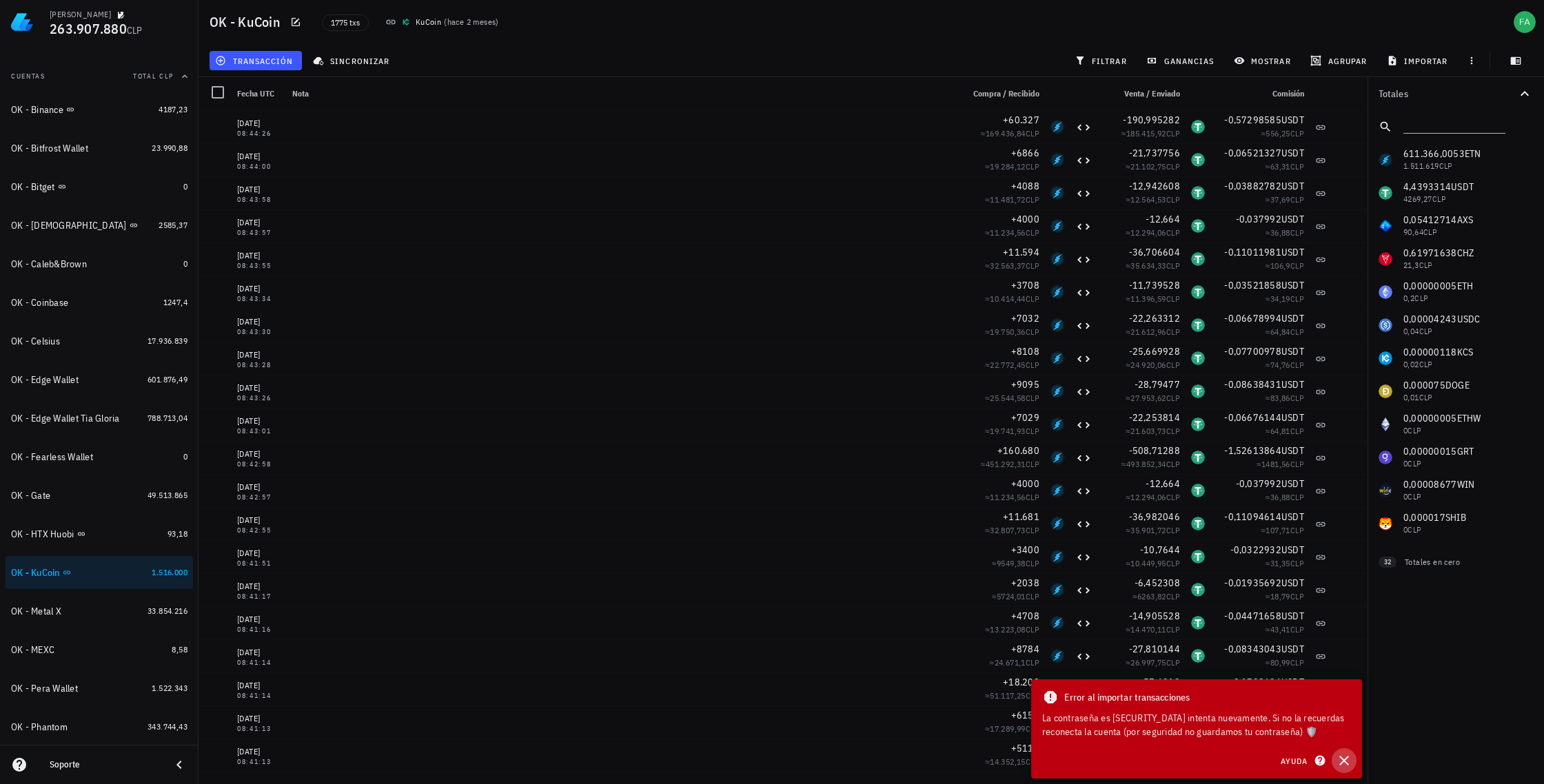
click at [1341, 758] on icon "button" at bounding box center [1345, 761] width 10 height 10
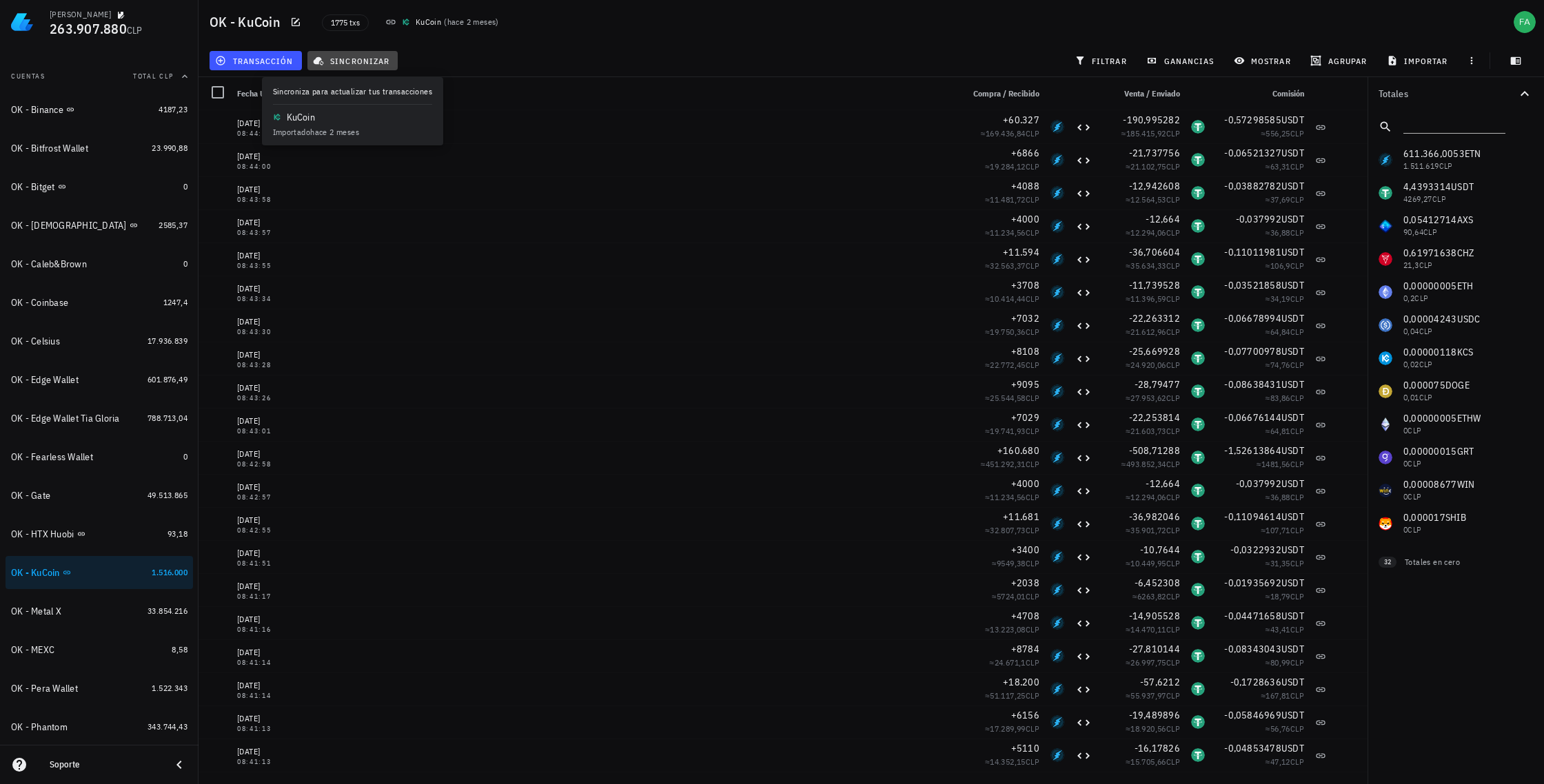
click at [336, 58] on span "sincronizar" at bounding box center [352, 60] width 74 height 11
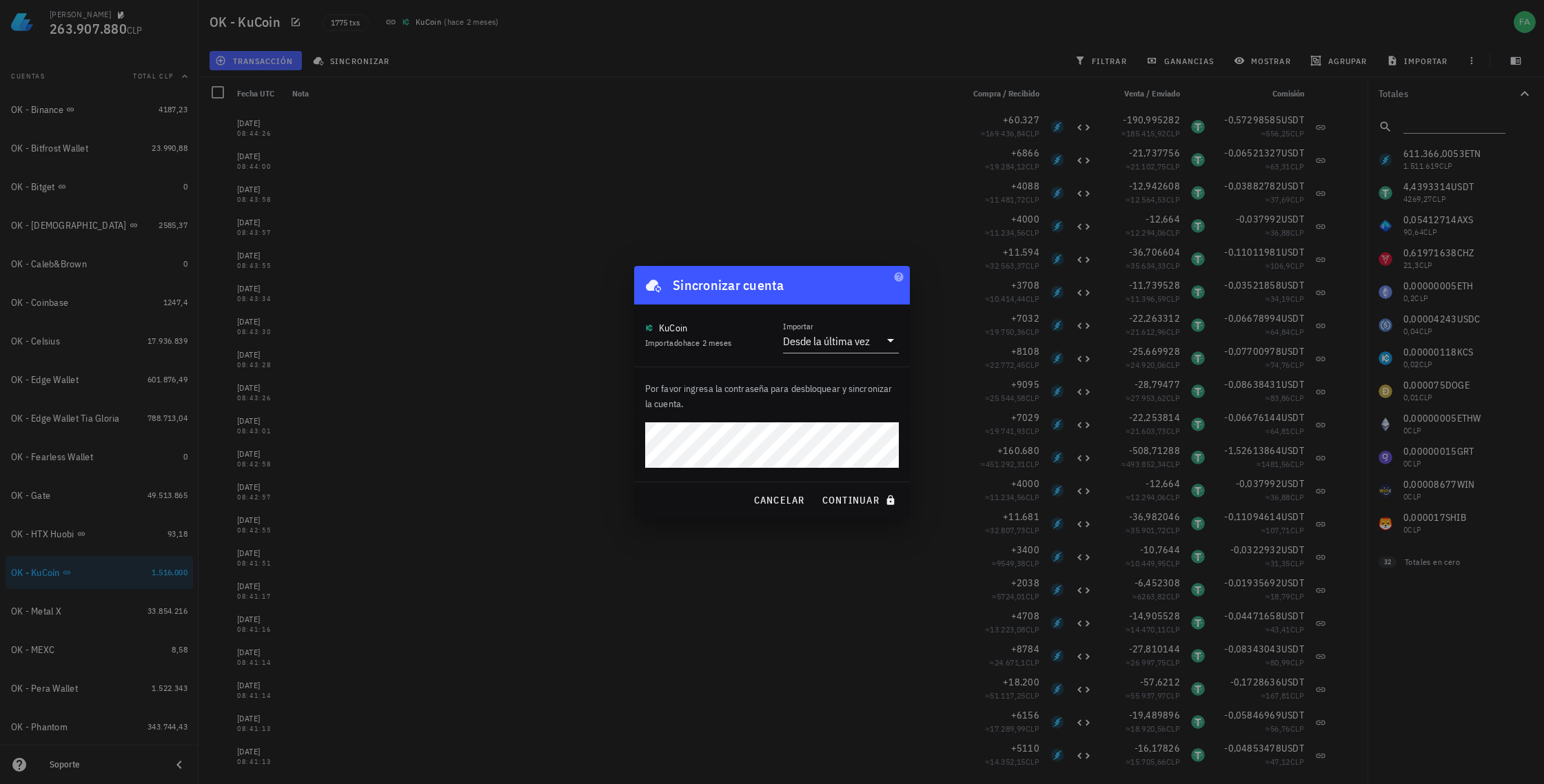
click at [765, 409] on p "Por favor ingresa la contraseña para desbloquear y sincronizar la cuenta." at bounding box center [772, 396] width 253 height 30
click at [846, 494] on span "continuar" at bounding box center [860, 500] width 77 height 13
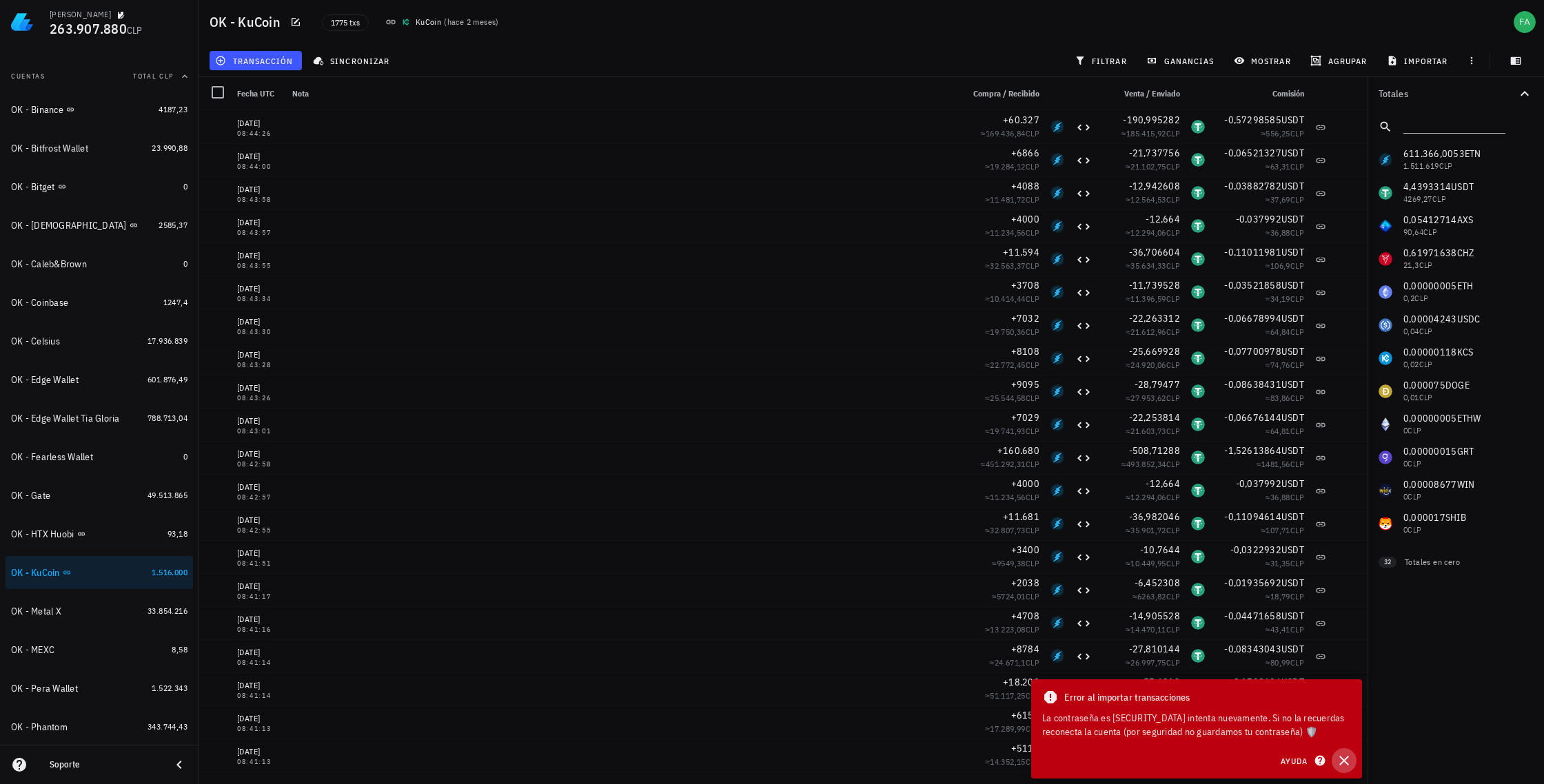
click at [1341, 758] on icon "button" at bounding box center [1345, 761] width 10 height 10
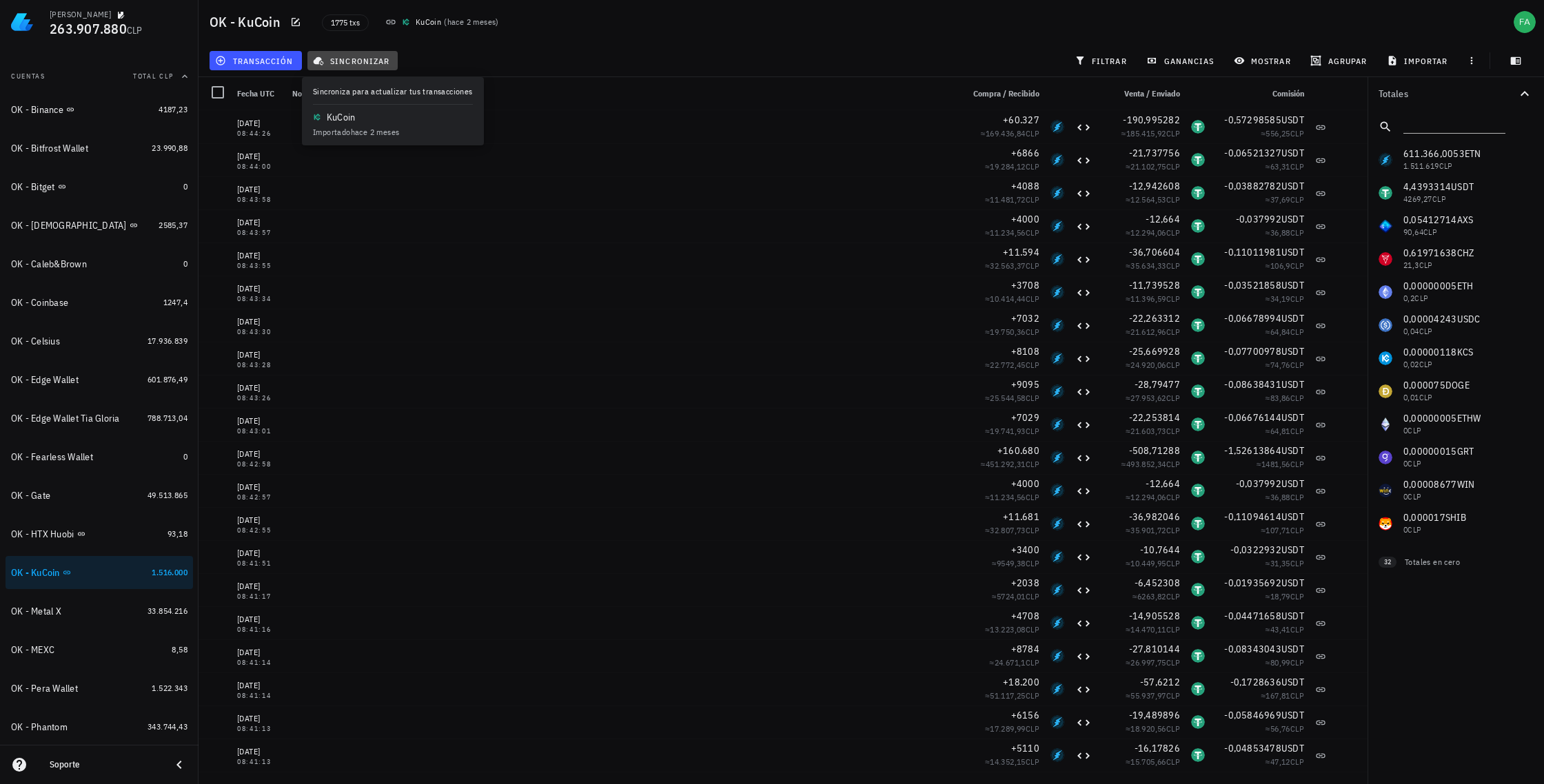
click at [337, 58] on span "sincronizar" at bounding box center [352, 60] width 74 height 11
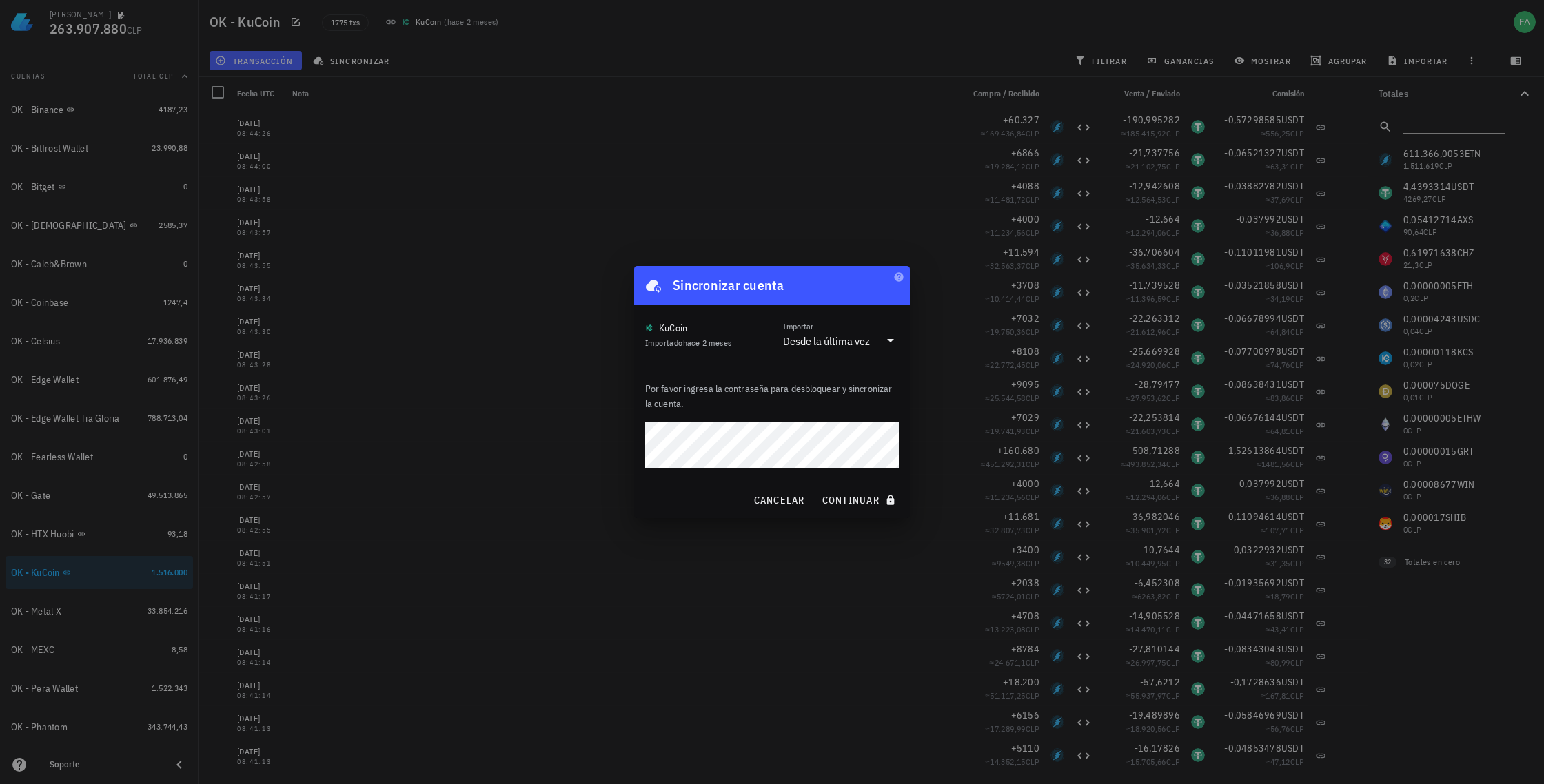
click at [803, 412] on div "Por favor ingresa la contraseña para desbloquear y sincronizar la cuenta." at bounding box center [772, 424] width 276 height 114
click at [876, 501] on span "continuar" at bounding box center [860, 500] width 77 height 13
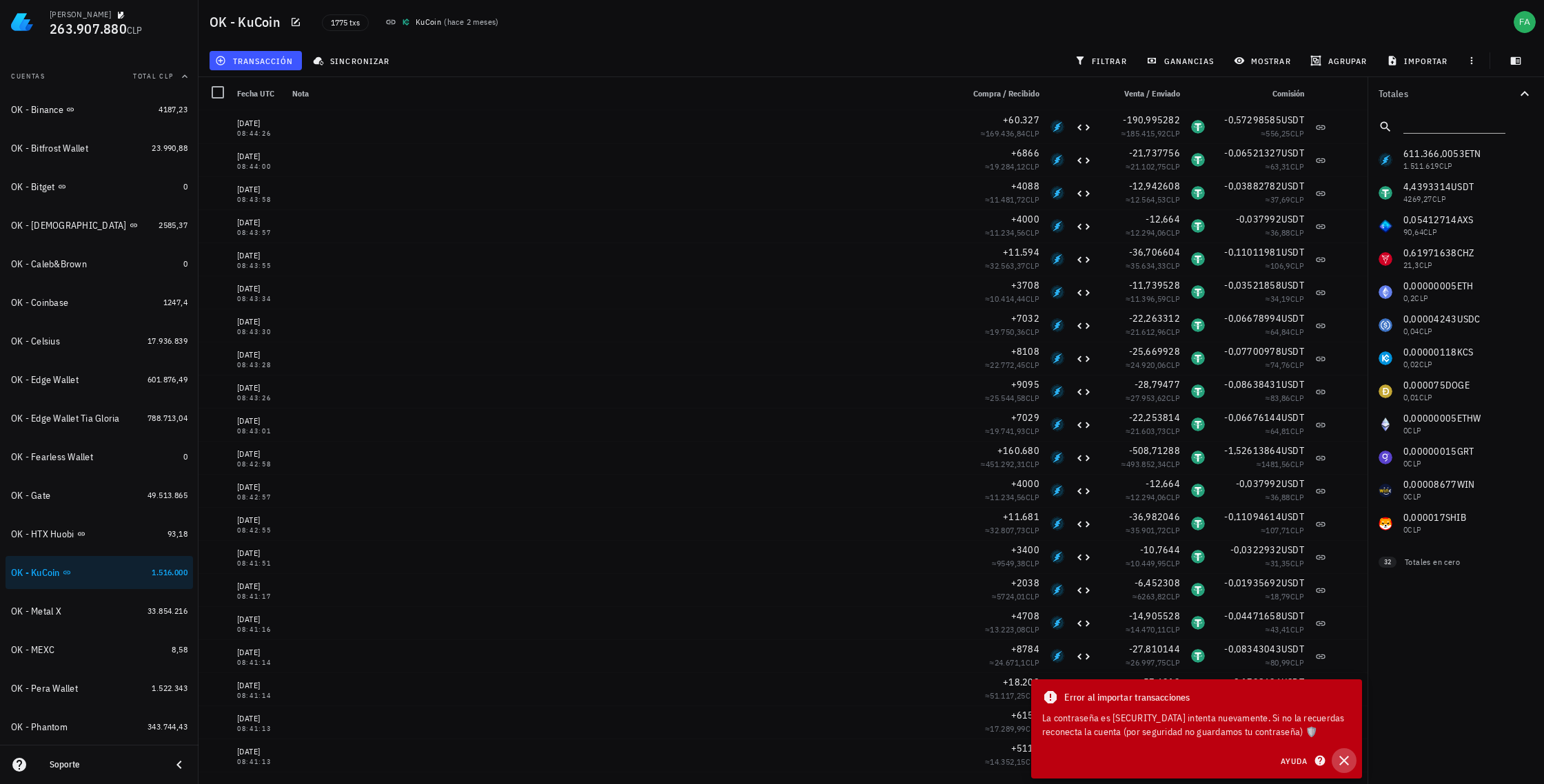
click at [1346, 761] on icon "button" at bounding box center [1344, 760] width 17 height 17
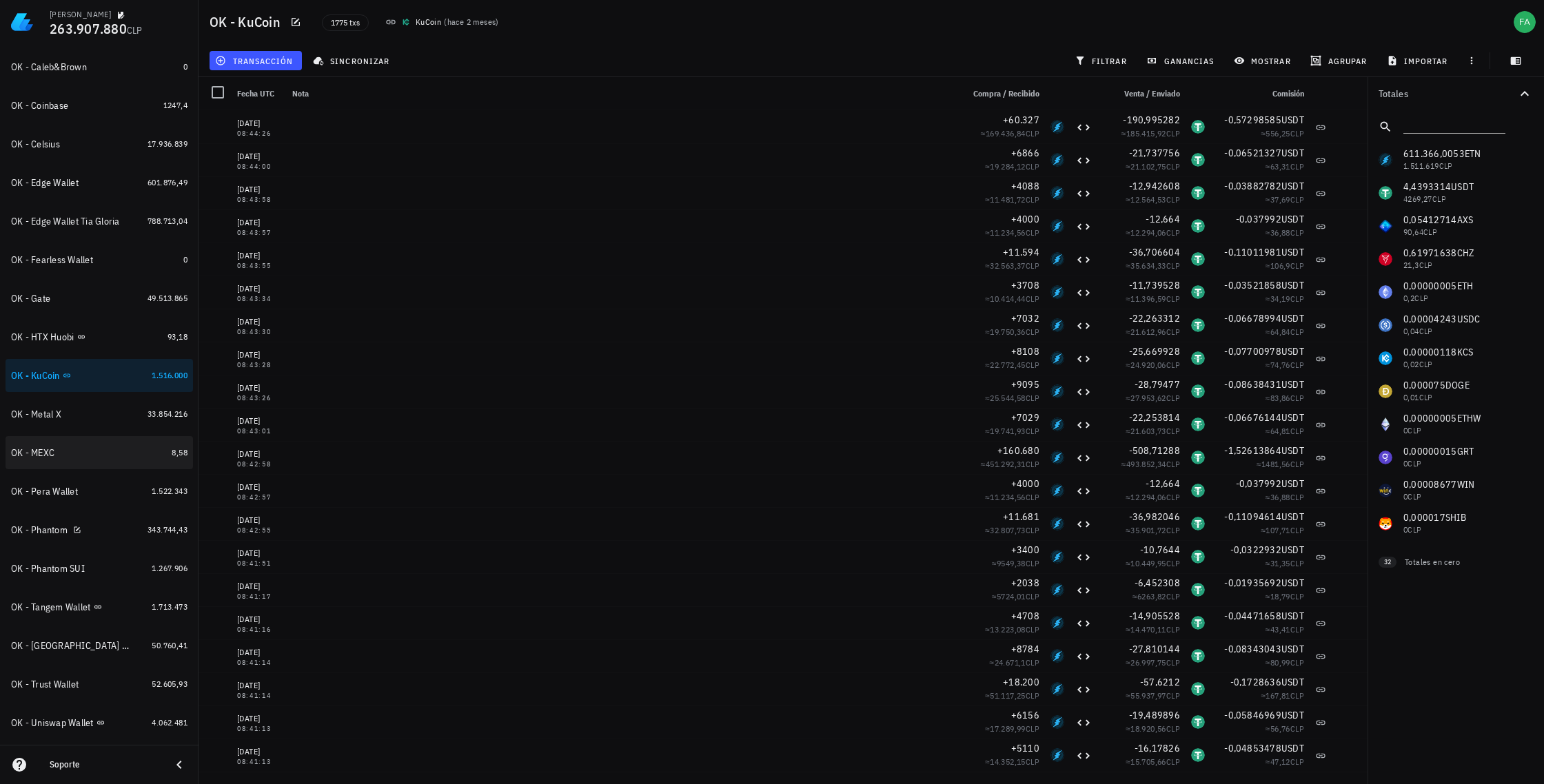
scroll to position [342, 0]
click at [126, 530] on div "OK - Phantom" at bounding box center [76, 529] width 131 height 13
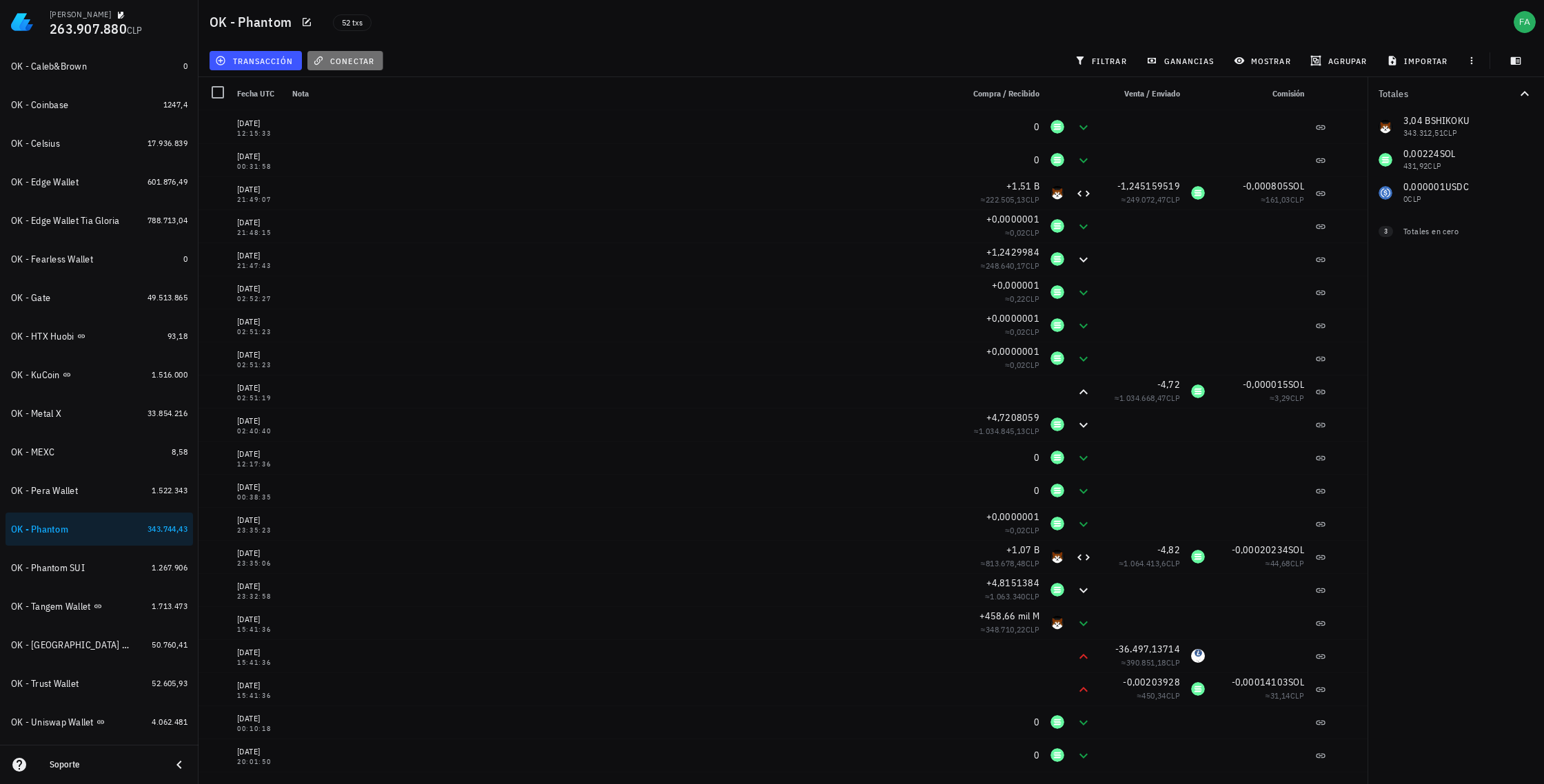
click at [354, 60] on span "conectar" at bounding box center [345, 60] width 59 height 11
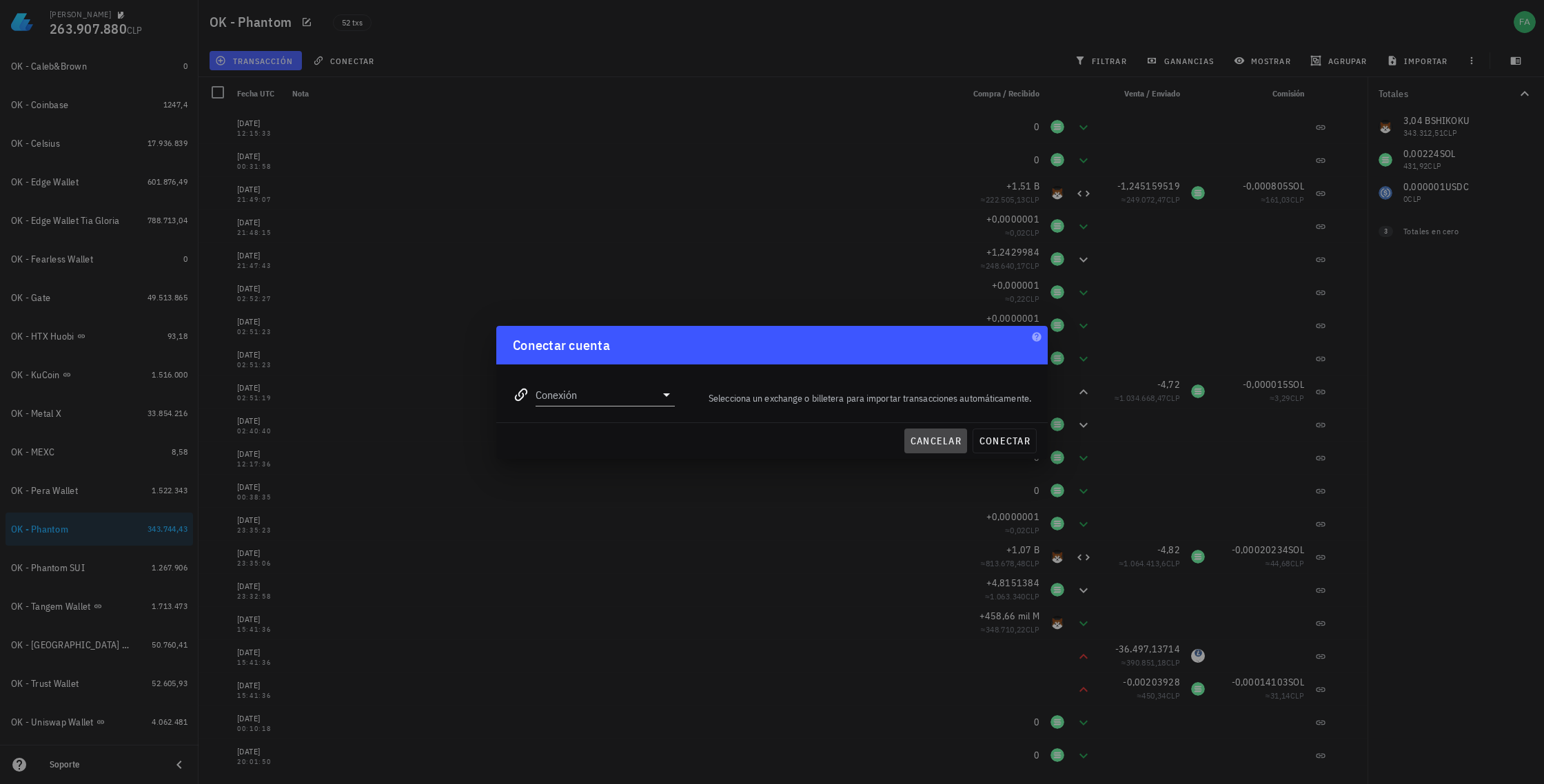
click at [927, 440] on span "cancelar" at bounding box center [935, 441] width 52 height 13
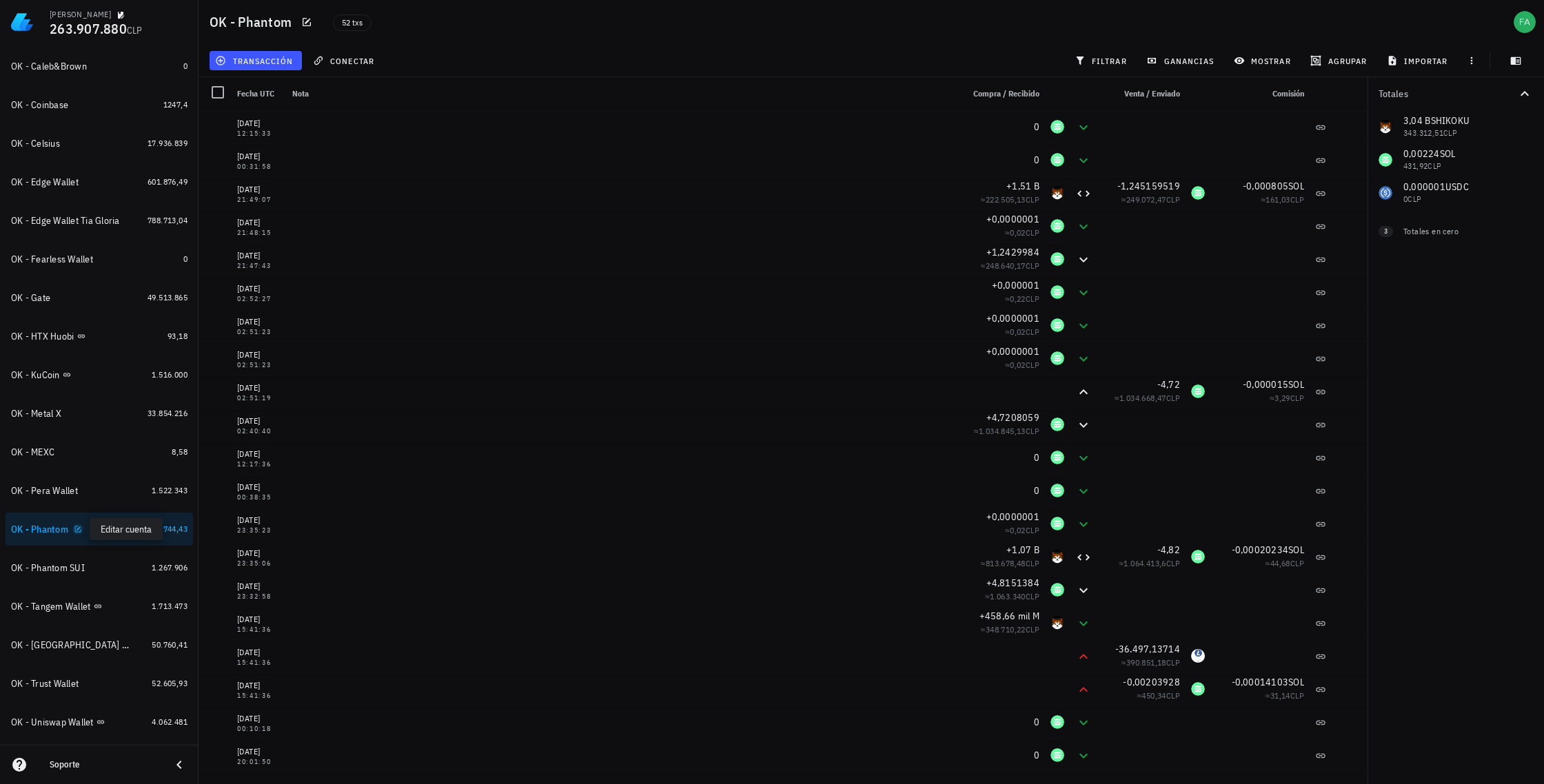
click at [76, 529] on icon "button" at bounding box center [78, 529] width 8 height 8
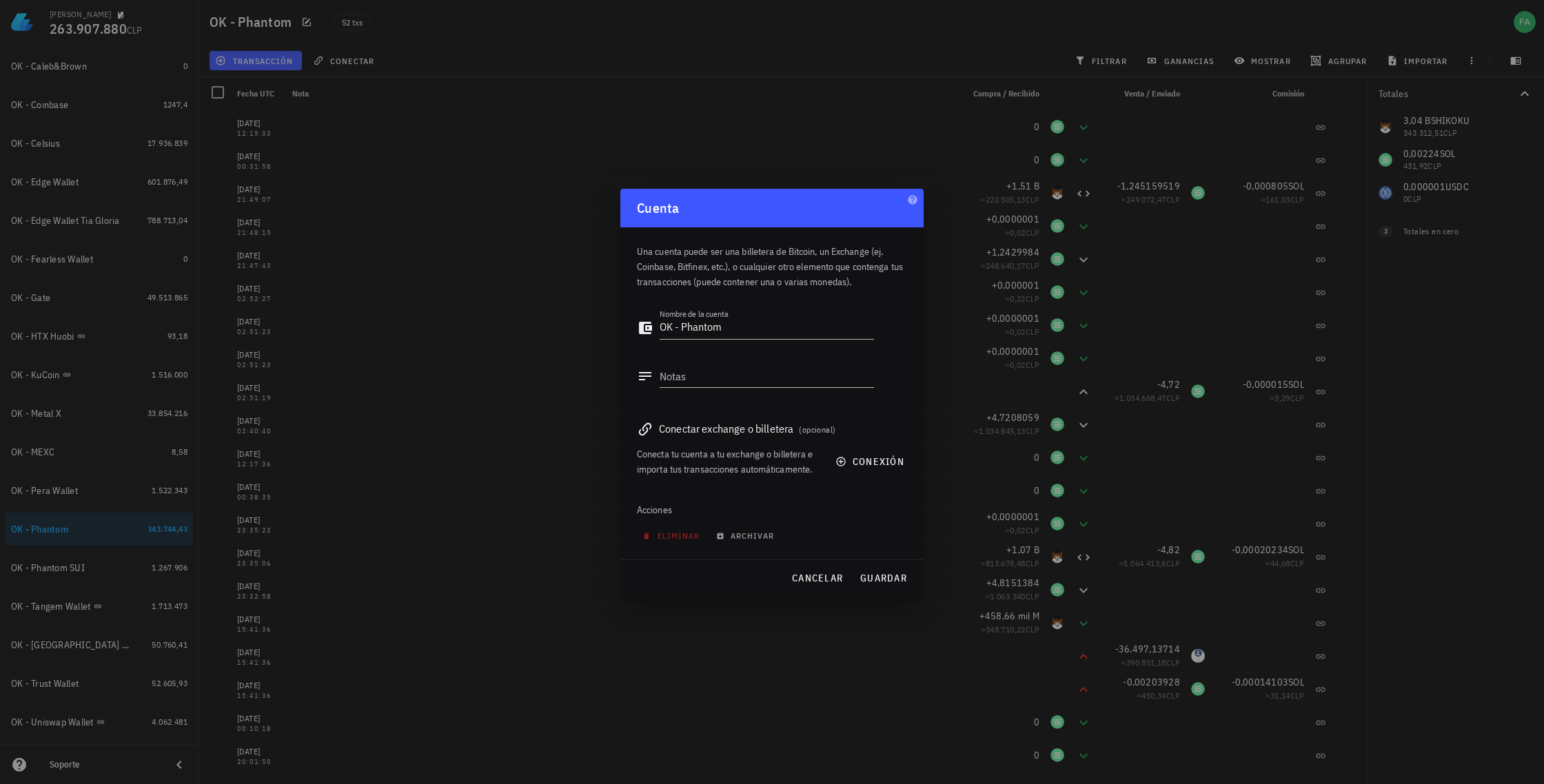
click at [515, 507] on div at bounding box center [772, 392] width 1544 height 784
click at [818, 585] on button "cancelar" at bounding box center [817, 577] width 63 height 25
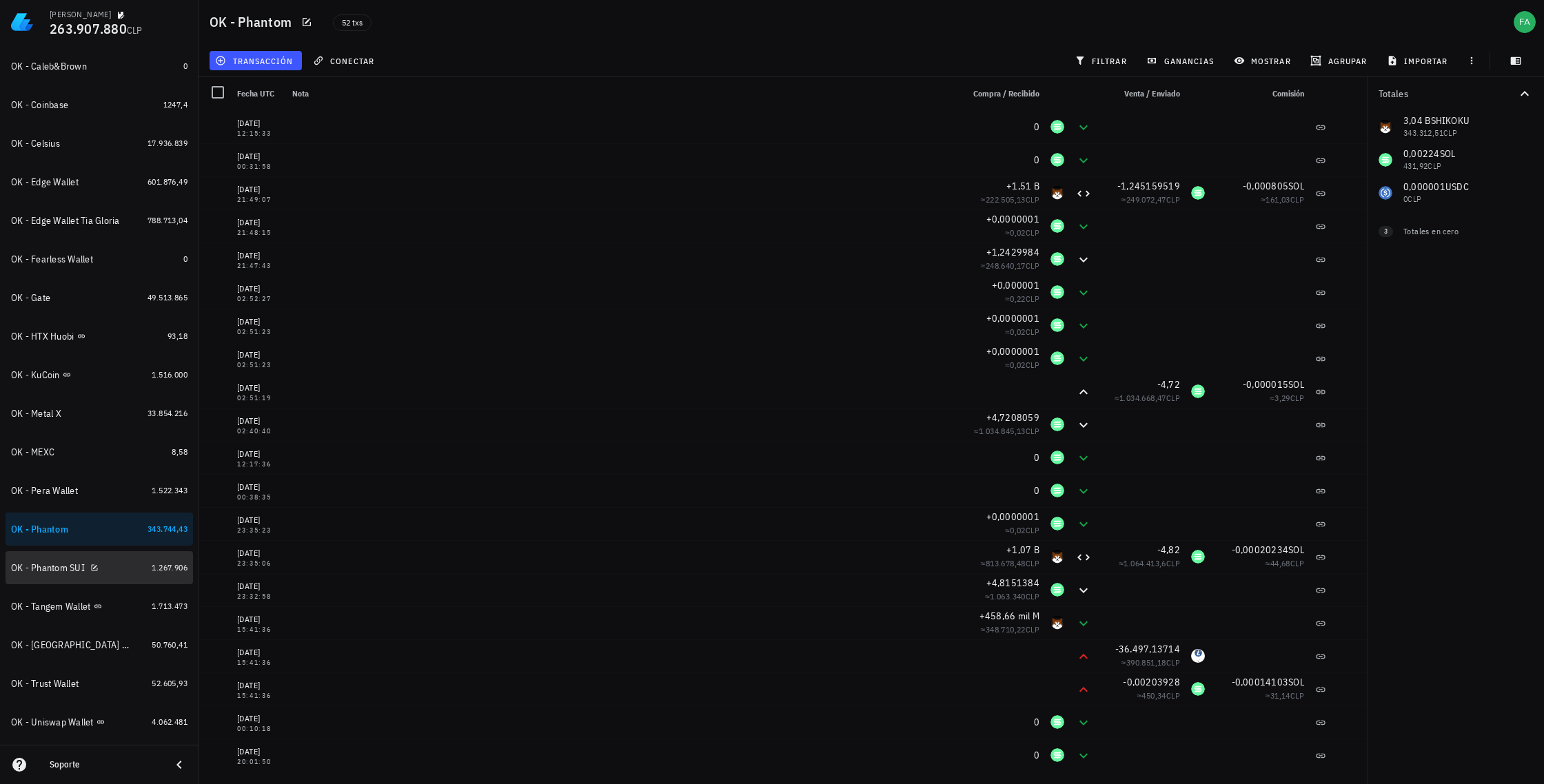
click at [55, 566] on div "OK - Phantom SUI" at bounding box center [48, 568] width 74 height 12
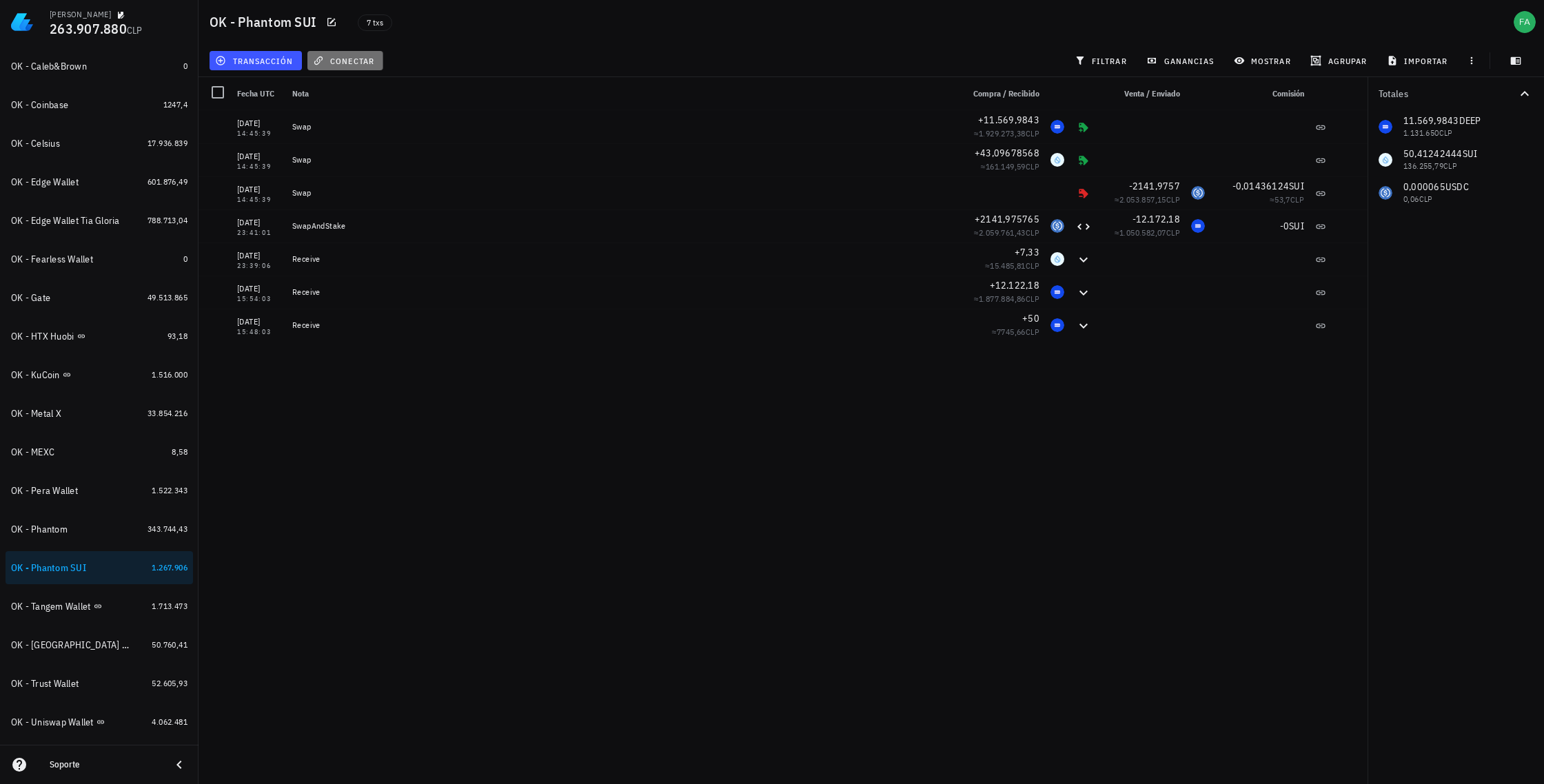
click at [345, 61] on span "conectar" at bounding box center [345, 60] width 59 height 11
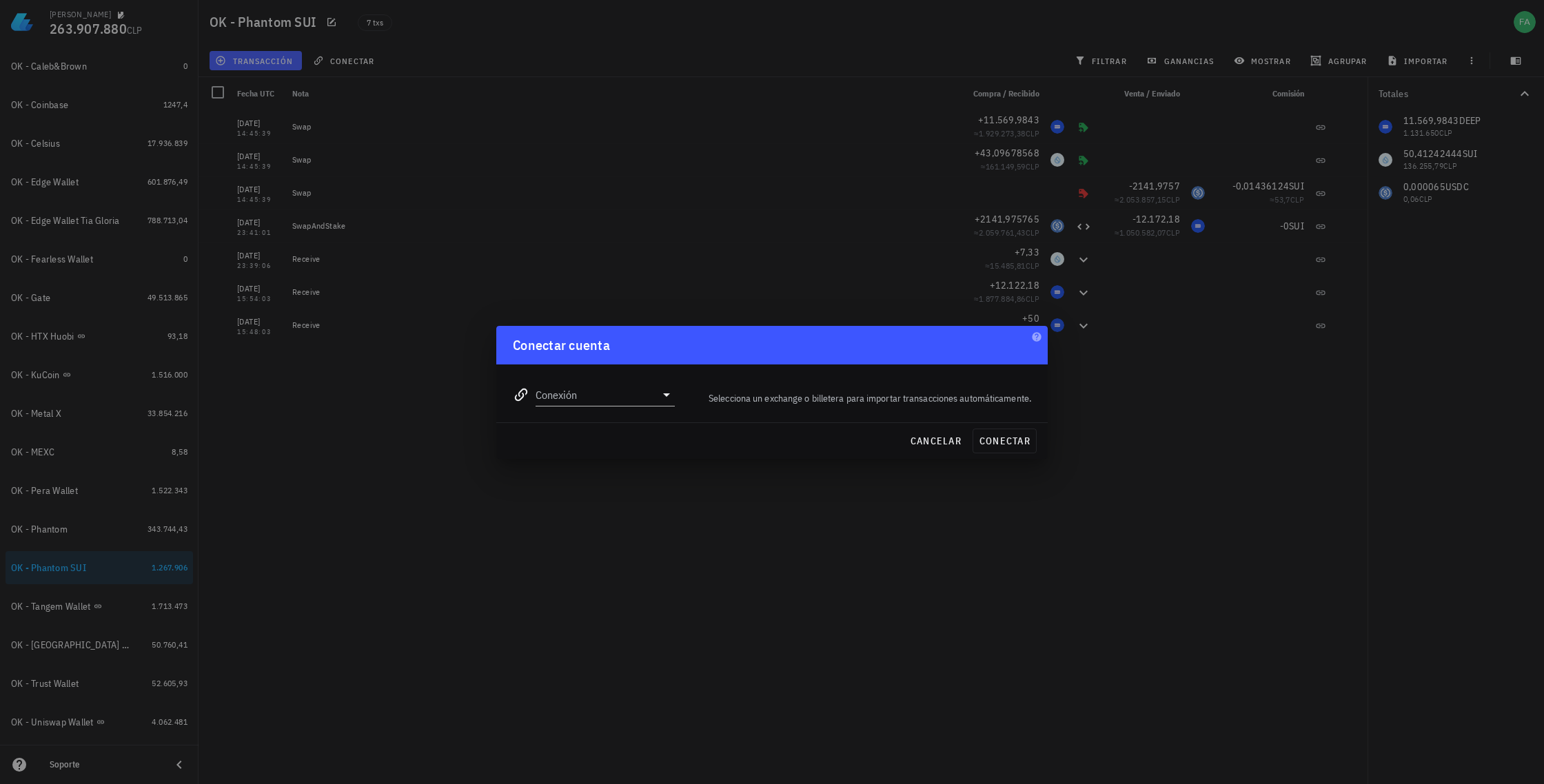
drag, startPoint x: 366, startPoint y: 334, endPoint x: 370, endPoint y: 319, distance: 15.5
click at [367, 332] on div at bounding box center [772, 392] width 1544 height 784
click at [926, 440] on span "cancelar" at bounding box center [935, 441] width 52 height 13
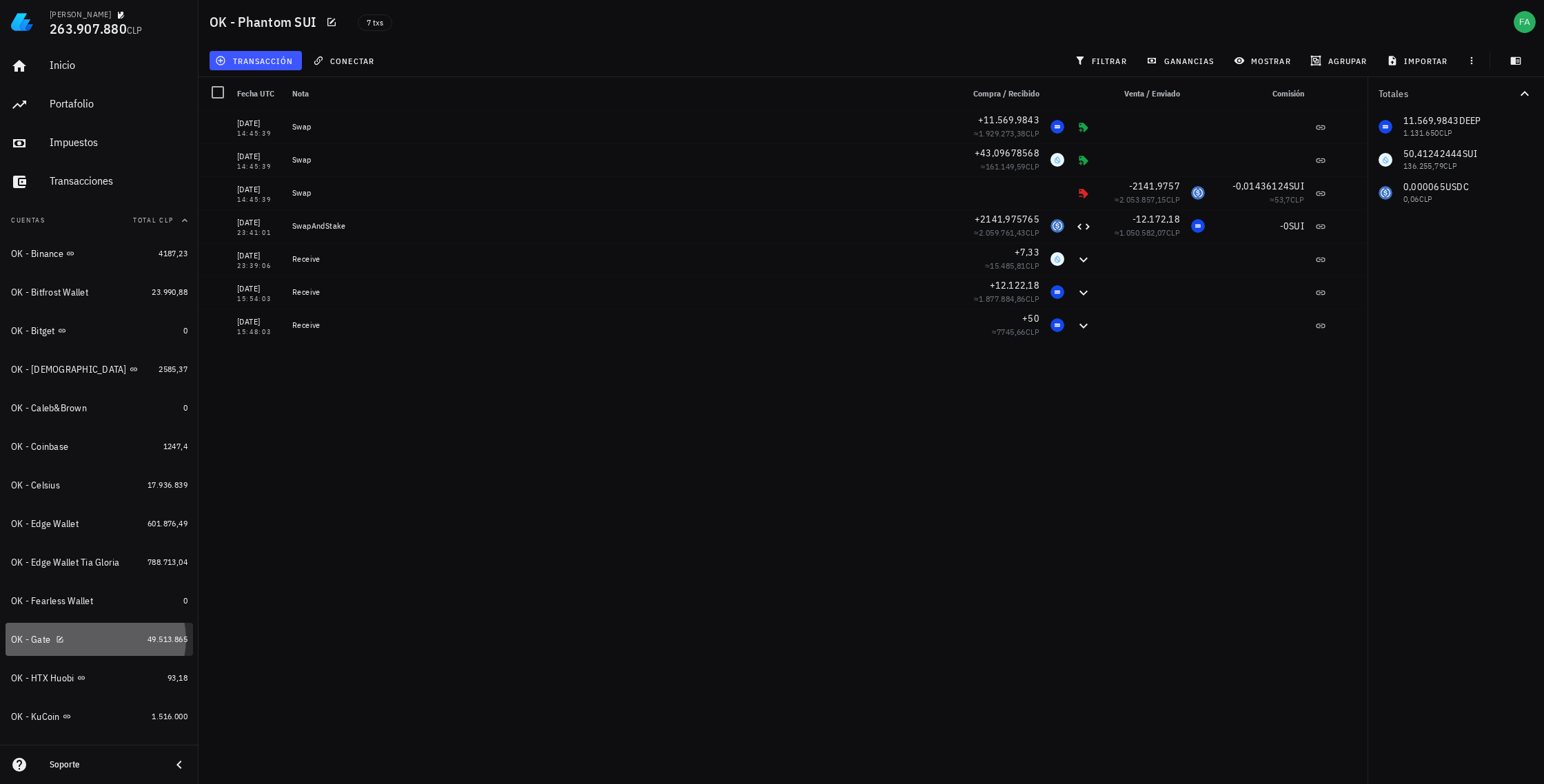
click at [107, 642] on div "OK - Gate" at bounding box center [76, 639] width 131 height 13
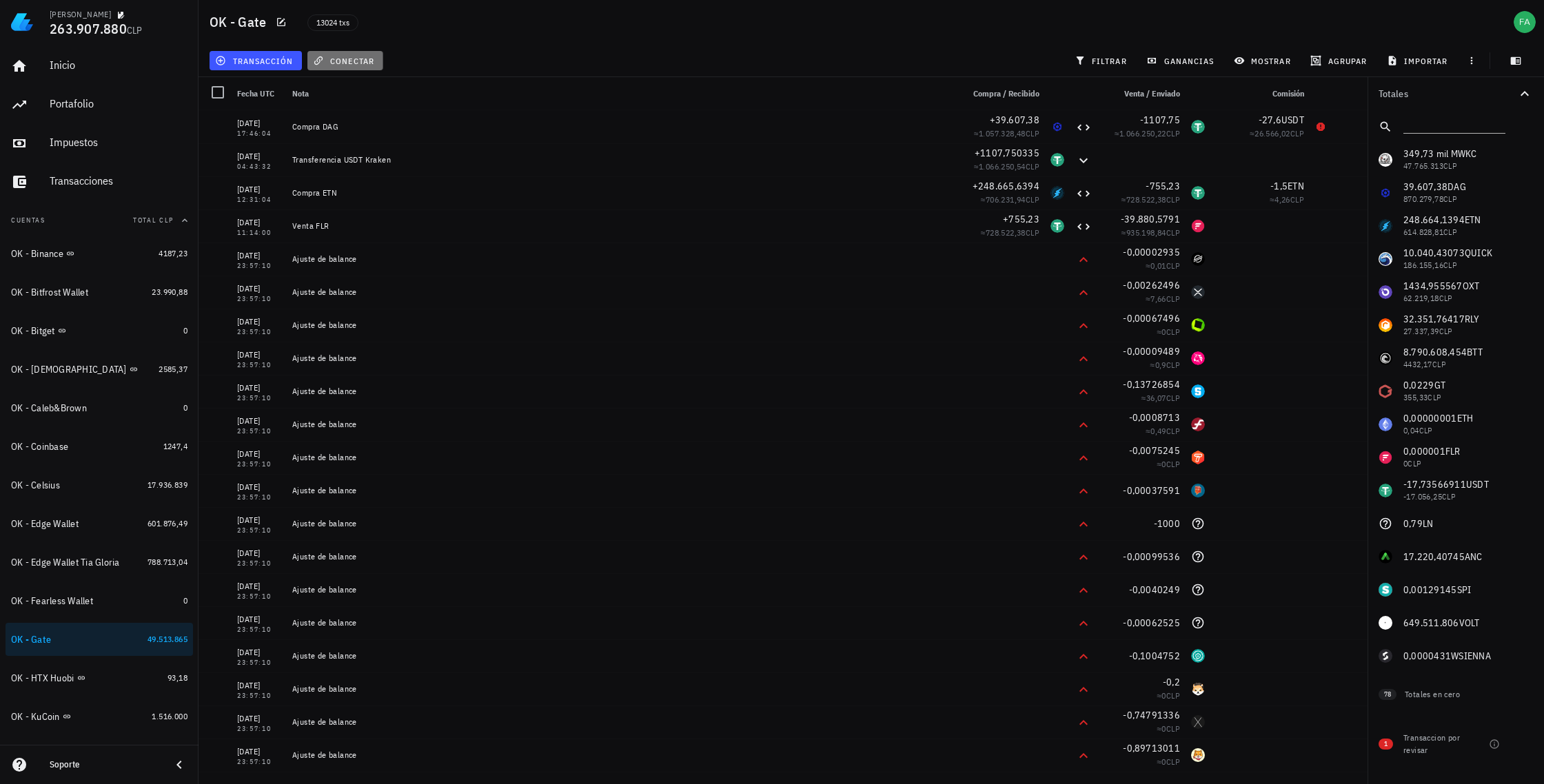
click at [358, 58] on span "conectar" at bounding box center [345, 60] width 59 height 11
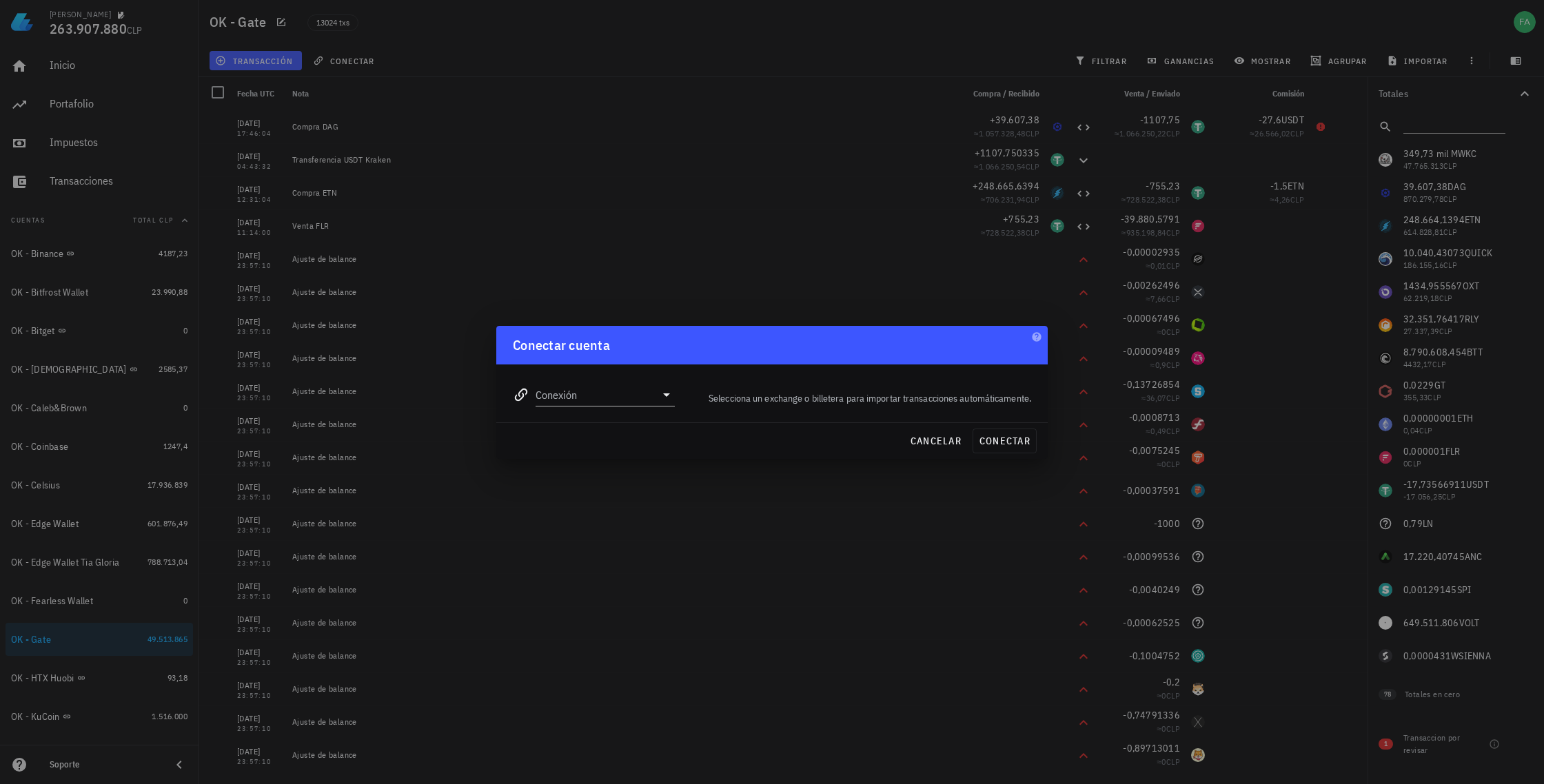
click at [499, 275] on div at bounding box center [772, 392] width 1544 height 784
click at [931, 443] on span "cancelar" at bounding box center [935, 441] width 52 height 13
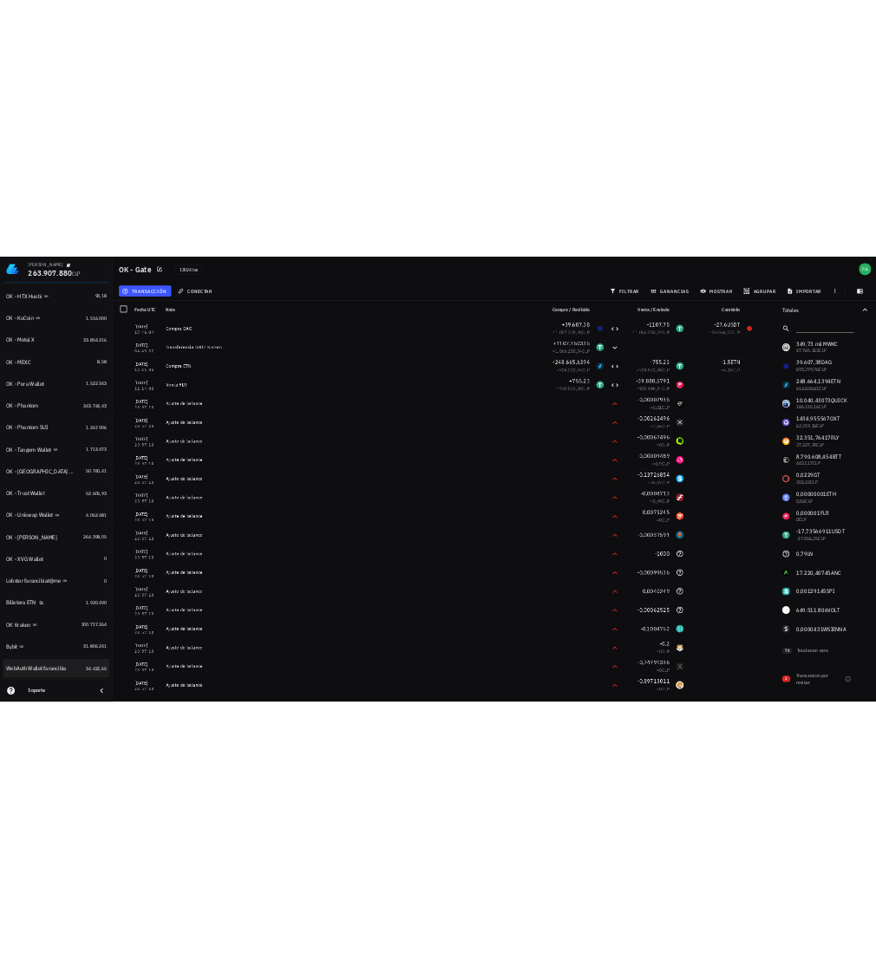
scroll to position [765, 0]
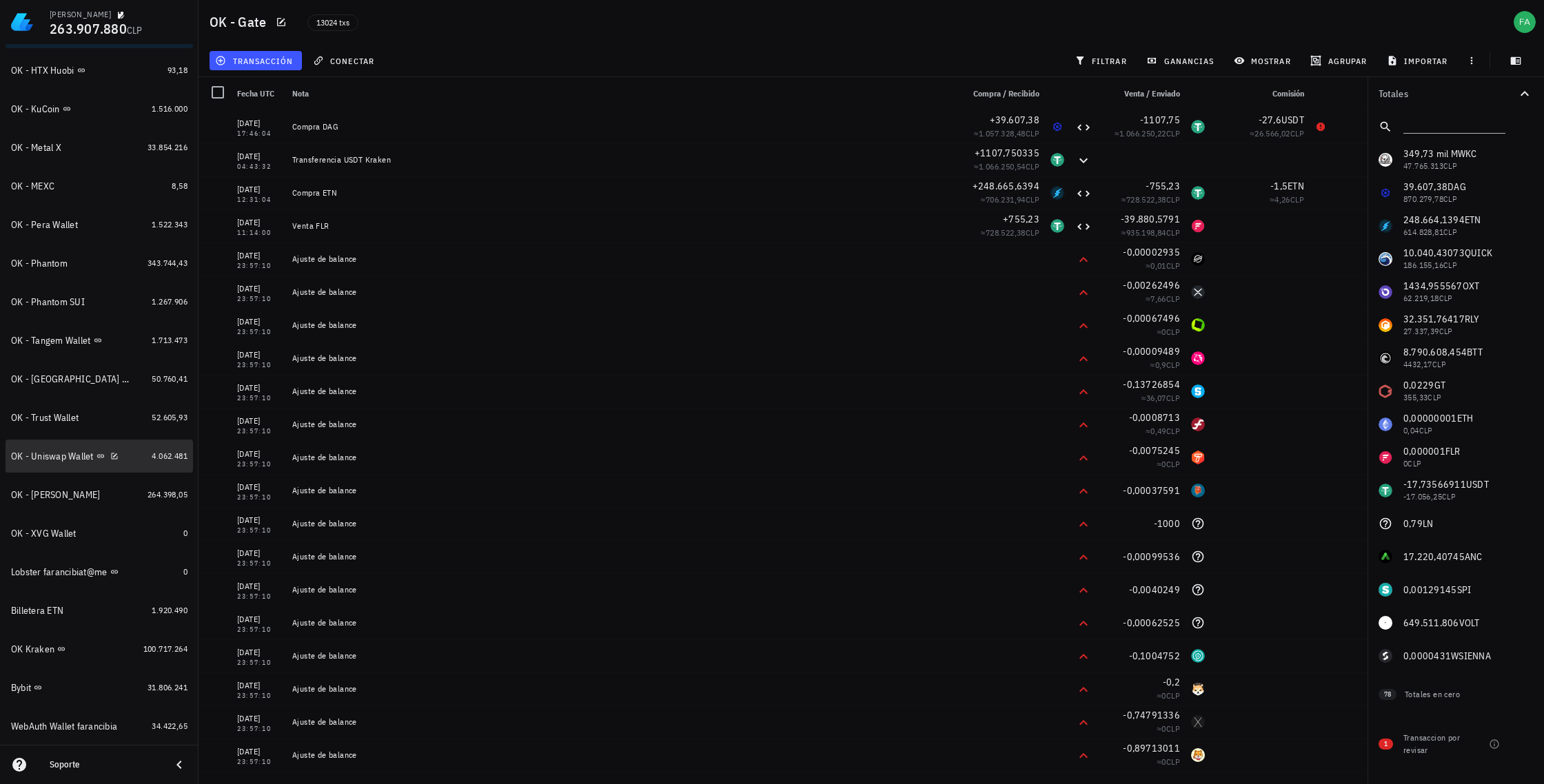
click at [50, 456] on div "OK - Uniswap Wallet" at bounding box center [52, 456] width 83 height 12
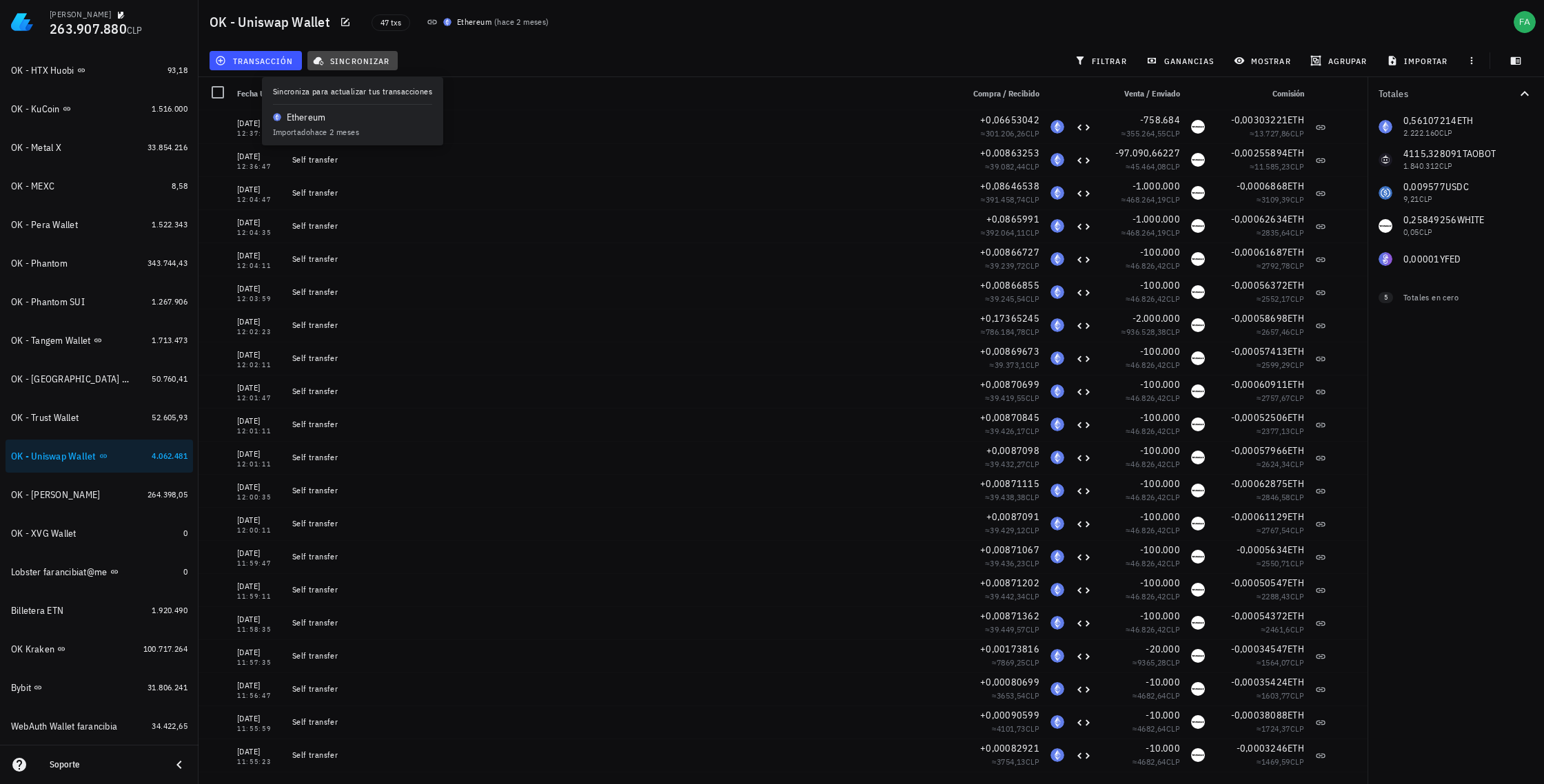
click at [366, 57] on span "sincronizar" at bounding box center [352, 60] width 74 height 11
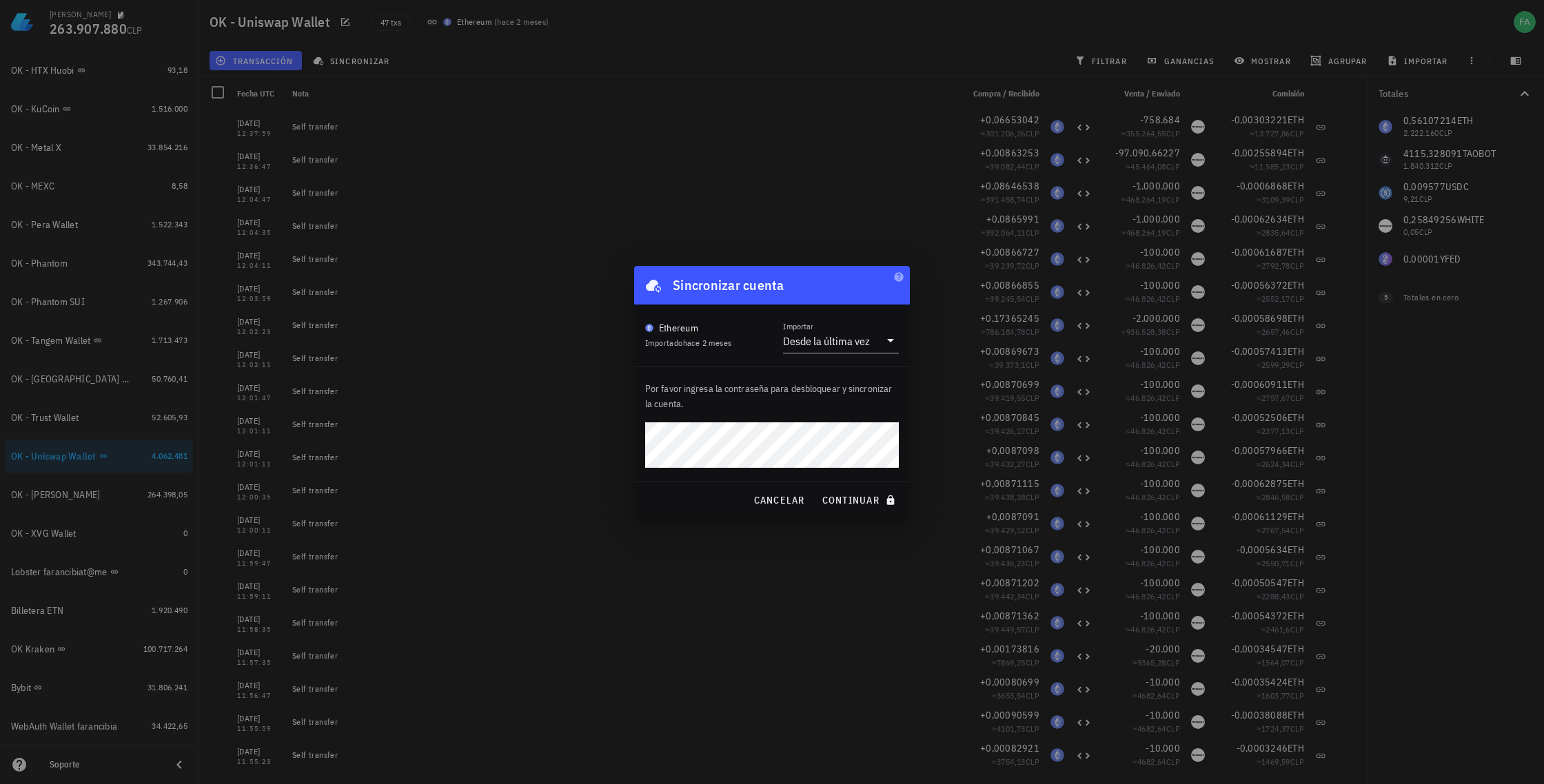
click at [643, 445] on div "Por favor ingresa la contraseña para desbloquear y sincronizar la cuenta." at bounding box center [772, 424] width 276 height 114
click at [822, 419] on div "Por favor ingresa la contraseña para desbloquear y sincronizar la cuenta." at bounding box center [772, 424] width 276 height 114
click at [855, 495] on span "continuar" at bounding box center [860, 500] width 77 height 13
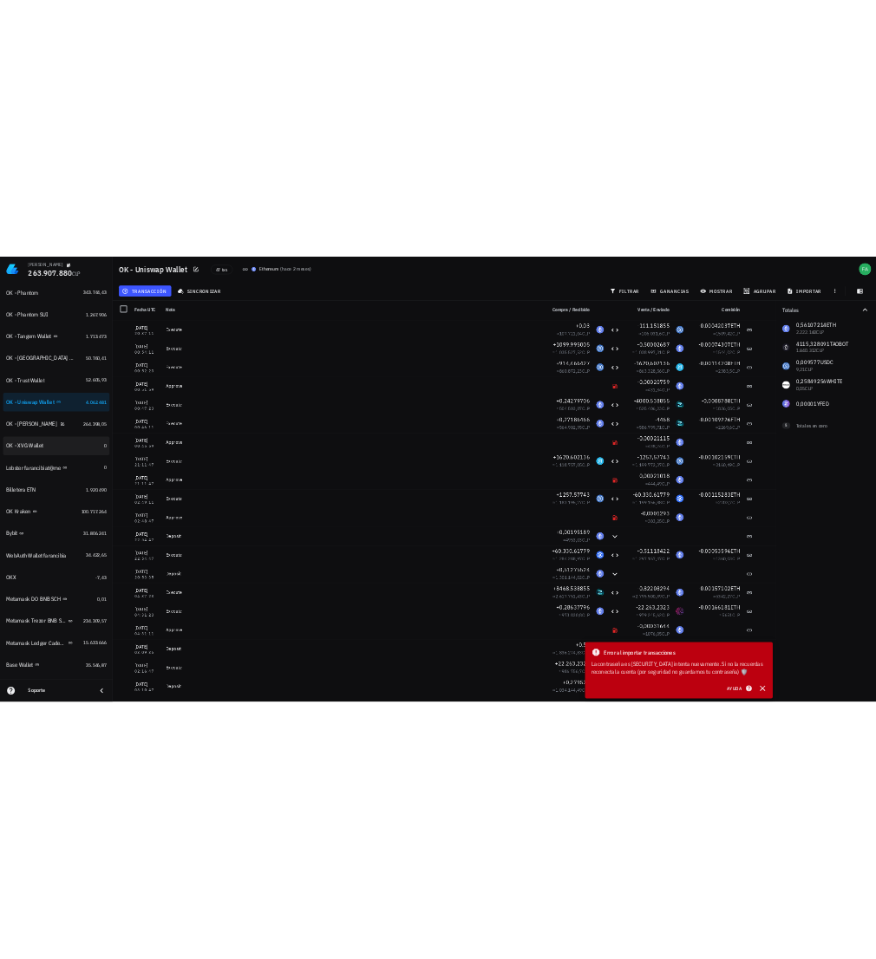
scroll to position [1092, 0]
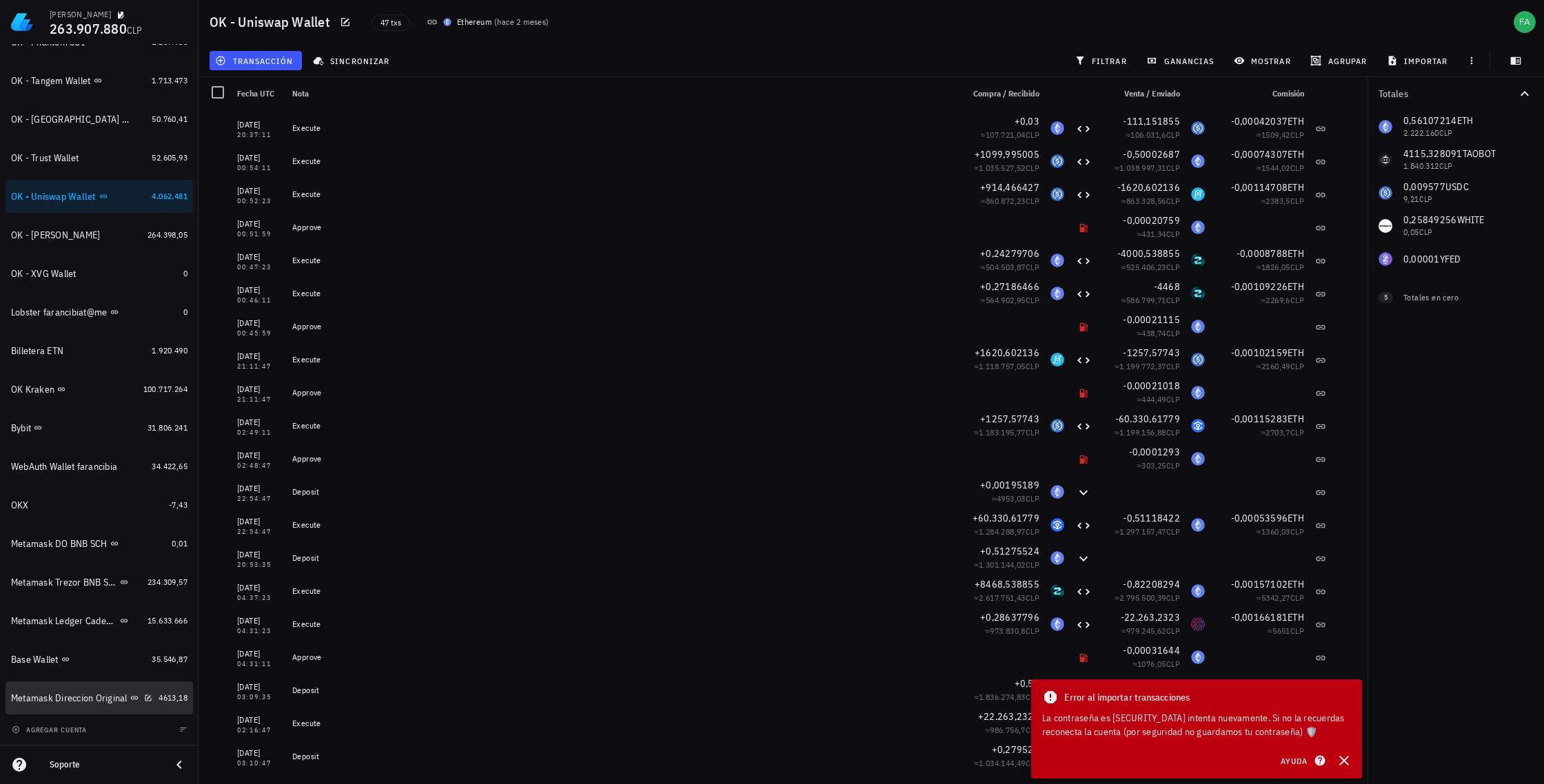
click at [99, 693] on div "Metamask Direccion Original" at bounding box center [69, 698] width 117 height 12
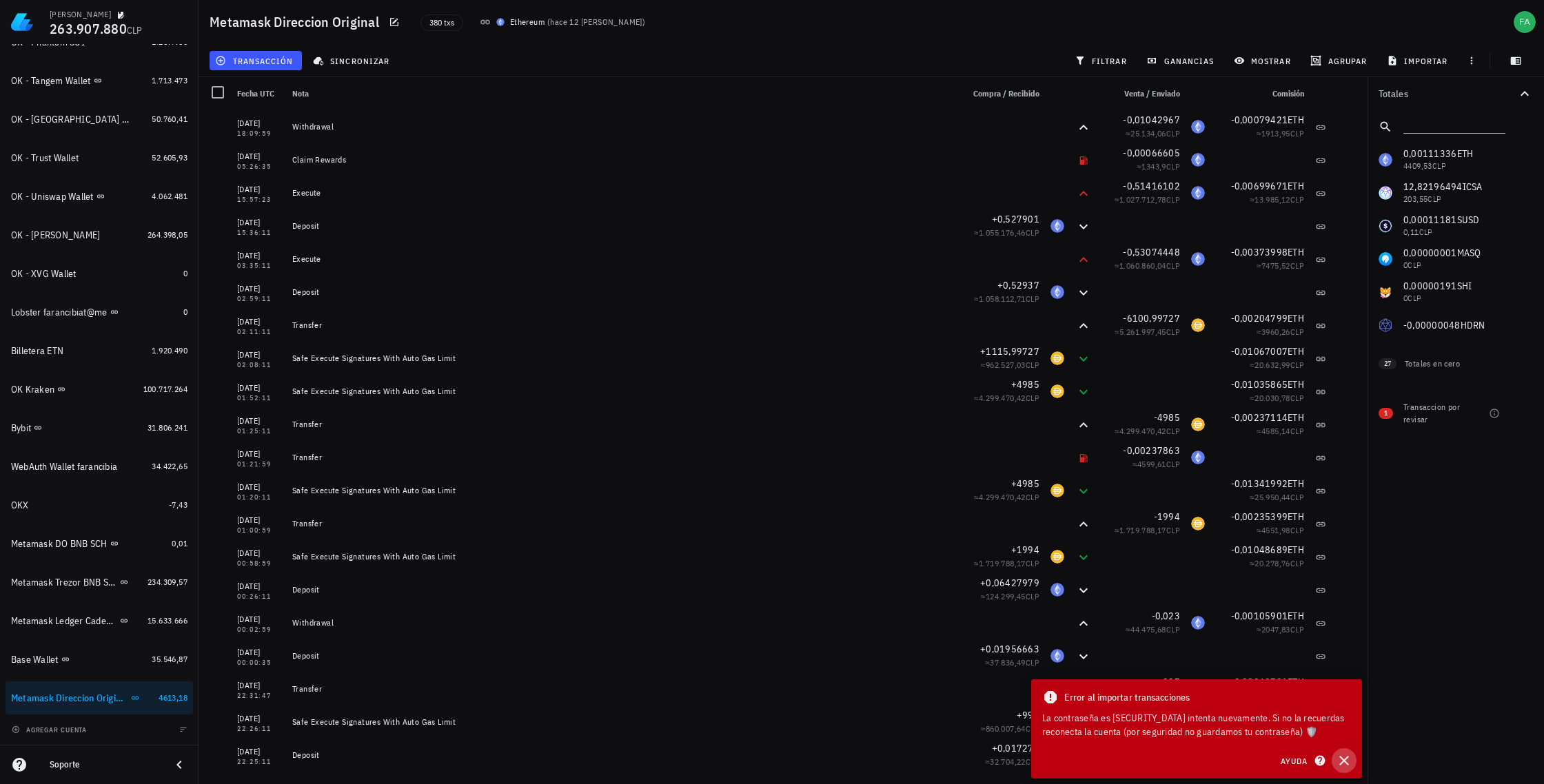
drag, startPoint x: 1343, startPoint y: 758, endPoint x: 1335, endPoint y: 758, distance: 8.0
click at [1342, 758] on icon "button" at bounding box center [1344, 760] width 17 height 17
